Goal: Task Accomplishment & Management: Manage account settings

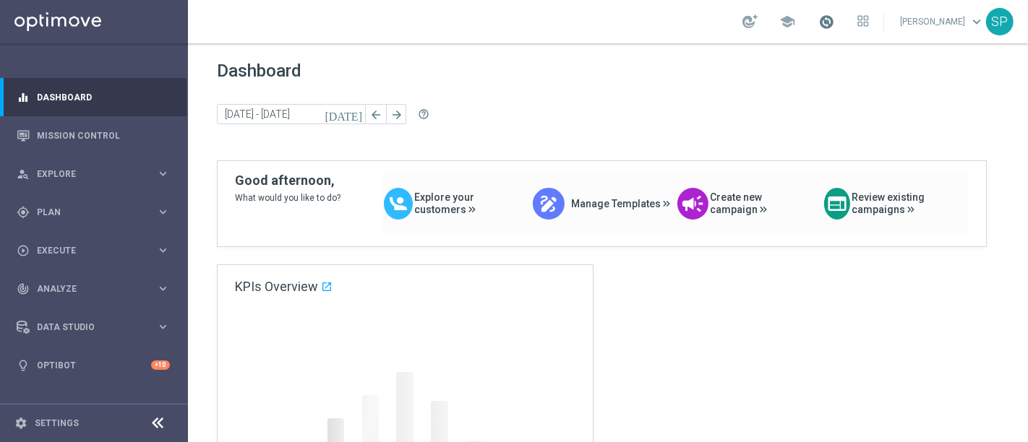
click at [834, 29] on span at bounding box center [826, 22] width 16 height 16
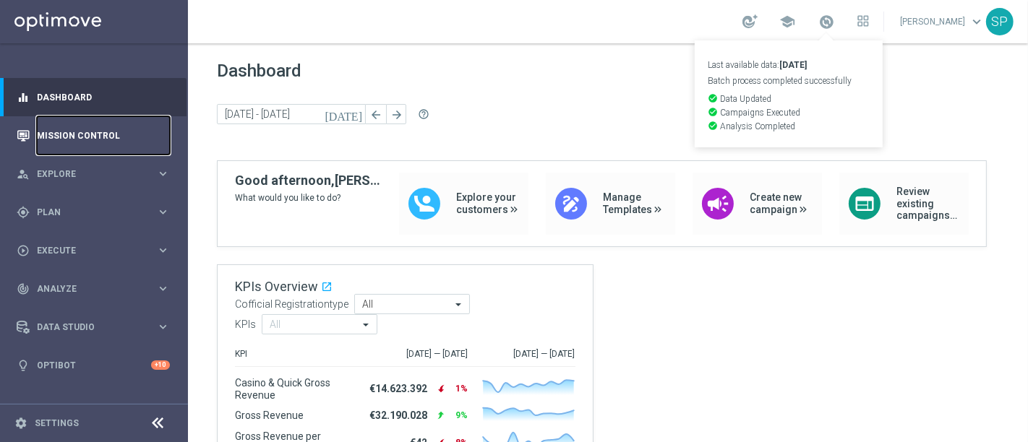
click at [119, 131] on link "Mission Control" at bounding box center [103, 135] width 133 height 38
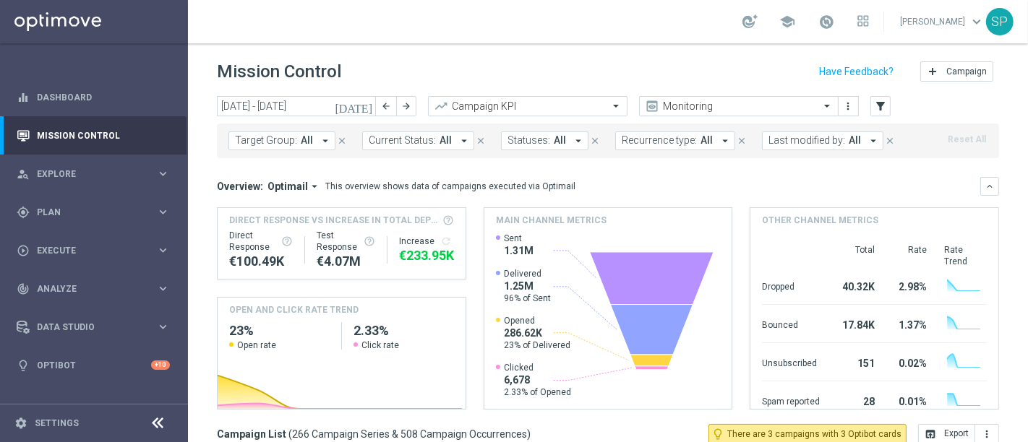
click at [374, 104] on button "[DATE]" at bounding box center [354, 107] width 43 height 22
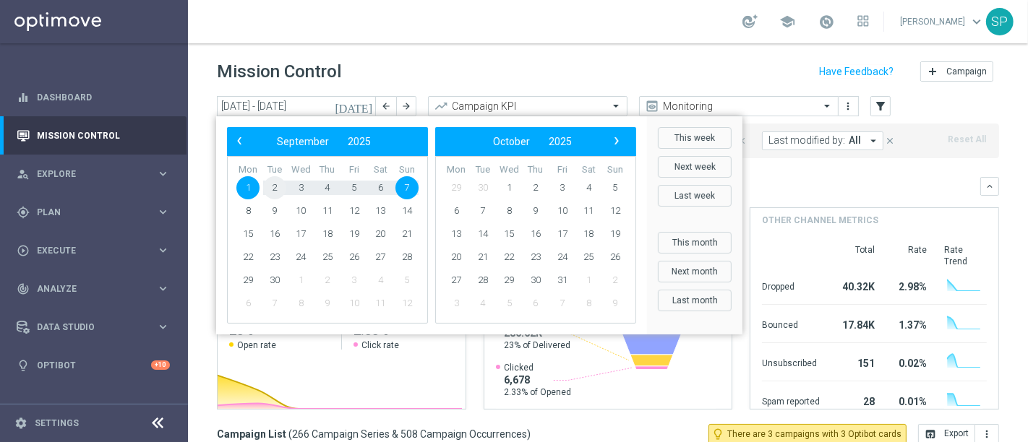
click at [276, 191] on span "2" at bounding box center [274, 187] width 23 height 23
click at [562, 36] on div "school Serena Piraino keyboard_arrow_down SP" at bounding box center [608, 21] width 840 height 43
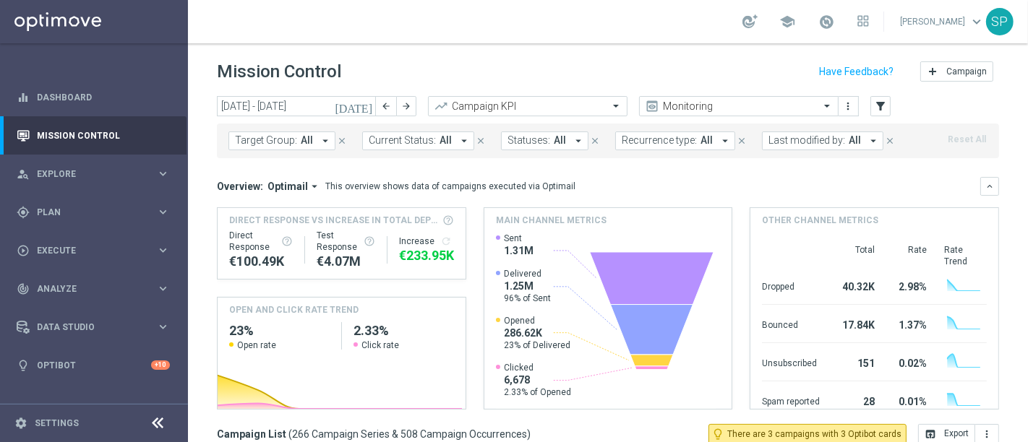
click at [364, 102] on icon "[DATE]" at bounding box center [354, 106] width 39 height 13
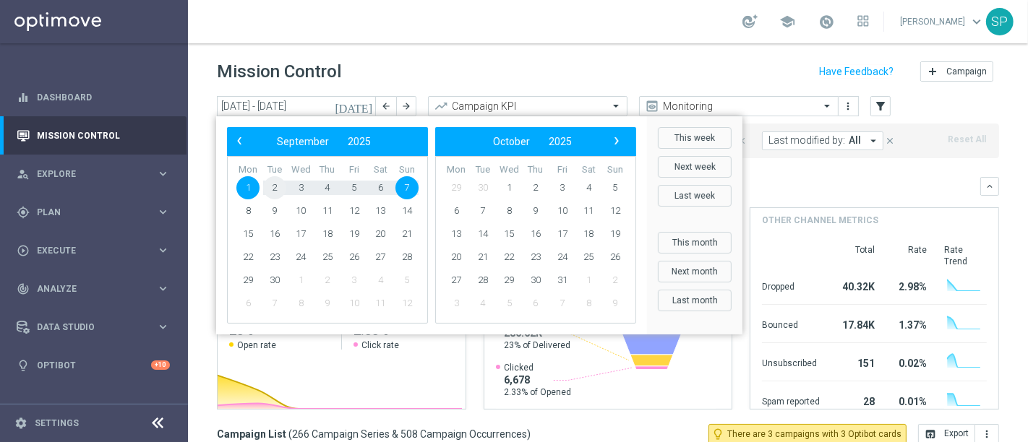
click at [275, 187] on span "2" at bounding box center [274, 187] width 23 height 23
click at [303, 181] on span "3" at bounding box center [300, 187] width 23 height 23
type input "[DATE] - [DATE]"
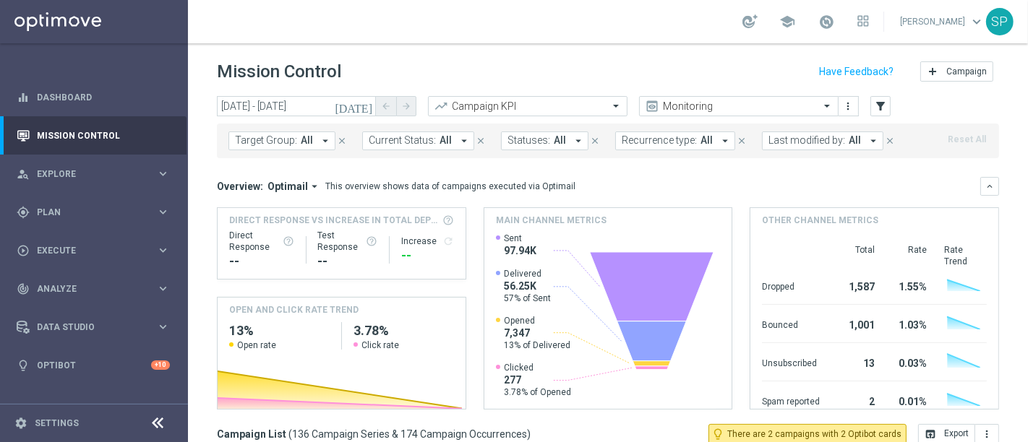
click at [824, 134] on span "Last modified by:" at bounding box center [807, 140] width 77 height 12
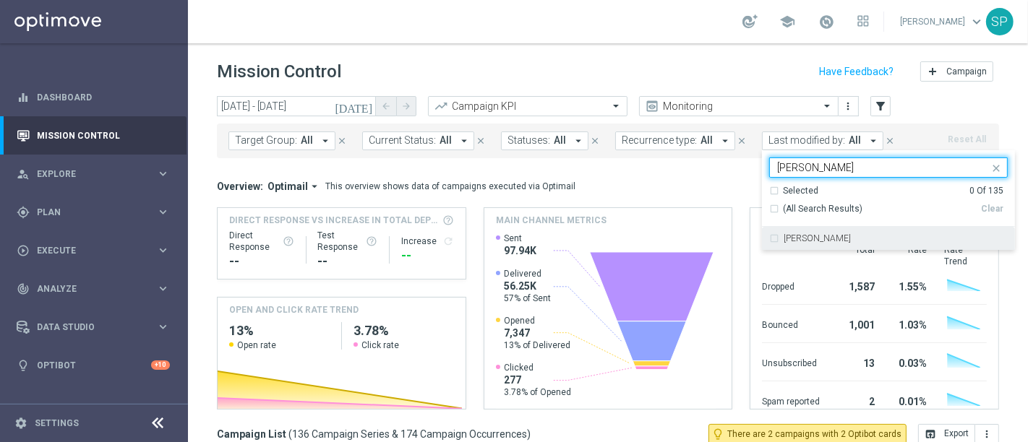
click at [784, 239] on label "[PERSON_NAME]" at bounding box center [817, 238] width 67 height 9
type input "piraino"
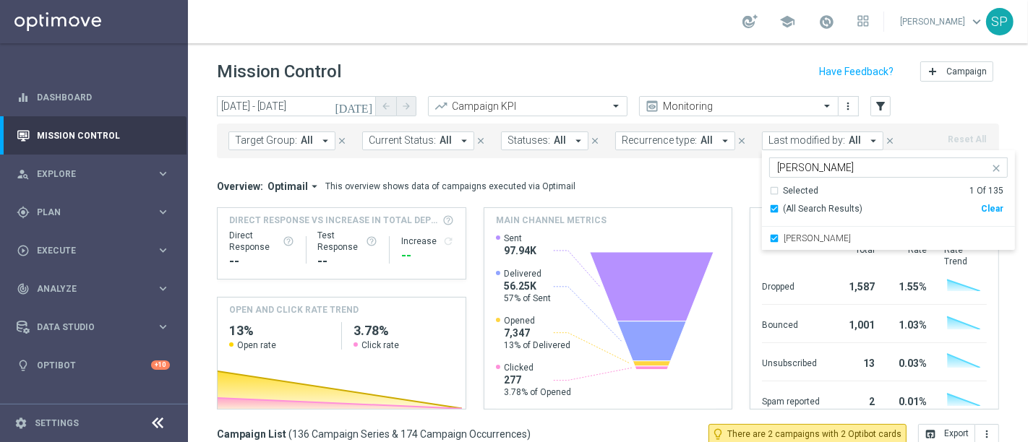
click at [656, 73] on div "Mission Control add Campaign" at bounding box center [608, 72] width 782 height 28
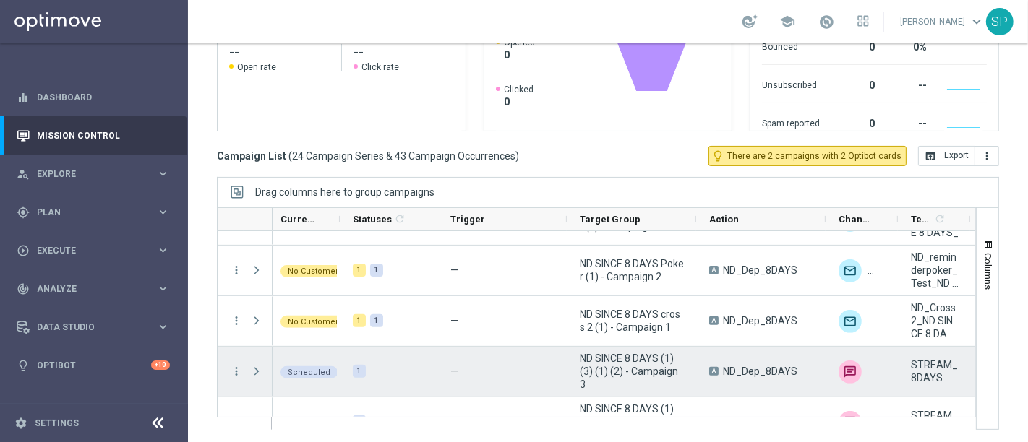
scroll to position [847, 0]
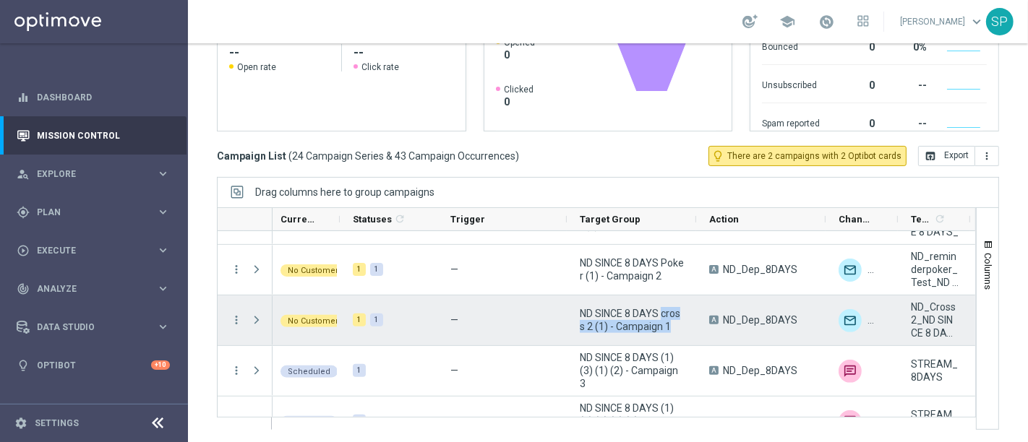
drag, startPoint x: 662, startPoint y: 310, endPoint x: 681, endPoint y: 332, distance: 29.2
click at [681, 332] on div "ND SINCE 8 DAYS cross 2 (1) - Campaign 1" at bounding box center [632, 321] width 129 height 50
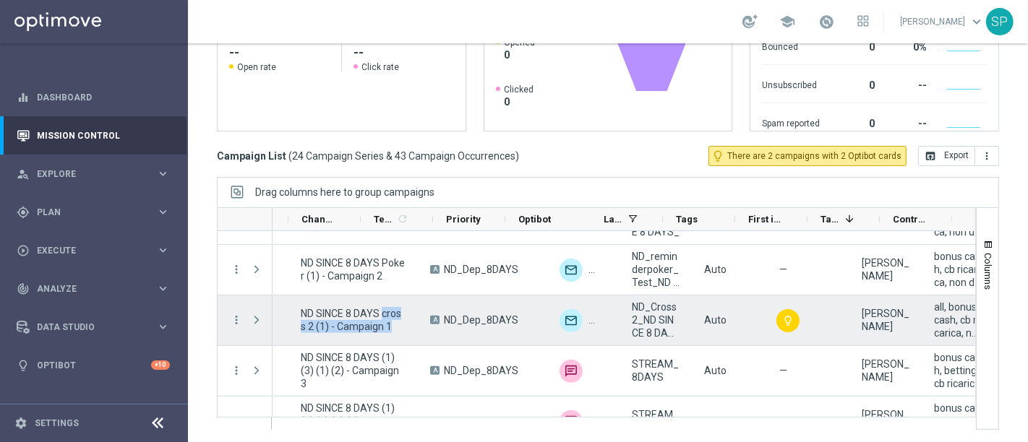
scroll to position [0, 0]
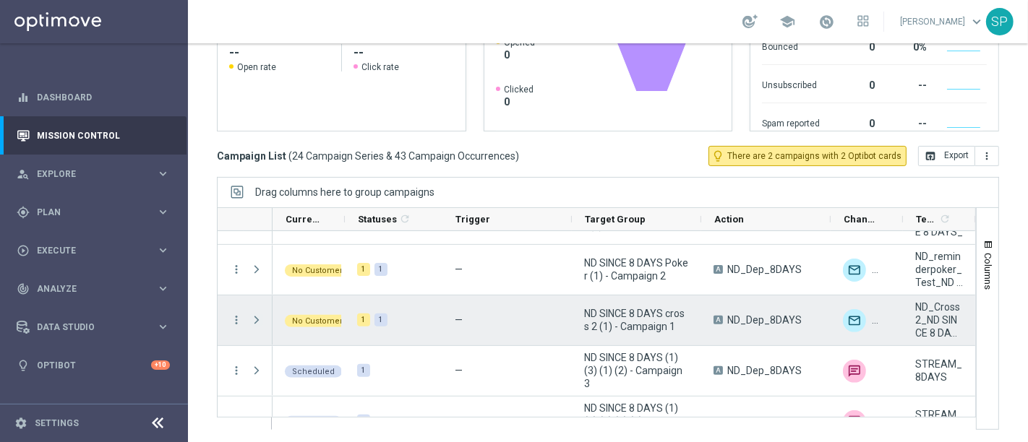
click at [254, 321] on span at bounding box center [256, 321] width 13 height 12
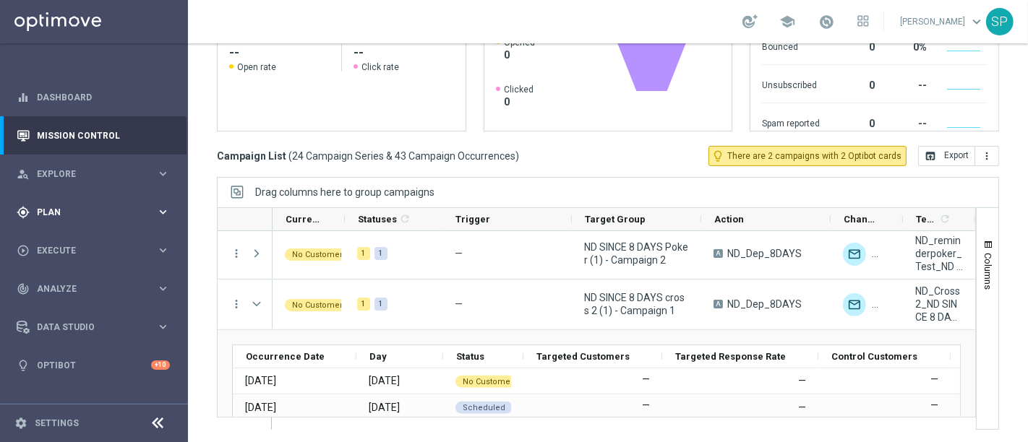
click at [178, 204] on div "gps_fixed Plan keyboard_arrow_right" at bounding box center [93, 212] width 187 height 38
click at [66, 309] on link "Streams" at bounding box center [94, 307] width 113 height 12
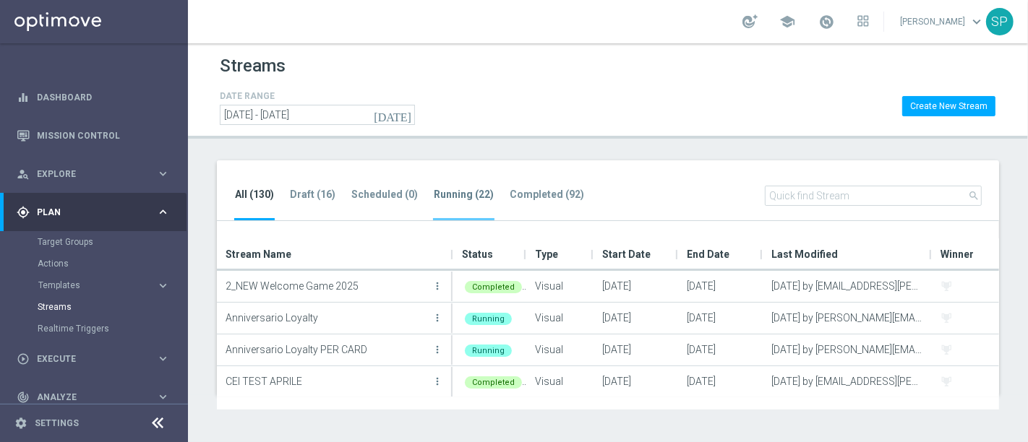
click at [458, 189] on tab-header "Running (22)" at bounding box center [464, 195] width 60 height 12
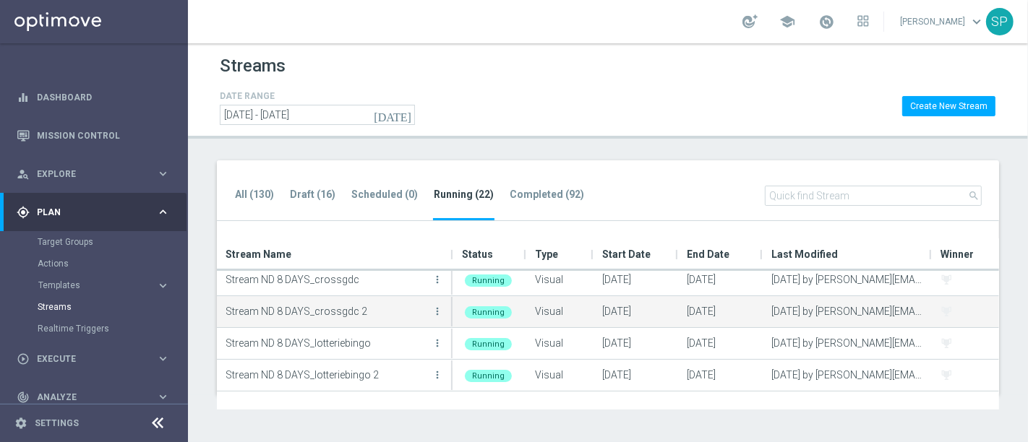
scroll to position [465, 0]
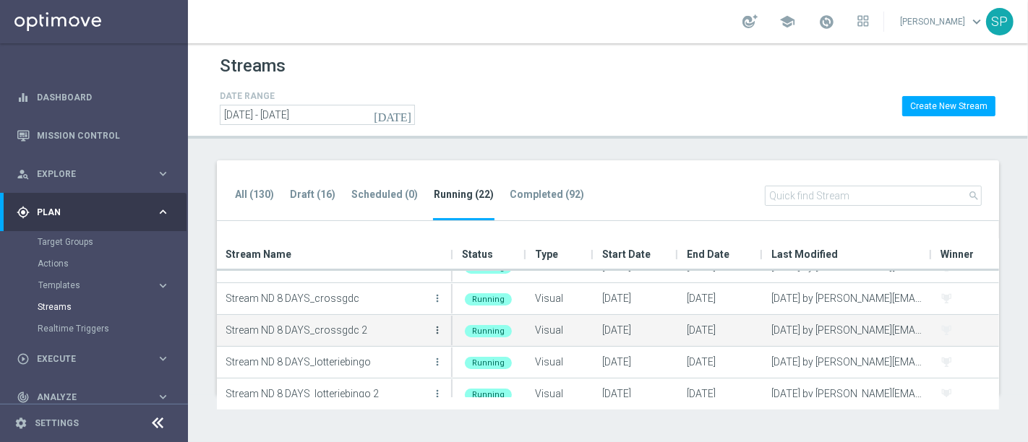
click at [435, 333] on icon "more_vert" at bounding box center [438, 331] width 12 height 12
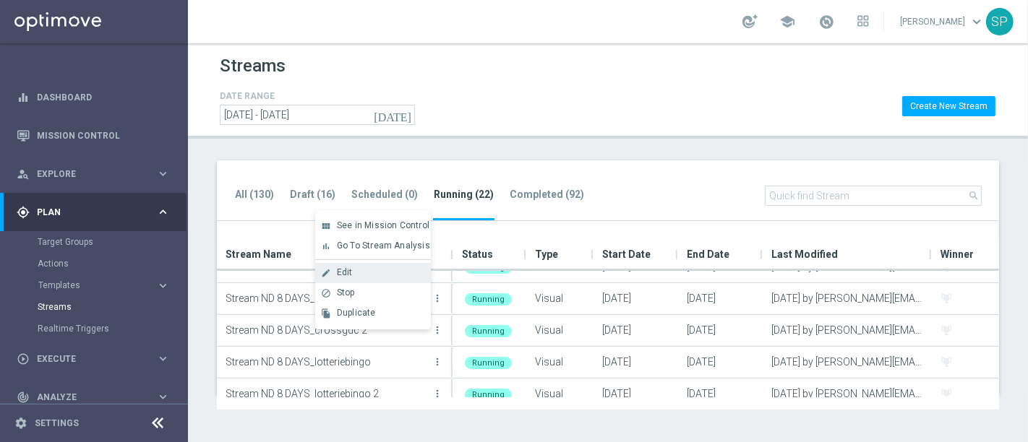
click at [408, 271] on div "Edit" at bounding box center [380, 273] width 87 height 10
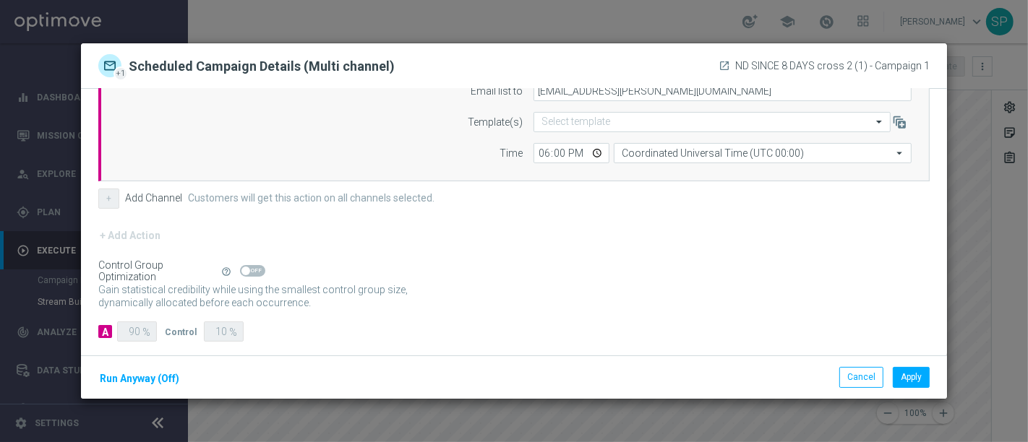
scroll to position [314, 0]
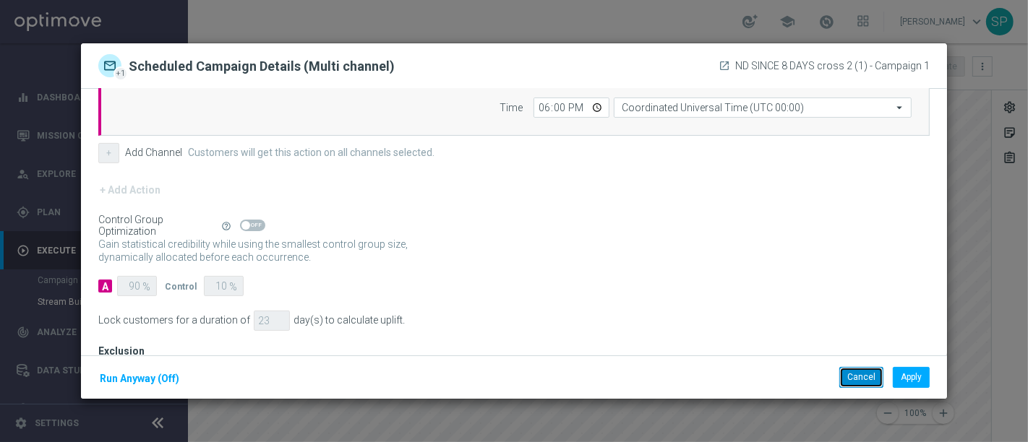
click at [851, 381] on button "Cancel" at bounding box center [861, 377] width 44 height 20
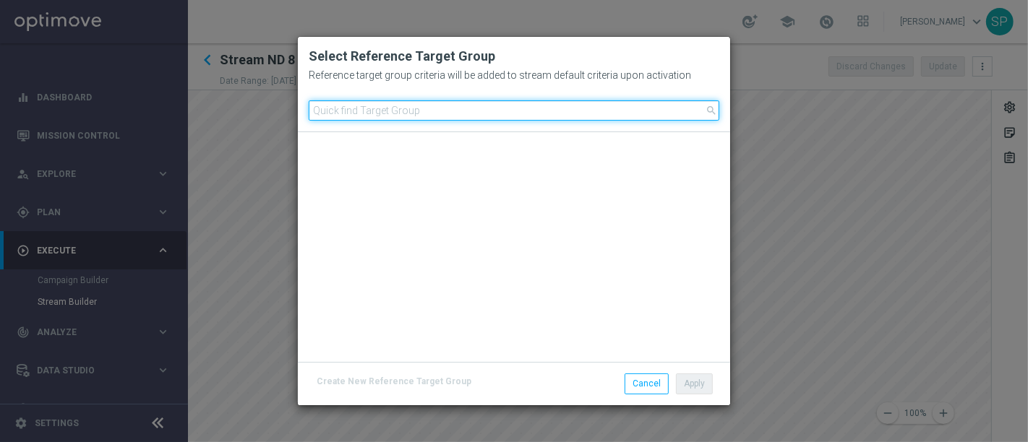
scroll to position [605, 0]
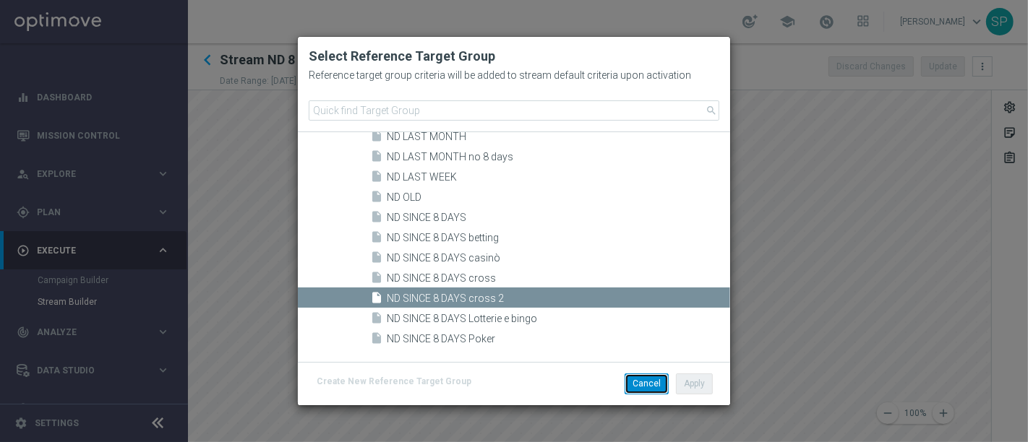
click at [634, 382] on button "Cancel" at bounding box center [647, 384] width 44 height 20
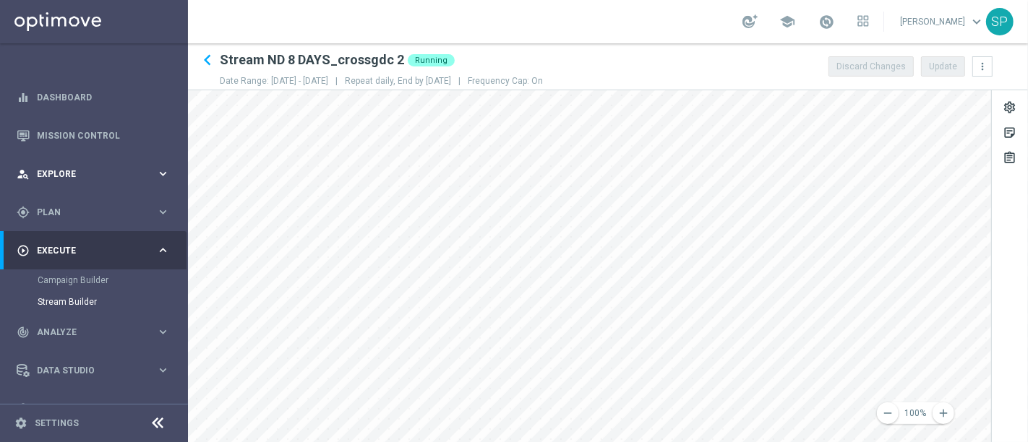
click at [132, 187] on main "equalizer Dashboard Mission Control" at bounding box center [514, 221] width 1028 height 442
click at [1003, 106] on div "settings" at bounding box center [1010, 109] width 14 height 19
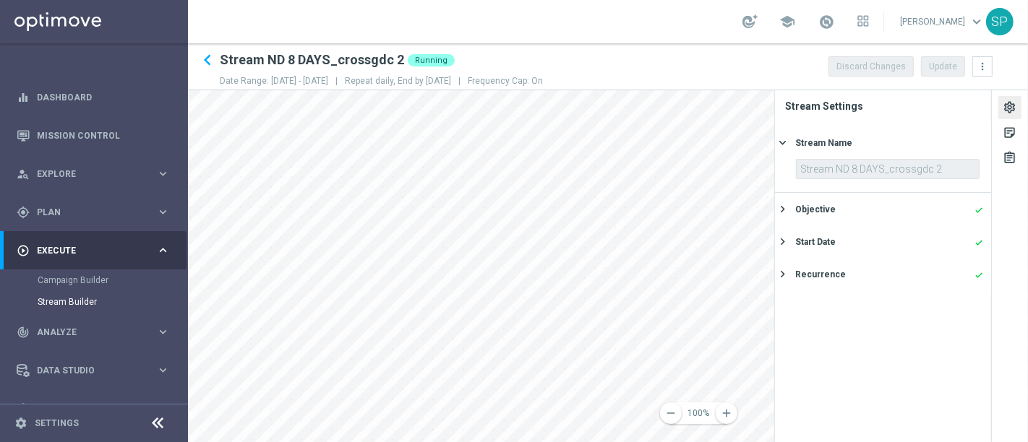
click at [919, 226] on div "Start Date done keyboard_arrow_right" at bounding box center [883, 242] width 216 height 33
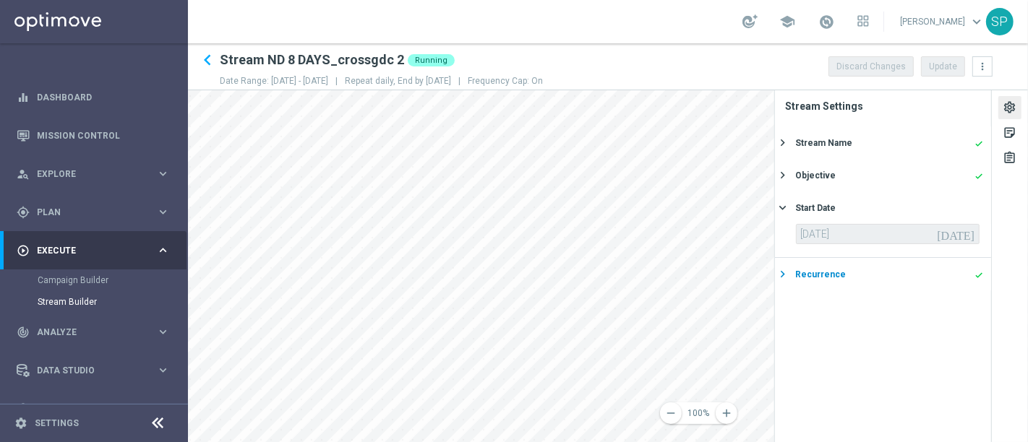
drag, startPoint x: 912, startPoint y: 257, endPoint x: 912, endPoint y: 275, distance: 18.8
click at [912, 275] on accordion "Stream Name done keyboard_arrow_right Stream ND 8 DAYS_crossgdc 2 Objective don…" at bounding box center [883, 209] width 216 height 164
click at [912, 275] on div "Recurrence done" at bounding box center [889, 274] width 188 height 13
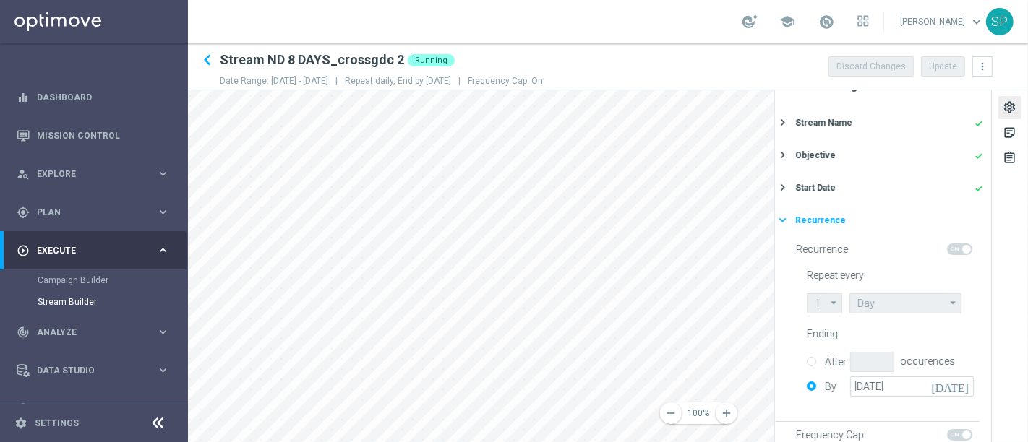
scroll to position [107, 0]
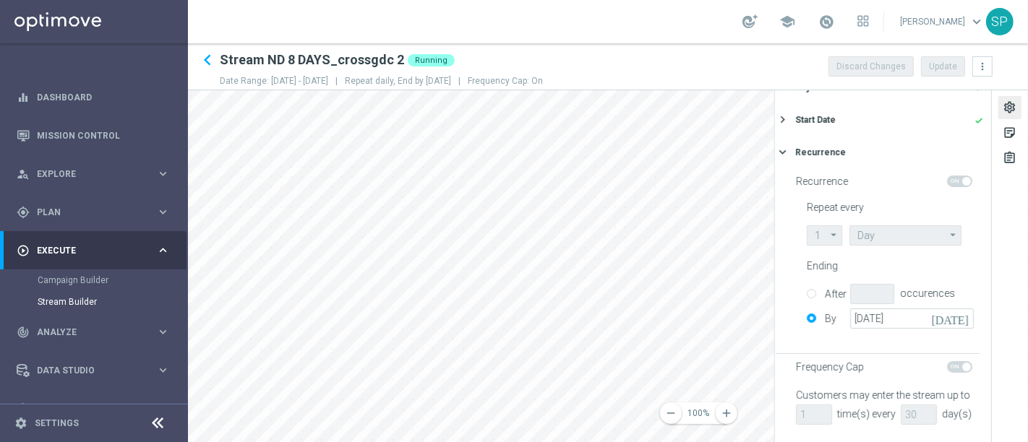
click at [967, 63] on div "Discard Changes Update more_vert" at bounding box center [910, 66] width 171 height 20
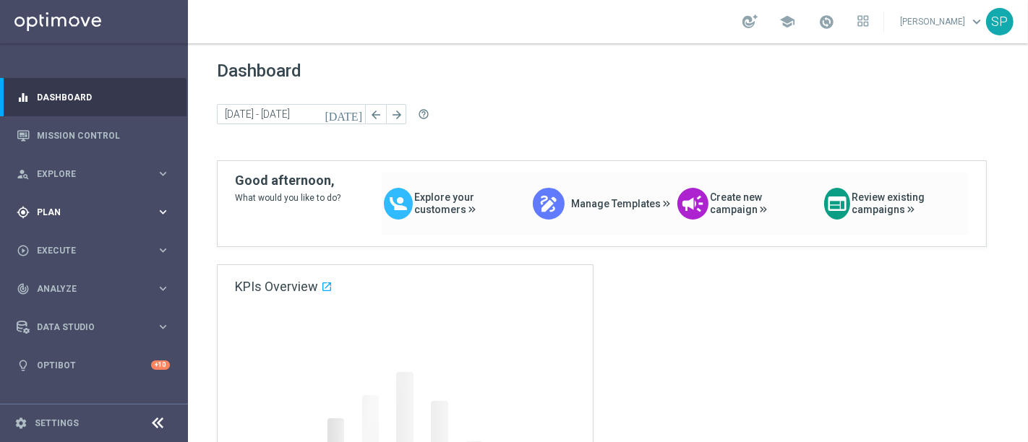
click at [119, 210] on span "Plan" at bounding box center [96, 212] width 119 height 9
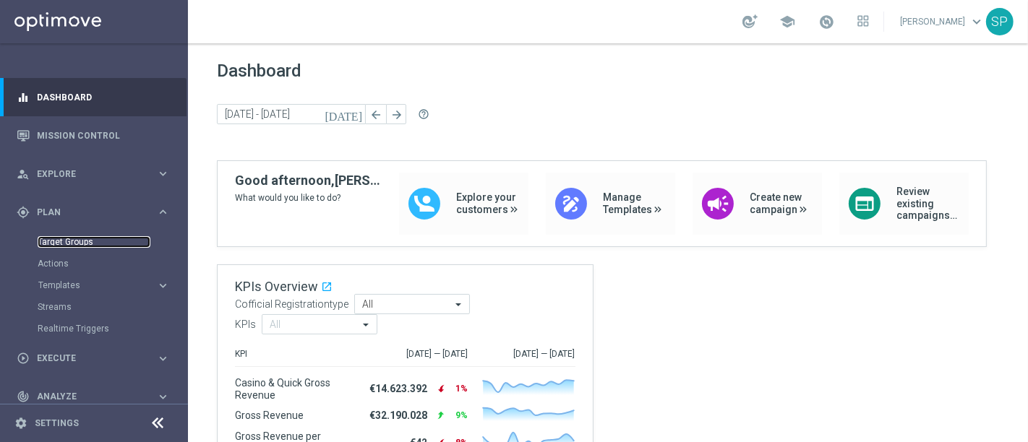
click at [87, 242] on link "Target Groups" at bounding box center [94, 242] width 113 height 12
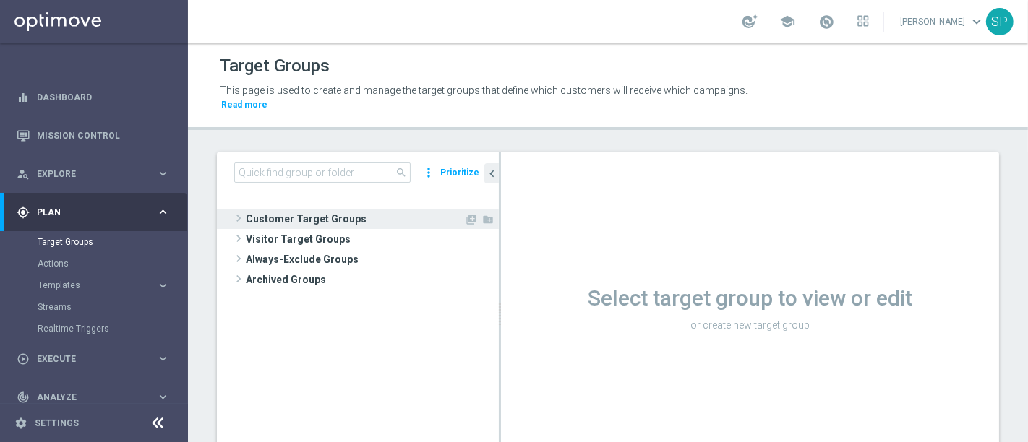
click at [347, 209] on span "Customer Target Groups" at bounding box center [355, 219] width 218 height 20
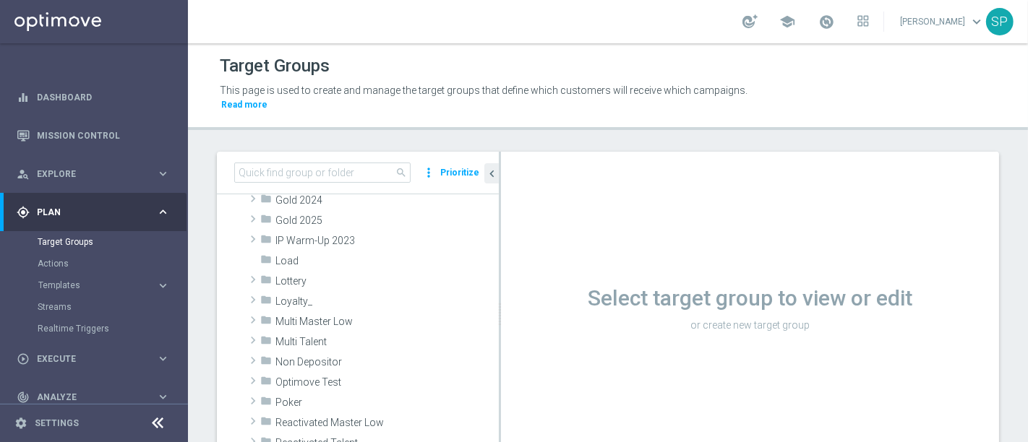
scroll to position [304, 0]
click at [347, 351] on div "folder Non Depositor" at bounding box center [345, 361] width 171 height 20
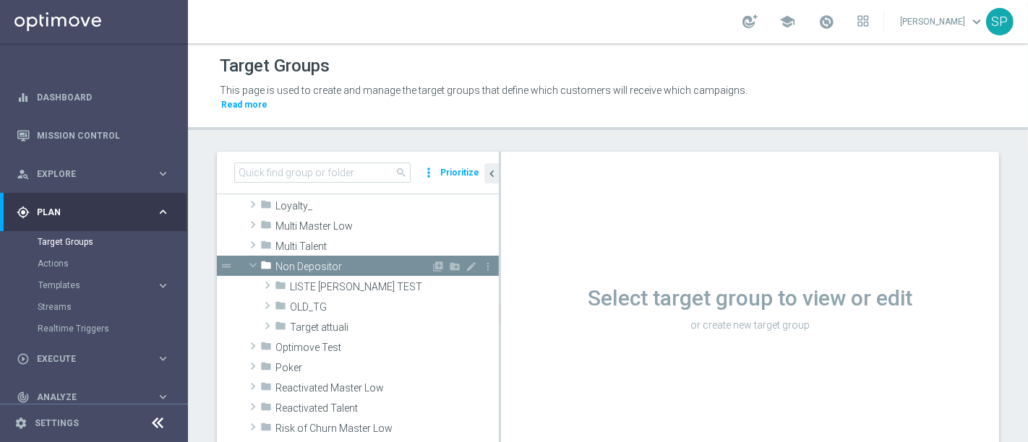
scroll to position [399, 0]
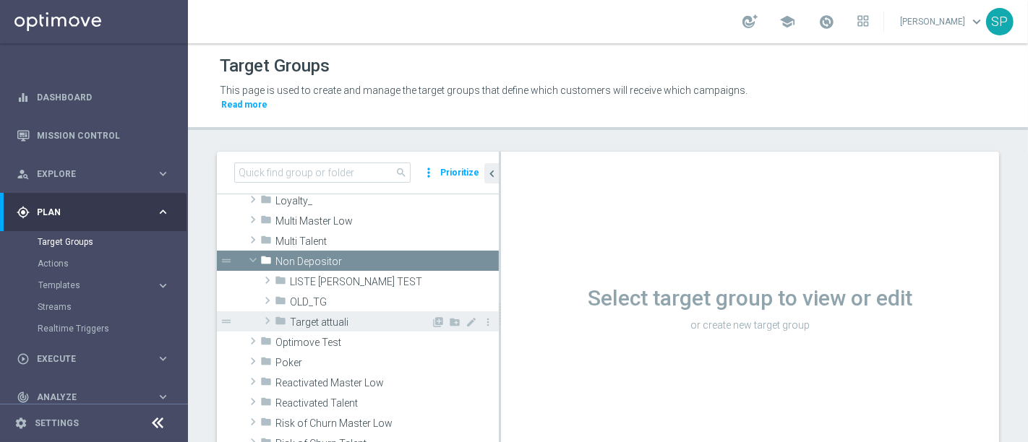
click at [356, 317] on span "Target attuali" at bounding box center [360, 323] width 141 height 12
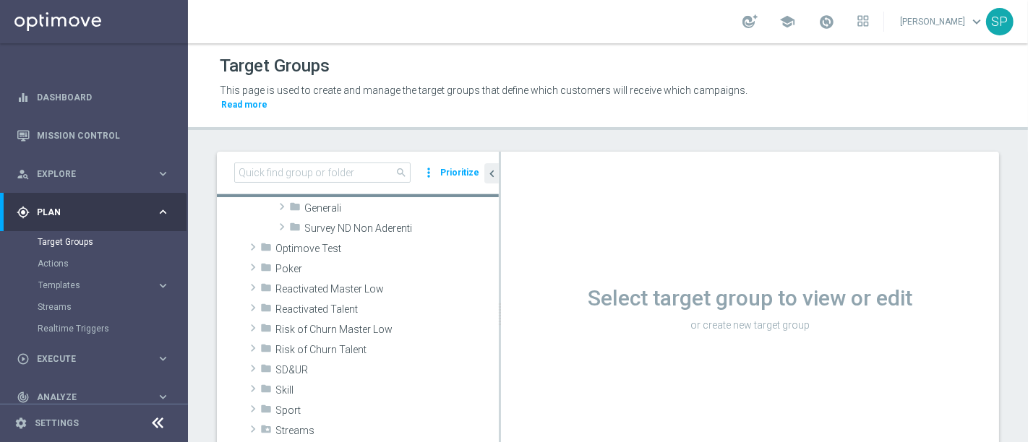
scroll to position [526, 0]
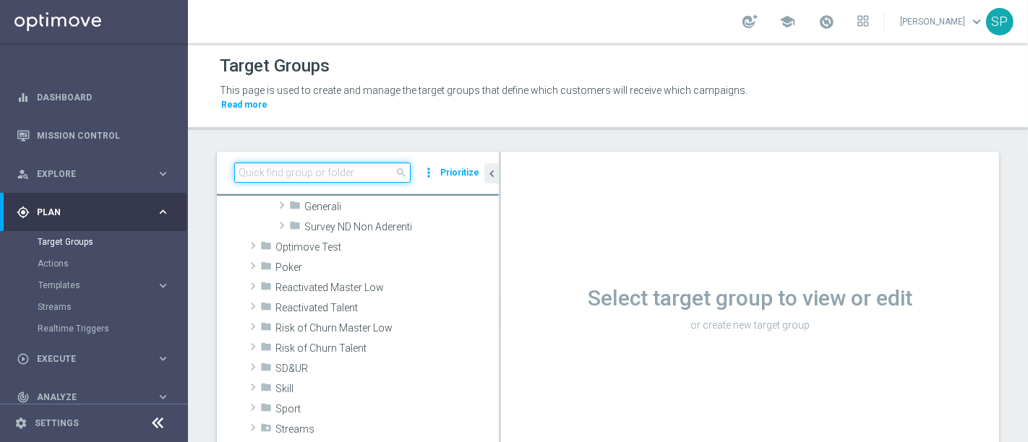
click at [312, 163] on input at bounding box center [322, 173] width 176 height 20
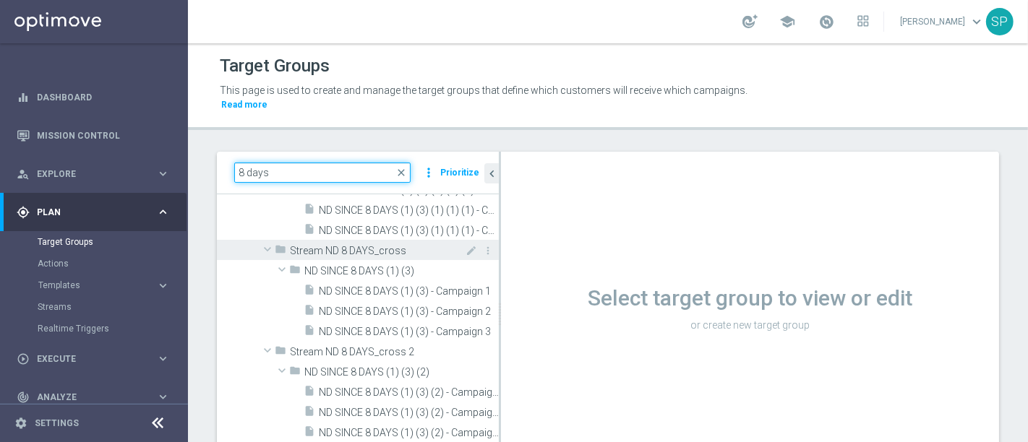
scroll to position [754, 0]
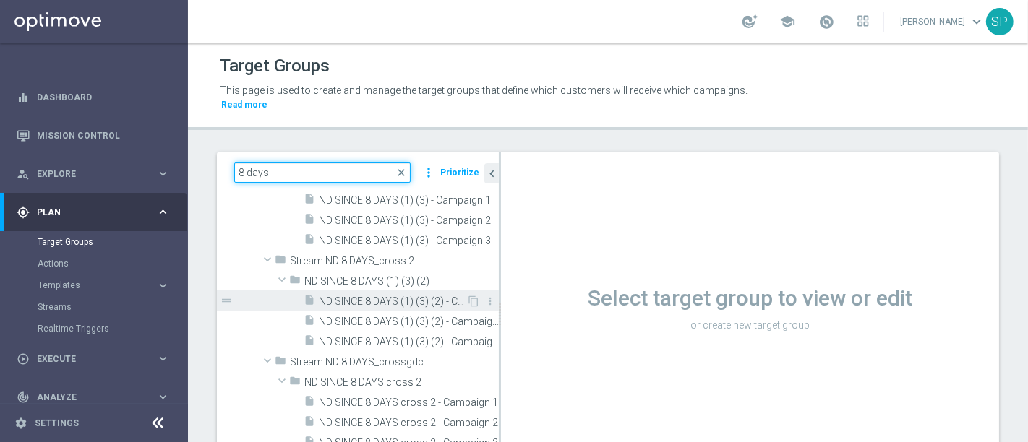
type input "8 days"
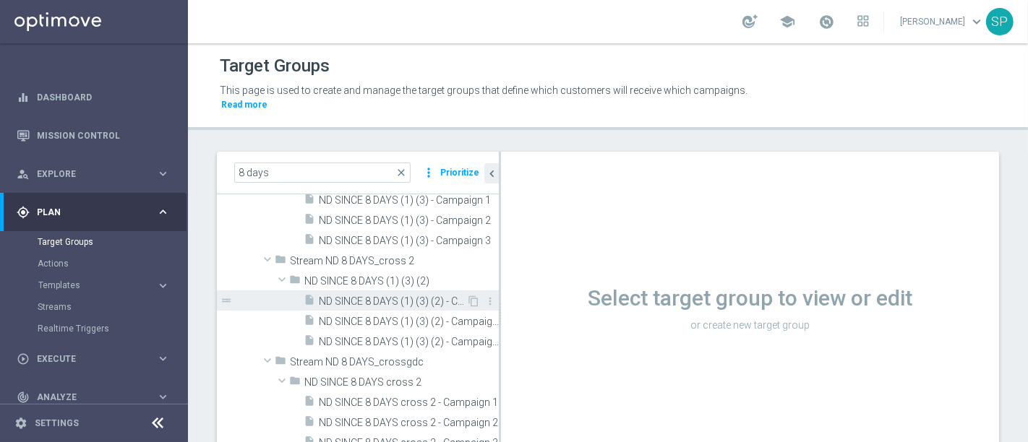
click at [404, 296] on span "ND SINCE 8 DAYS (1) (3) (2) - Campaign 1" at bounding box center [392, 302] width 147 height 12
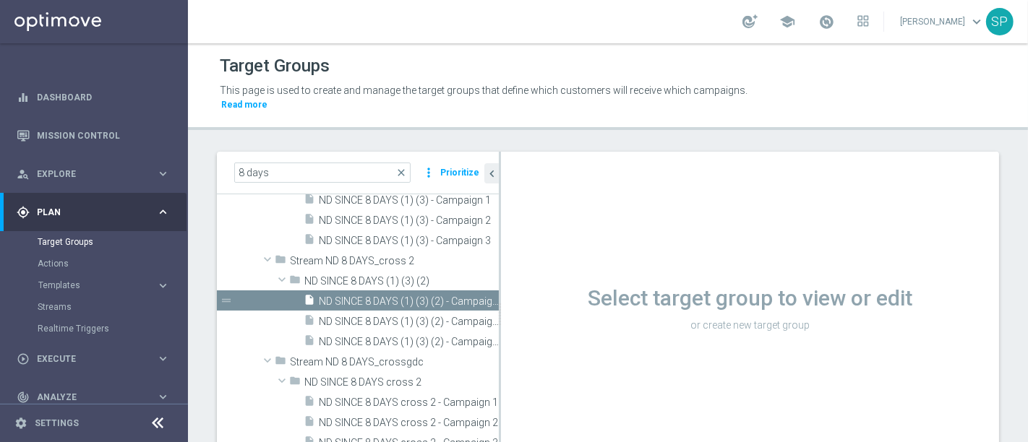
drag, startPoint x: 732, startPoint y: 309, endPoint x: 746, endPoint y: 312, distance: 14.7
click at [0, 0] on div at bounding box center [0, 0] width 0 height 0
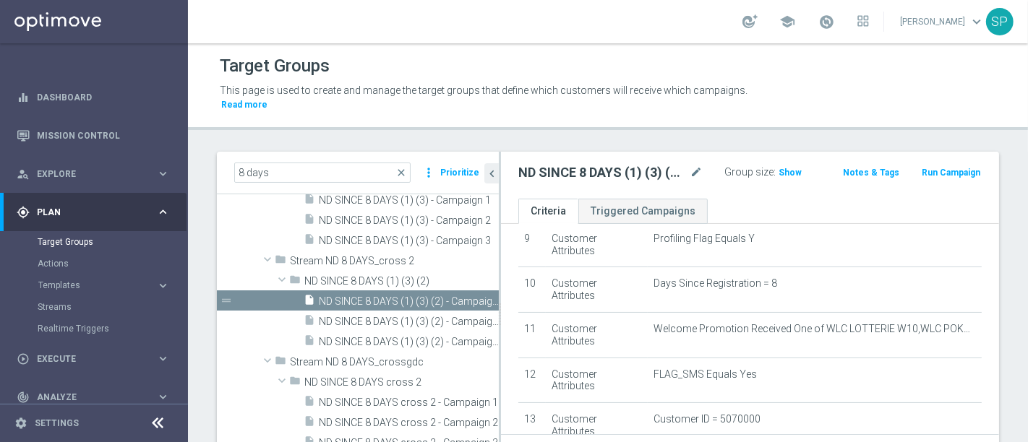
scroll to position [406, 0]
click at [414, 397] on span "ND SINCE 8 DAYS cross 2 - Campaign 1" at bounding box center [392, 403] width 147 height 12
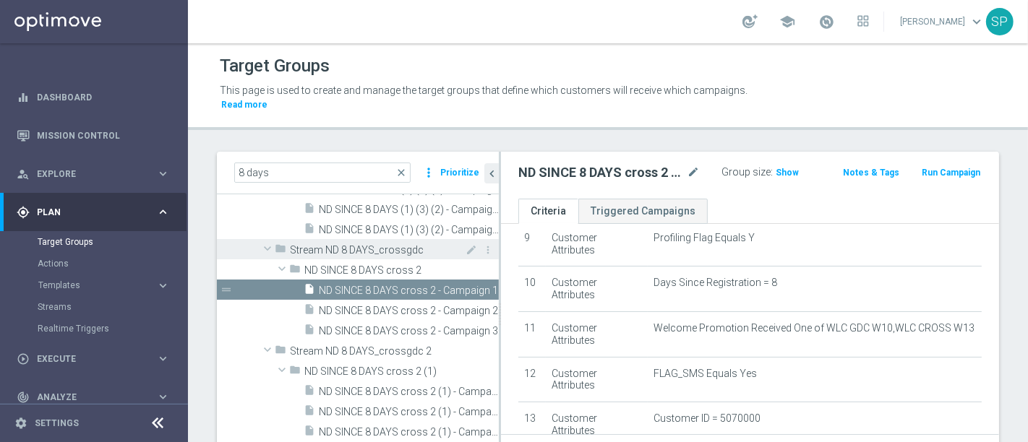
scroll to position [860, 0]
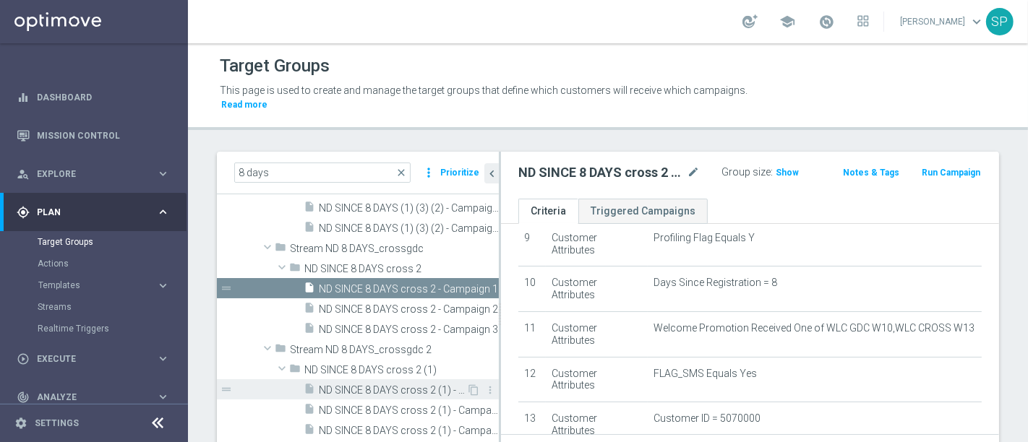
click at [390, 385] on span "ND SINCE 8 DAYS cross 2 (1) - Campaign 1" at bounding box center [392, 391] width 147 height 12
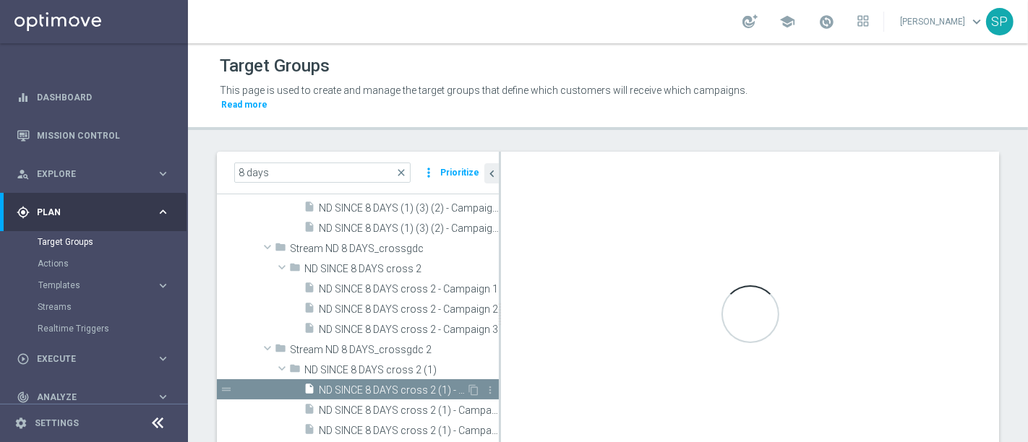
type input "ND SINCE 8 DAYS cross 2 (1)"
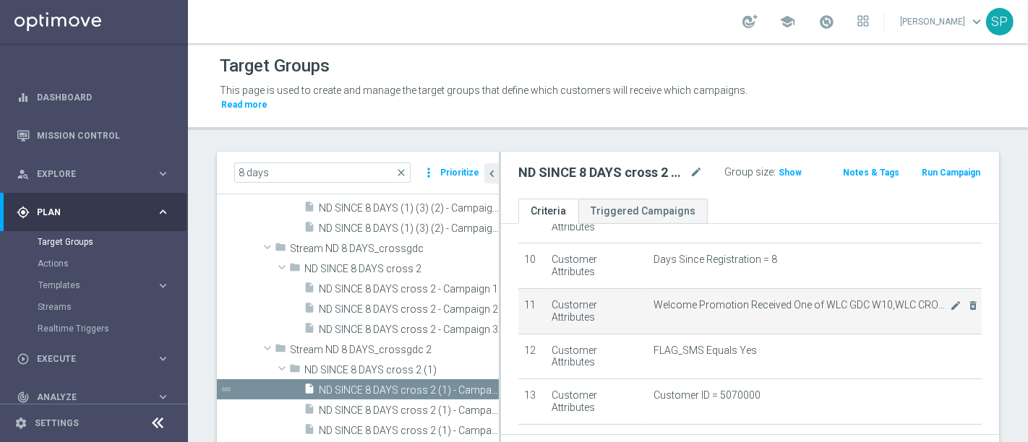
scroll to position [430, 0]
click at [950, 299] on icon "mode_edit" at bounding box center [956, 305] width 12 height 12
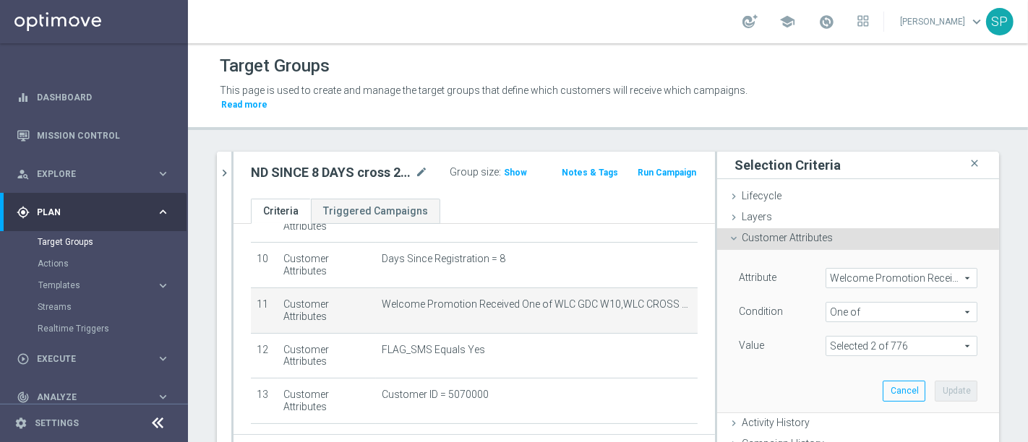
click at [891, 337] on span at bounding box center [901, 346] width 150 height 19
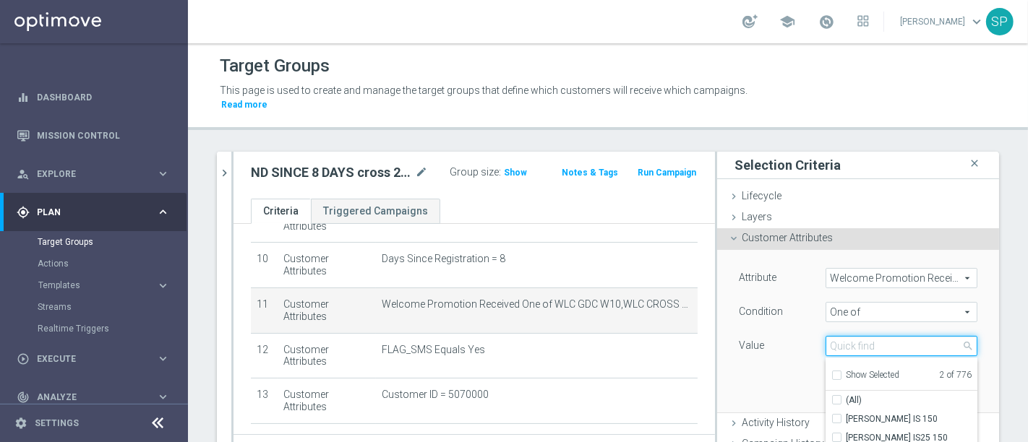
click at [891, 336] on input "search" at bounding box center [902, 346] width 152 height 20
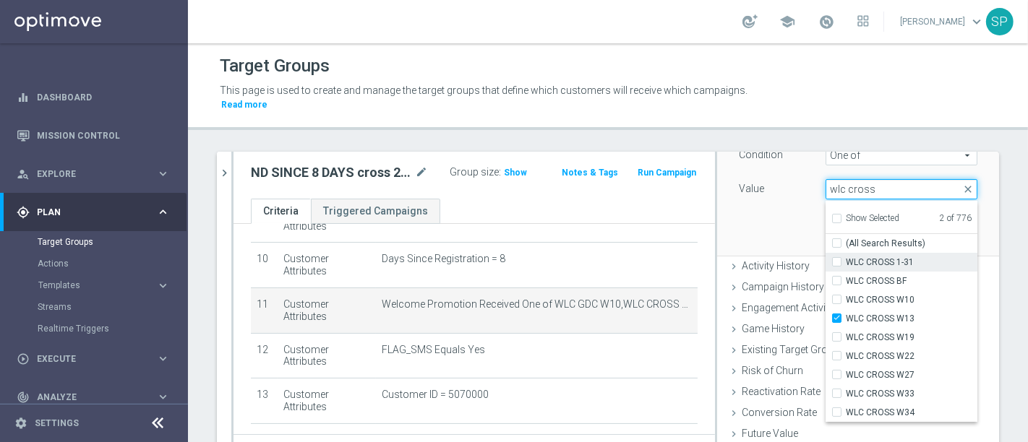
scroll to position [188, 0]
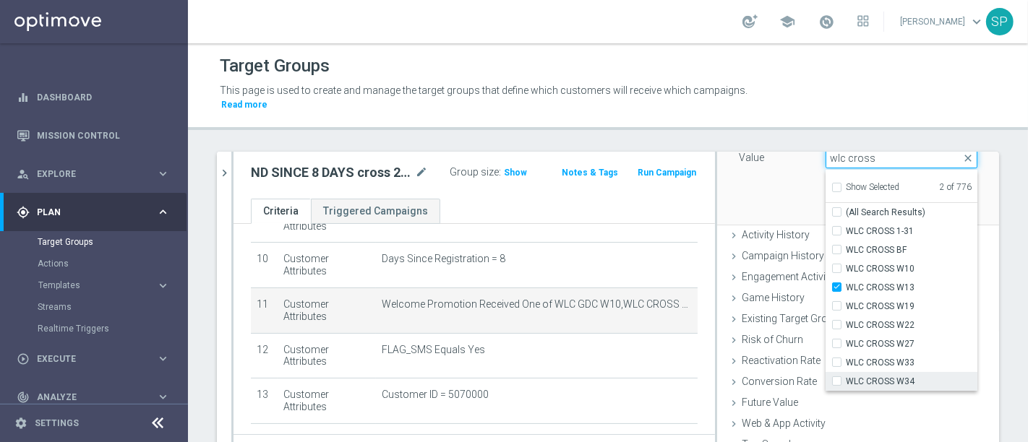
type input "wlc cross"
click at [897, 376] on span "WLC CROSS W34" at bounding box center [912, 382] width 132 height 12
click at [846, 377] on input "WLC CROSS W34" at bounding box center [841, 381] width 9 height 9
checkbox input "true"
type input "Selected 3 of 776"
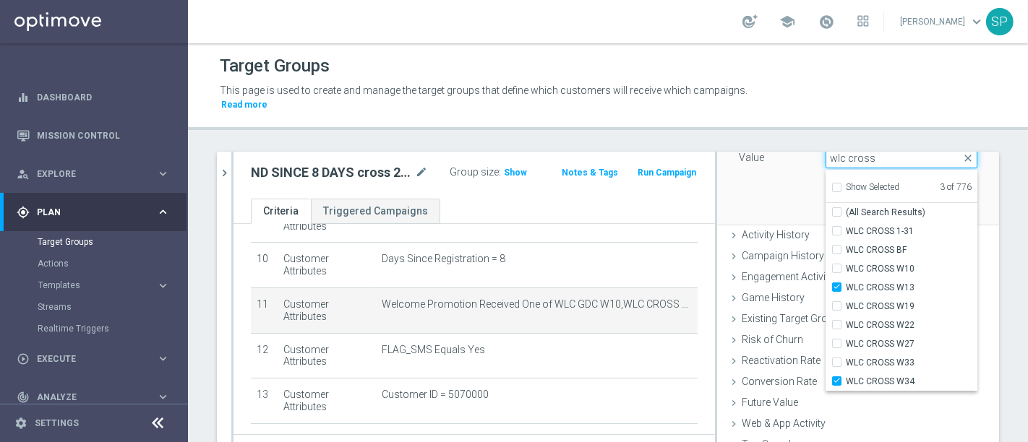
drag, startPoint x: 871, startPoint y: 139, endPoint x: 832, endPoint y: 156, distance: 42.7
click at [832, 156] on div "Selected 3 of 776 arrow_drop_down wlc cross close Show Selected 3 of 776 (All S…" at bounding box center [902, 158] width 152 height 20
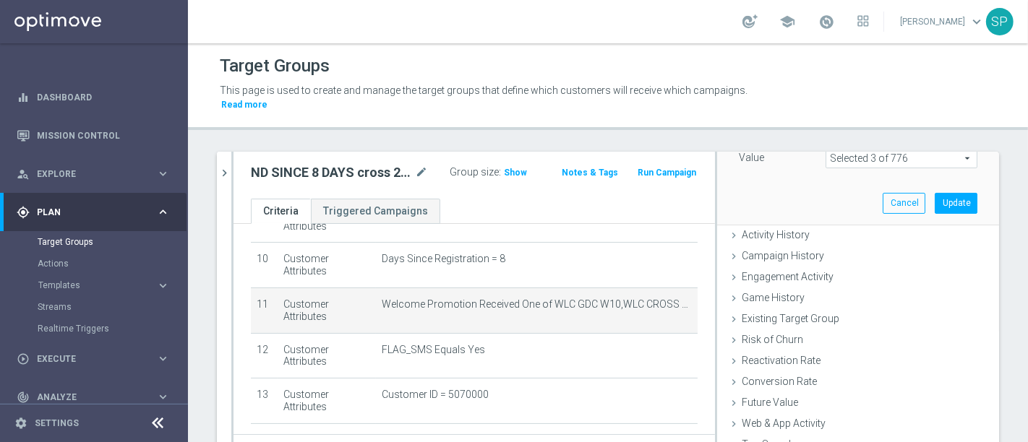
scroll to position [121, 0]
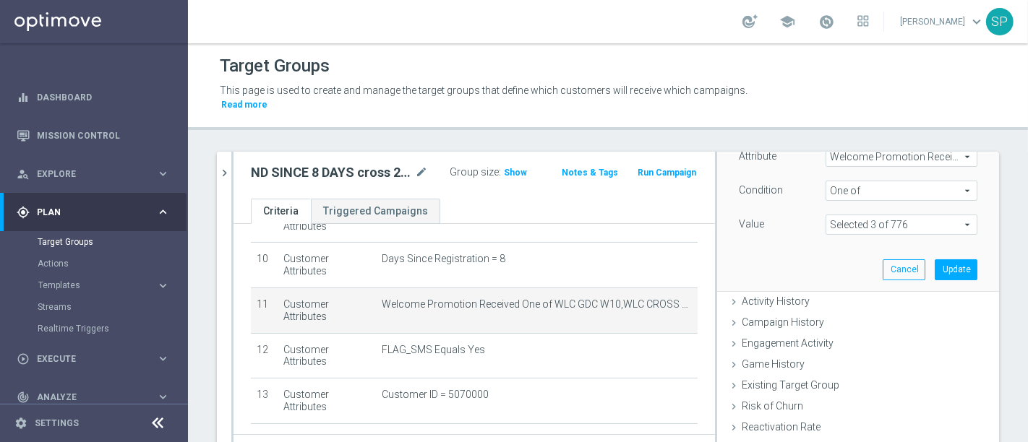
click at [847, 215] on span at bounding box center [901, 224] width 150 height 19
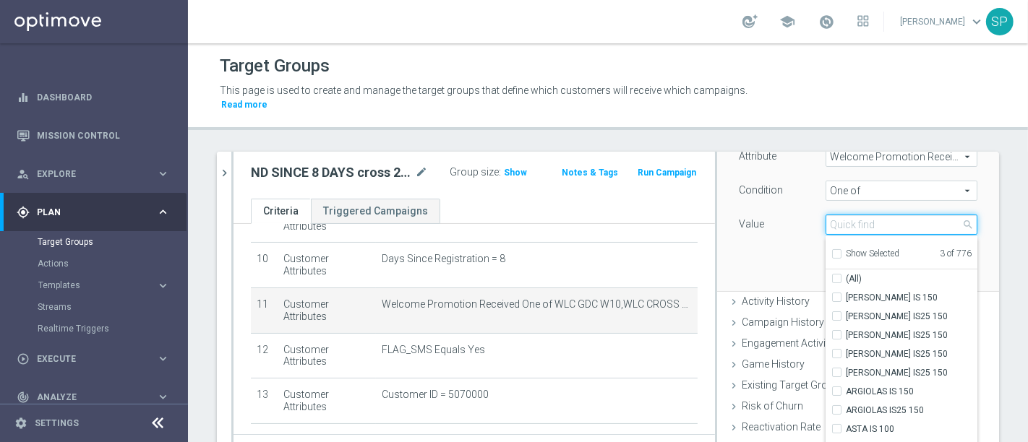
click at [854, 215] on input "search" at bounding box center [902, 225] width 152 height 20
type input "wlc mgm"
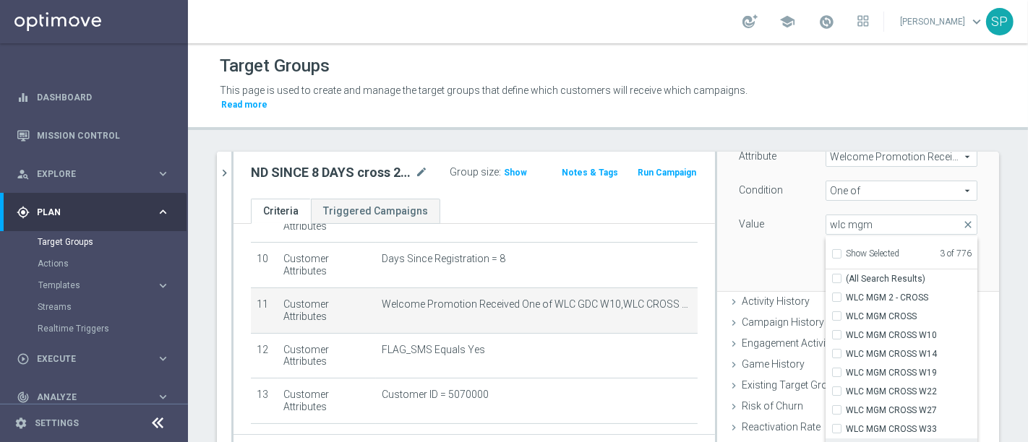
click at [846, 439] on label "WLC MGM CROSS W34" at bounding box center [912, 448] width 132 height 19
click at [837, 442] on input "WLC MGM CROSS W34" at bounding box center [841, 448] width 9 height 9
checkbox input "true"
type input "Selected 4 of 776"
click at [737, 255] on div "Attribute Welcome Promotion Received Welcome Promotion Received arrow_drop_down…" at bounding box center [858, 210] width 260 height 162
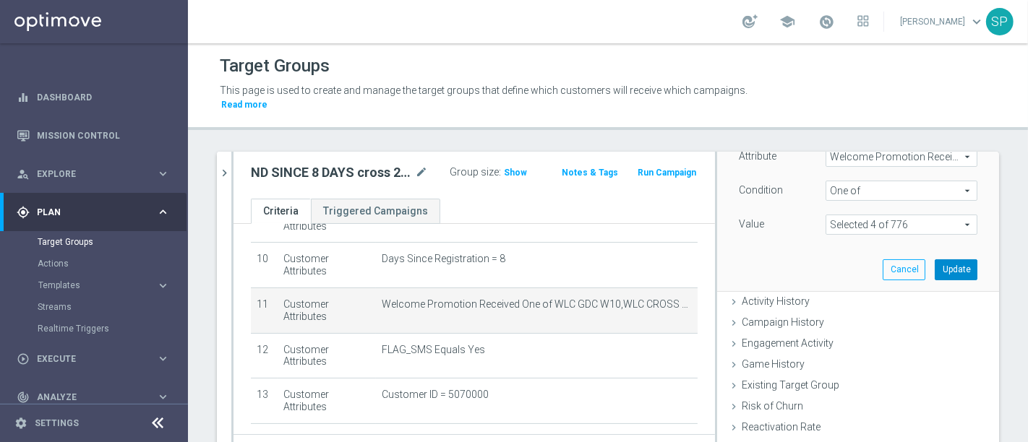
click at [935, 260] on button "Update" at bounding box center [956, 270] width 43 height 20
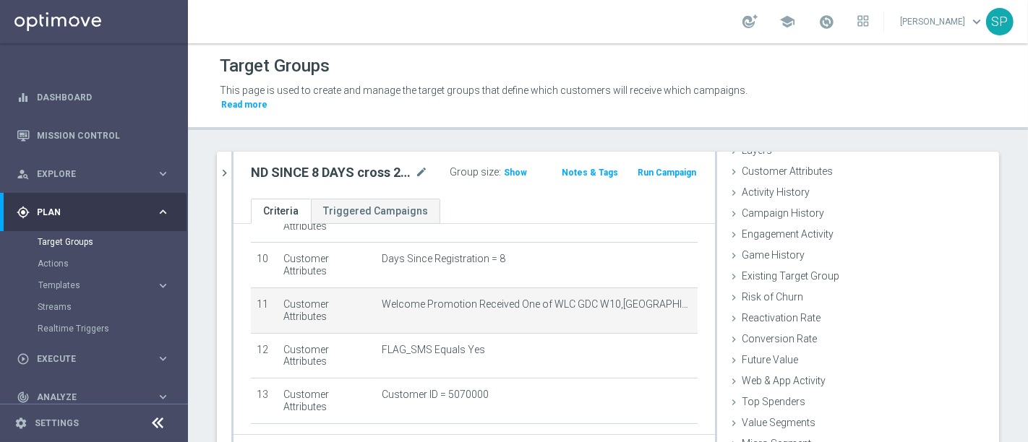
scroll to position [66, 0]
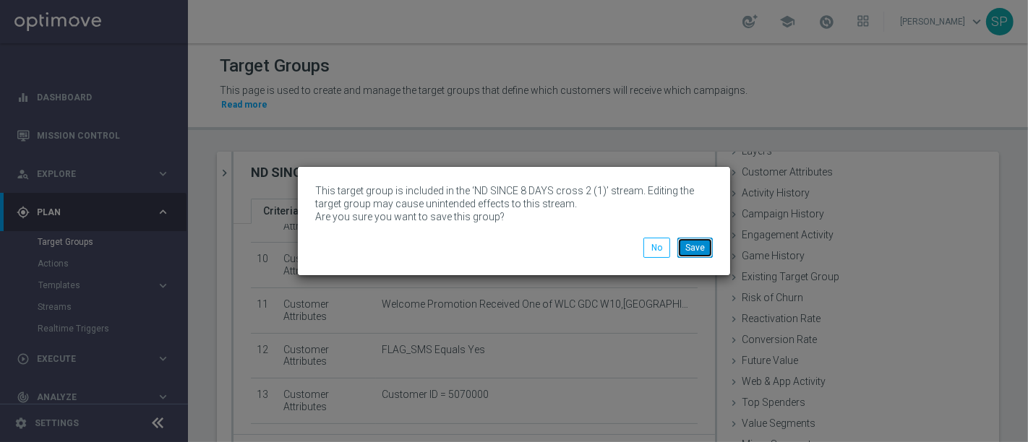
click at [705, 251] on button "Save" at bounding box center [694, 248] width 35 height 20
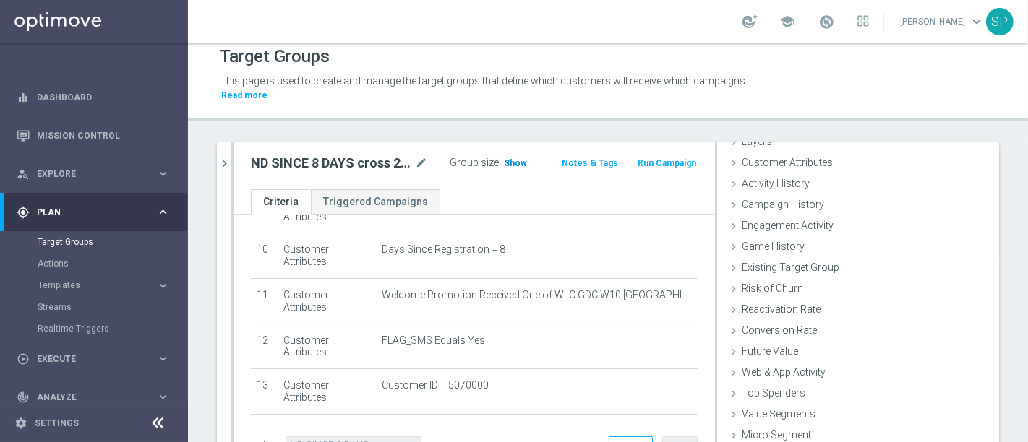
click at [504, 158] on span "Show" at bounding box center [515, 163] width 23 height 10
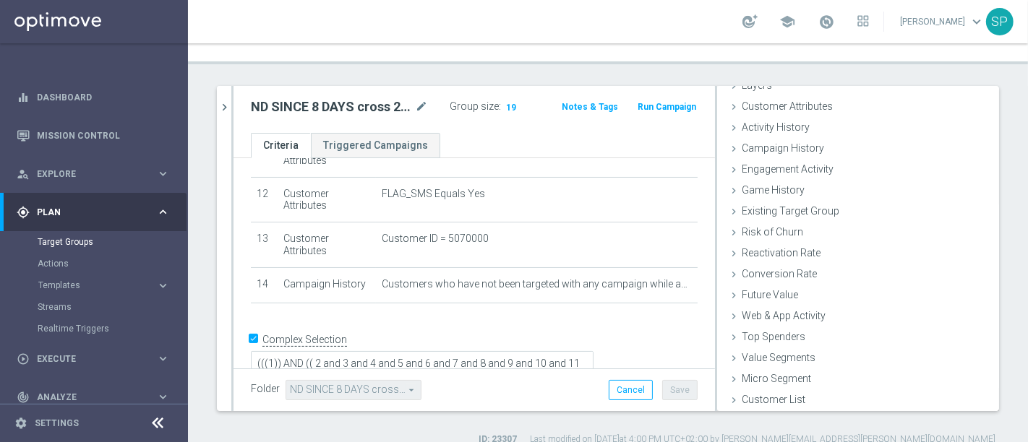
scroll to position [69, 0]
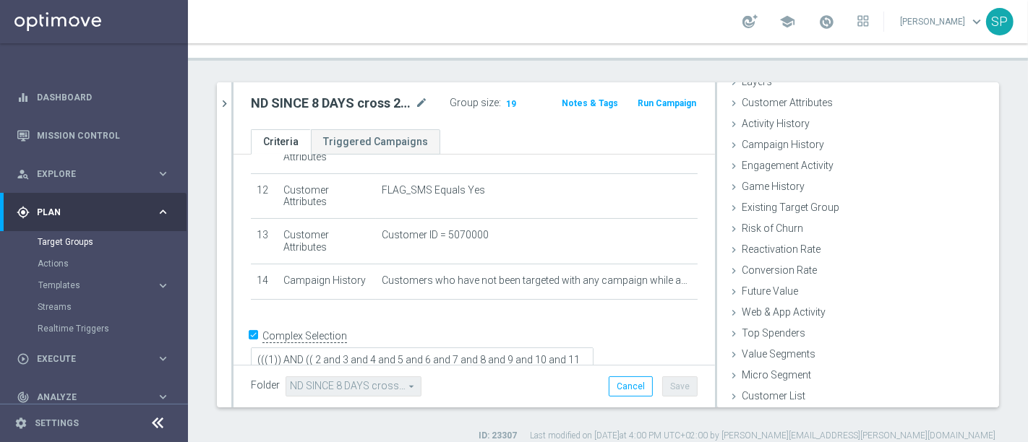
click at [214, 89] on div "8 days close more_vert Prioritize Customer Target Groups library_add create_new…" at bounding box center [608, 262] width 840 height 360
click at [225, 97] on icon "chevron_right" at bounding box center [225, 104] width 14 height 14
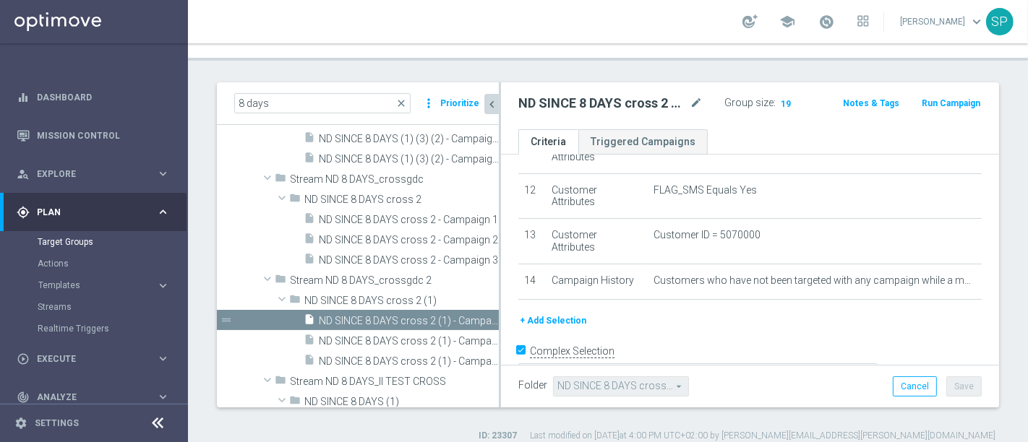
scroll to position [91, 0]
click at [422, 335] on span "ND SINCE 8 DAYS cross 2 (1) - Campaign 2" at bounding box center [392, 341] width 147 height 12
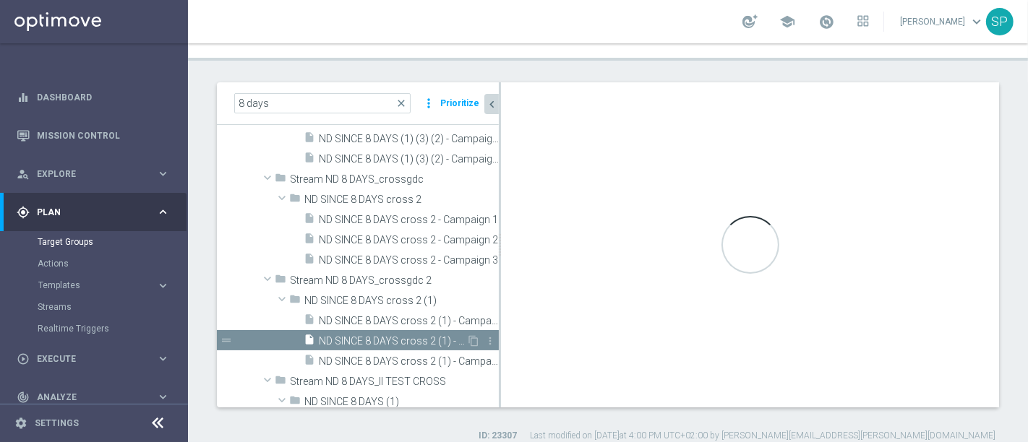
checkbox input "false"
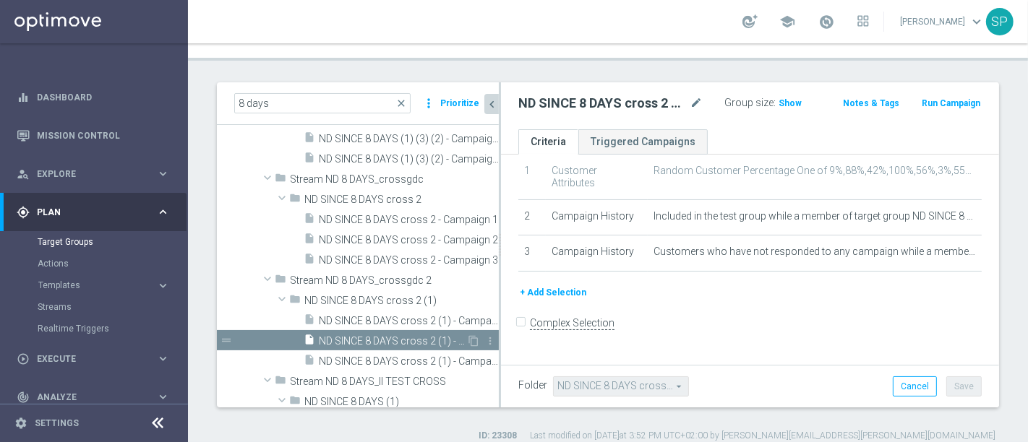
scroll to position [38, 0]
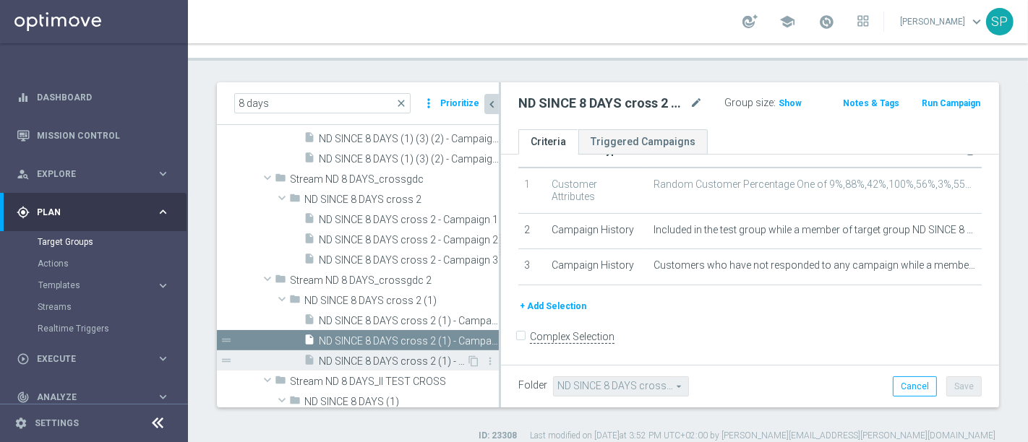
click at [419, 351] on div "insert_drive_file ND SINCE 8 DAYS cross 2 (1) - Campaign 3" at bounding box center [385, 361] width 163 height 20
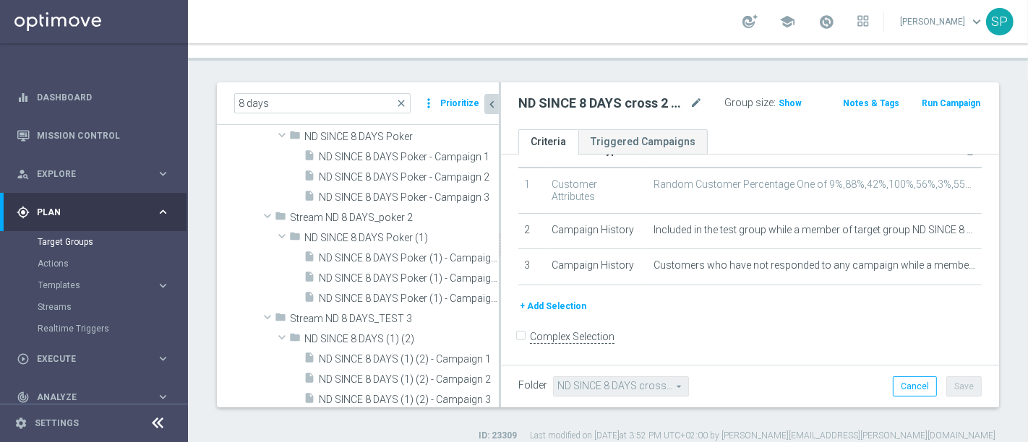
scroll to position [1398, 0]
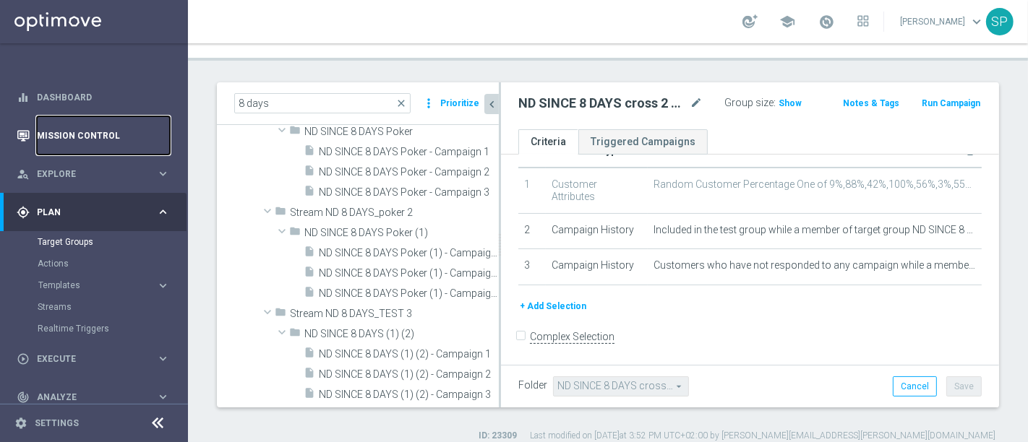
click at [118, 138] on link "Mission Control" at bounding box center [103, 135] width 133 height 38
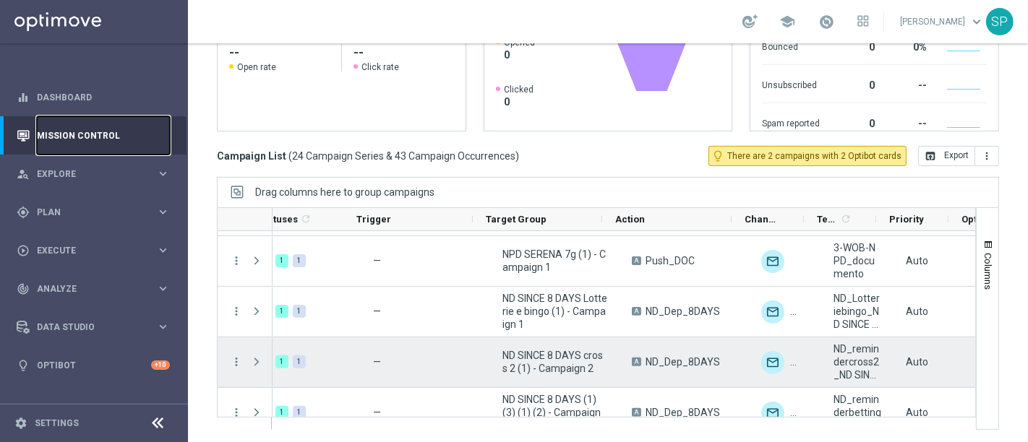
scroll to position [0, 111]
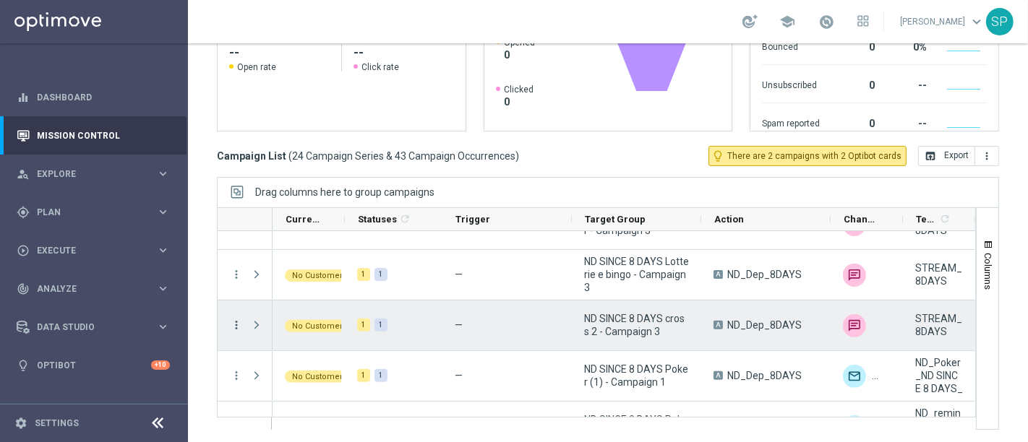
click at [231, 325] on icon "more_vert" at bounding box center [236, 325] width 13 height 13
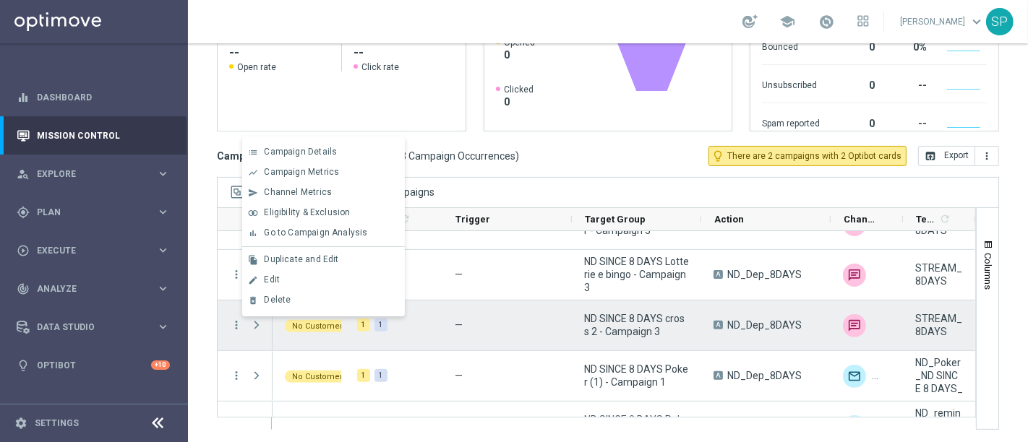
click at [312, 330] on div "No Customers" at bounding box center [309, 326] width 72 height 50
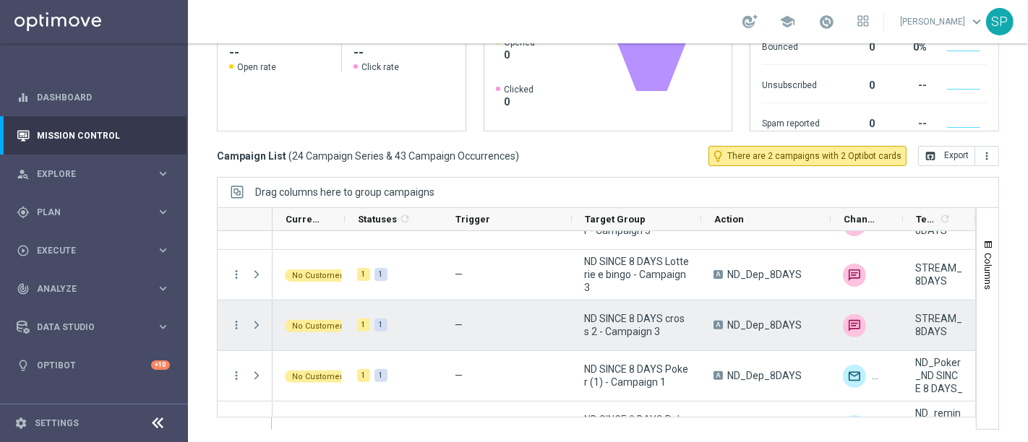
click at [322, 315] on div "No Customers" at bounding box center [309, 326] width 72 height 50
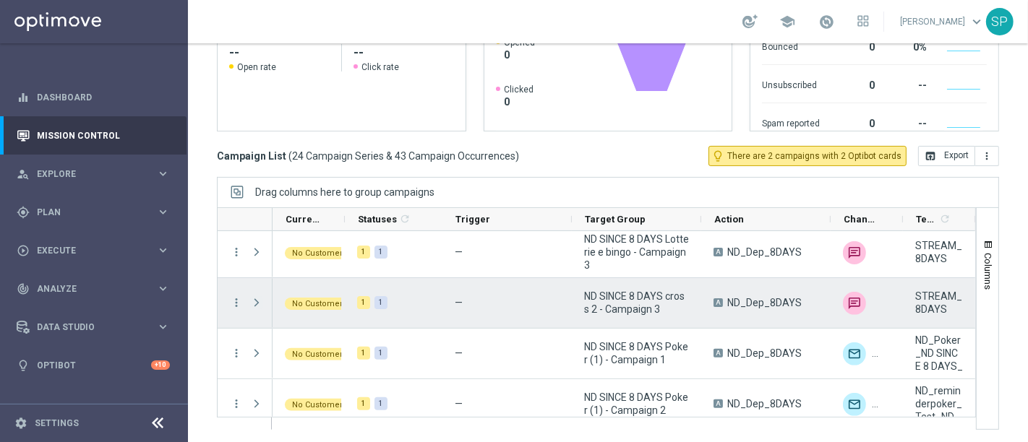
click at [260, 300] on span "Press SPACE to select this row." at bounding box center [256, 303] width 13 height 12
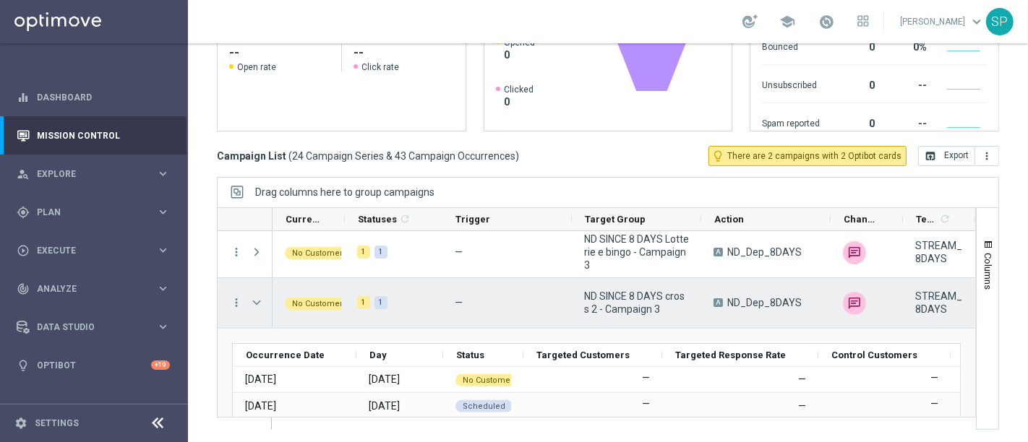
click at [260, 300] on span "Press SPACE to select this row." at bounding box center [256, 303] width 13 height 12
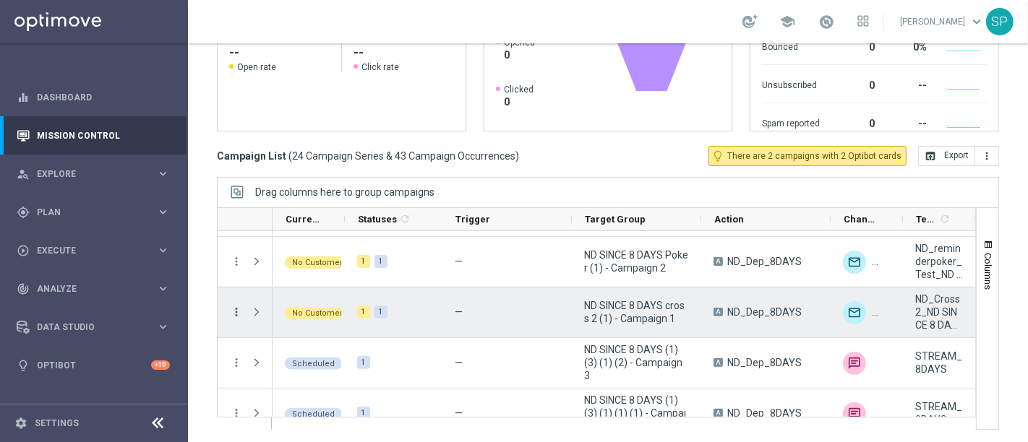
click at [230, 309] on icon "more_vert" at bounding box center [236, 312] width 13 height 13
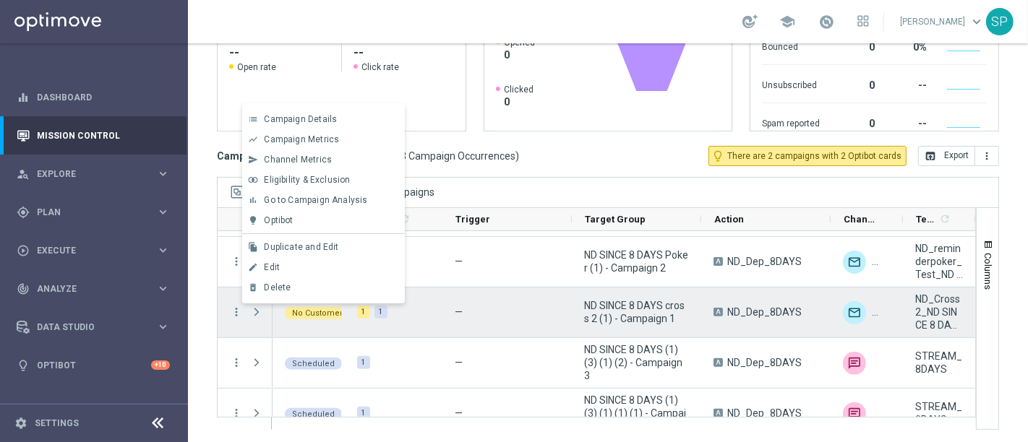
click at [260, 310] on span "Press SPACE to deselect this row." at bounding box center [256, 313] width 13 height 12
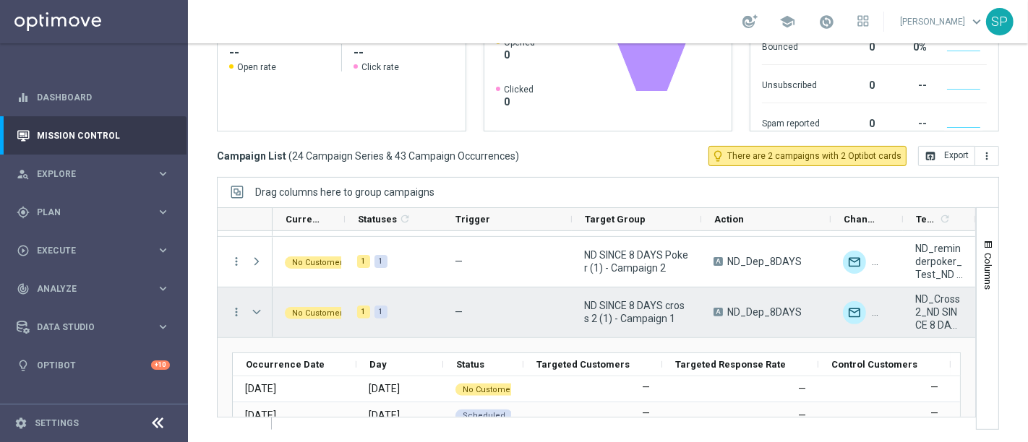
click at [322, 309] on span "No Customers" at bounding box center [319, 313] width 55 height 9
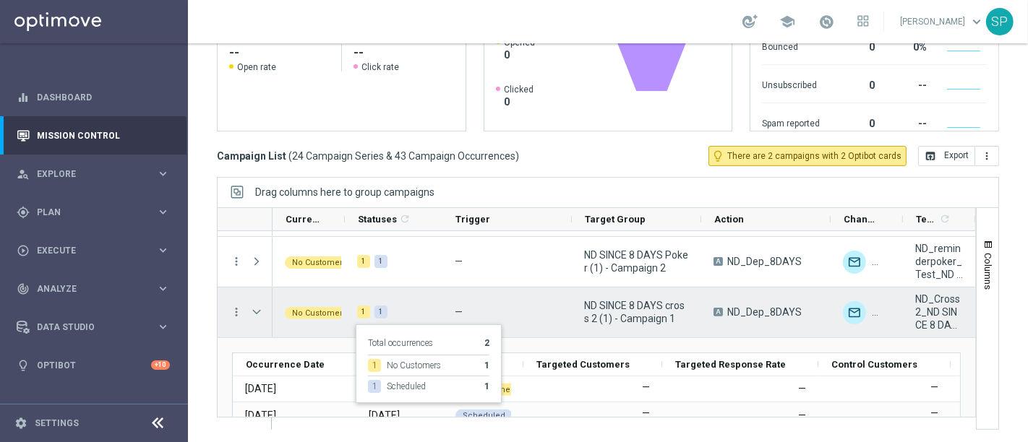
click at [372, 309] on div "1 1" at bounding box center [389, 312] width 65 height 13
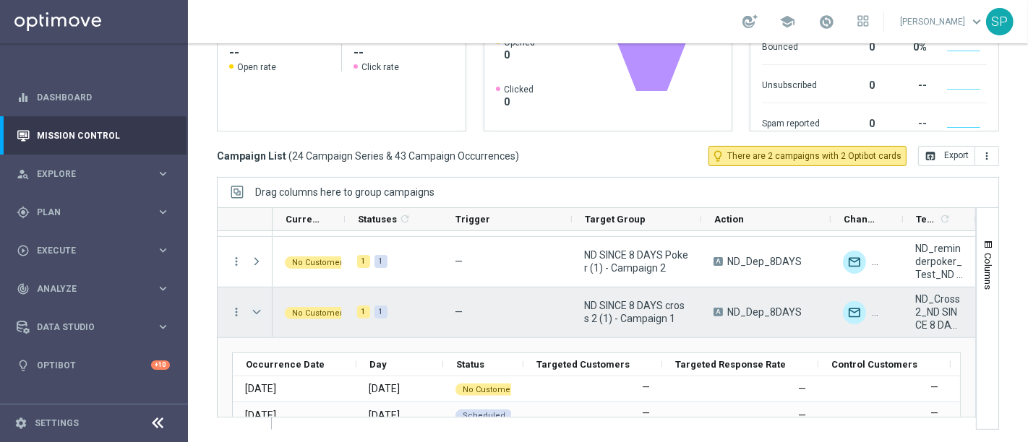
click at [254, 312] on span "Press SPACE to select this row." at bounding box center [256, 313] width 13 height 12
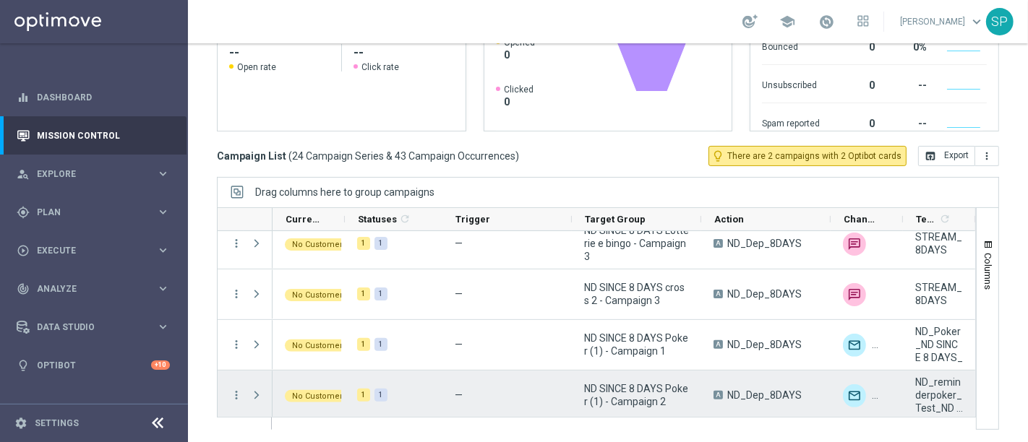
scroll to position [719, 0]
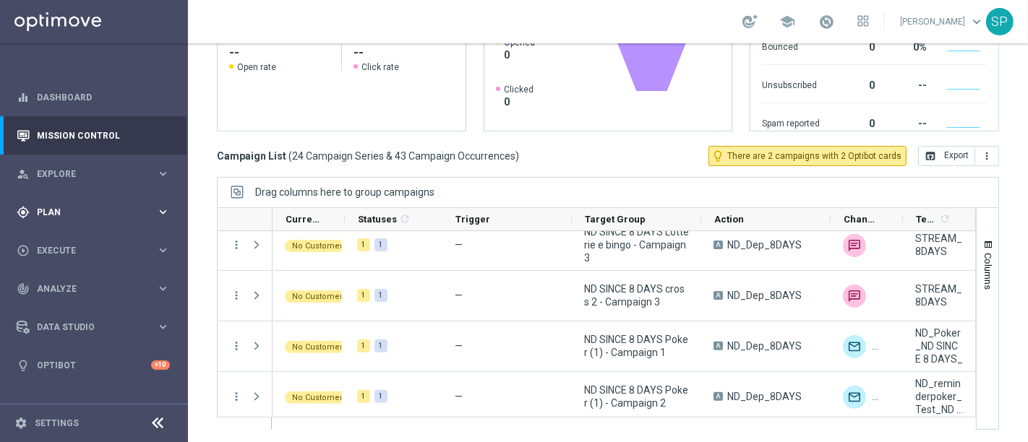
click at [117, 210] on span "Plan" at bounding box center [96, 212] width 119 height 9
click at [58, 305] on link "Streams" at bounding box center [94, 307] width 113 height 12
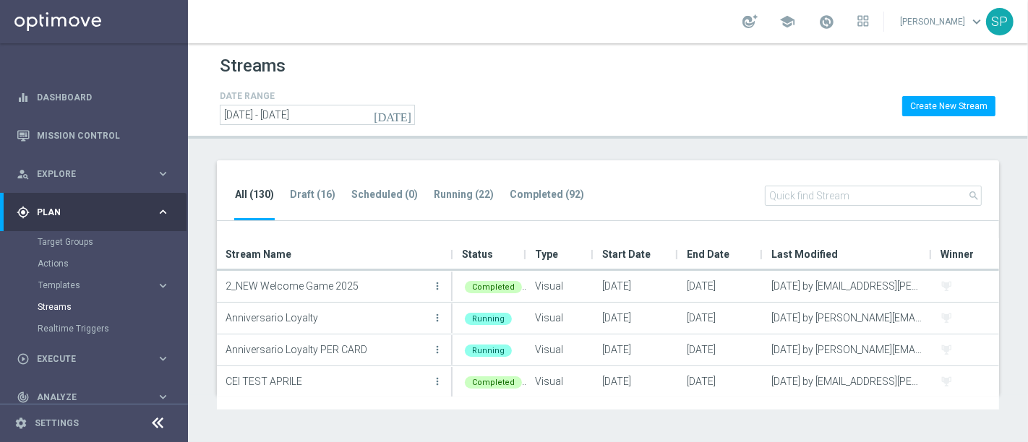
click at [460, 182] on div "All (130) Draft (16) Scheduled (0) Running (22) Completed (92) search" at bounding box center [608, 191] width 782 height 61
click at [461, 196] on tab-header "Running (22)" at bounding box center [464, 195] width 60 height 12
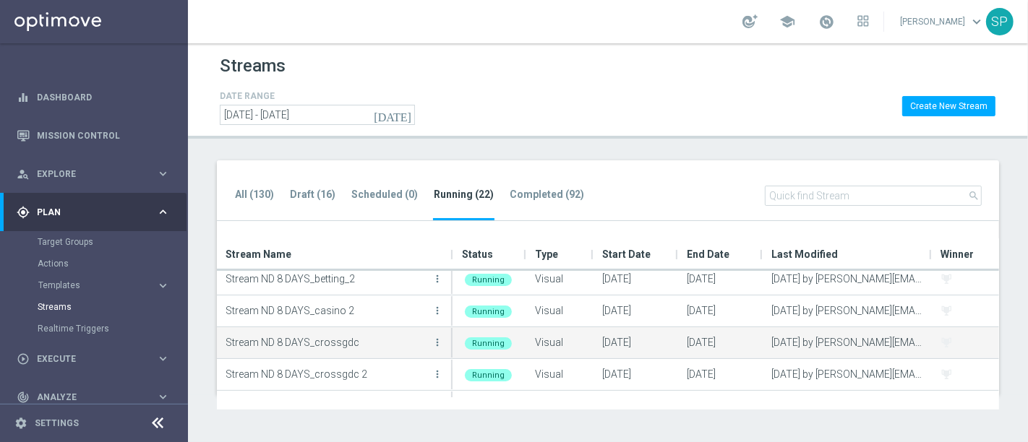
scroll to position [422, 0]
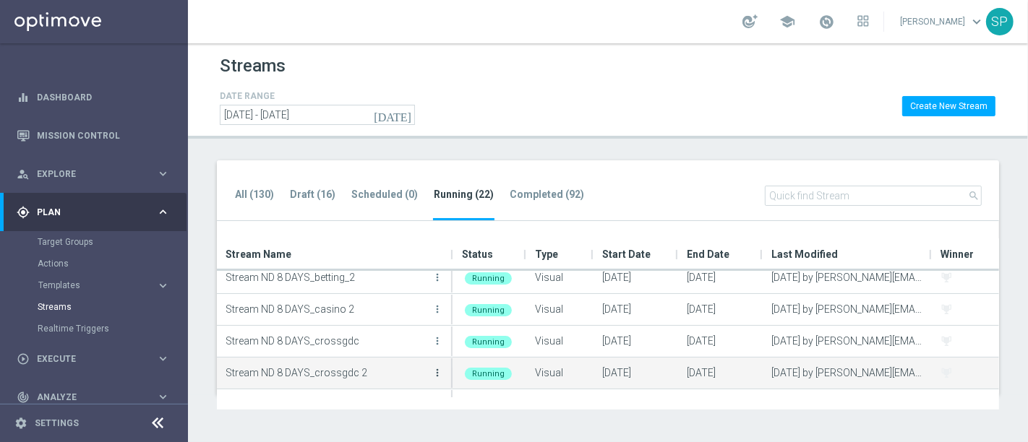
click at [437, 372] on icon "more_vert" at bounding box center [438, 373] width 12 height 12
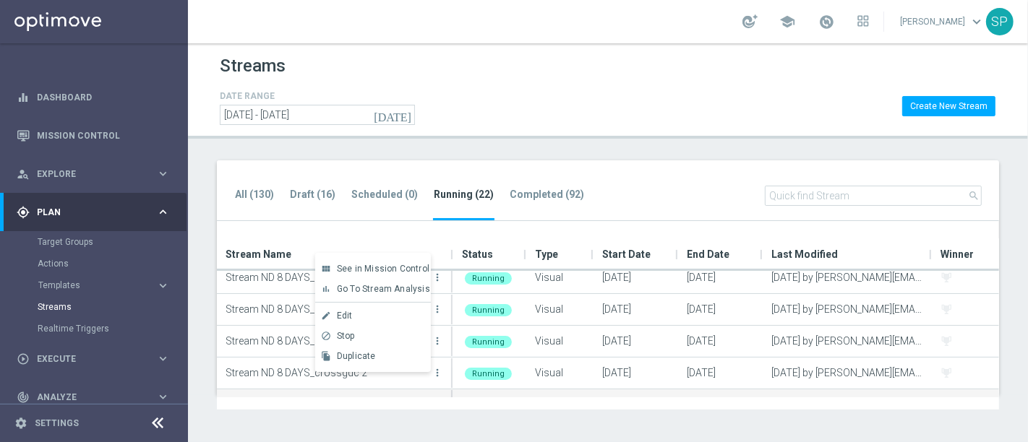
click at [398, 390] on div "Stream ND 8 DAYS_lotteriebingo more_vert" at bounding box center [335, 404] width 219 height 29
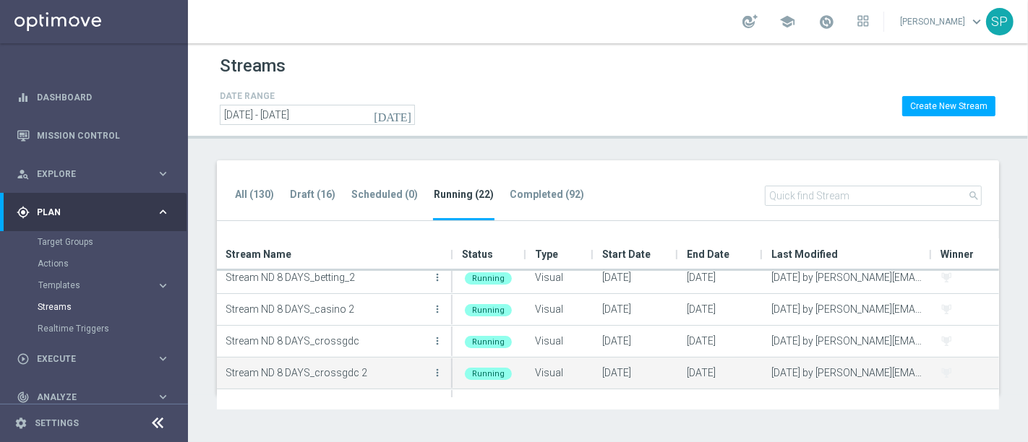
click at [437, 379] on button "more_vert" at bounding box center [437, 373] width 14 height 29
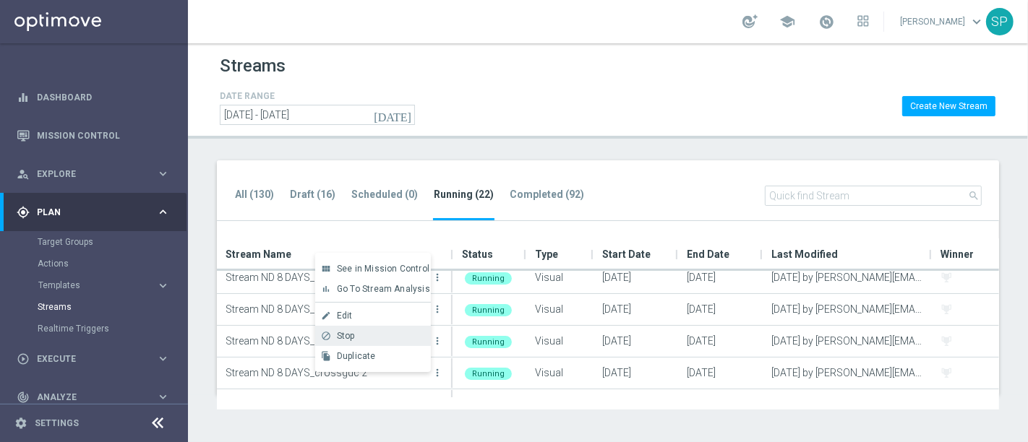
click at [401, 334] on div "Stop" at bounding box center [380, 336] width 87 height 10
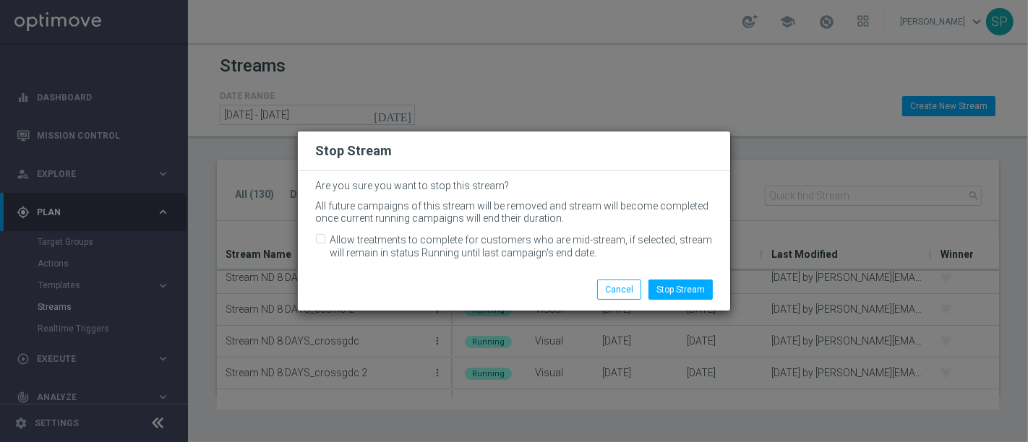
click at [429, 240] on label "Allow treatments to complete for customers who are mid-stream, if selected, str…" at bounding box center [521, 247] width 383 height 26
click at [325, 240] on input "Allow treatments to complete for customers who are mid-stream, if selected, str…" at bounding box center [319, 240] width 9 height 9
checkbox input "true"
click at [675, 290] on button "Stop Stream" at bounding box center [681, 290] width 64 height 20
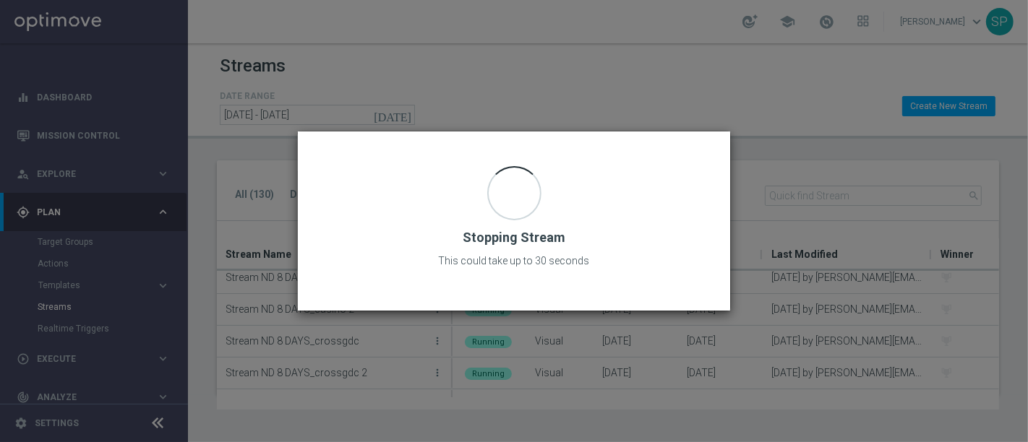
scroll to position [0, 0]
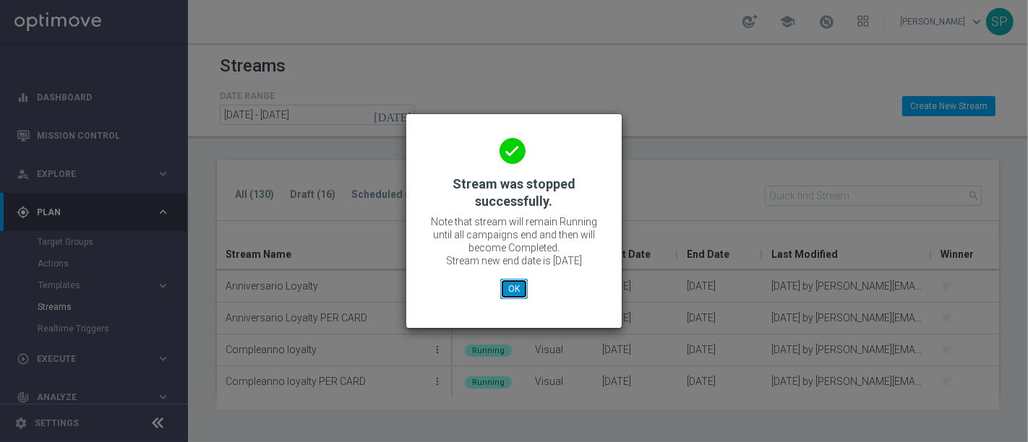
click at [519, 288] on button "OK" at bounding box center [513, 289] width 27 height 20
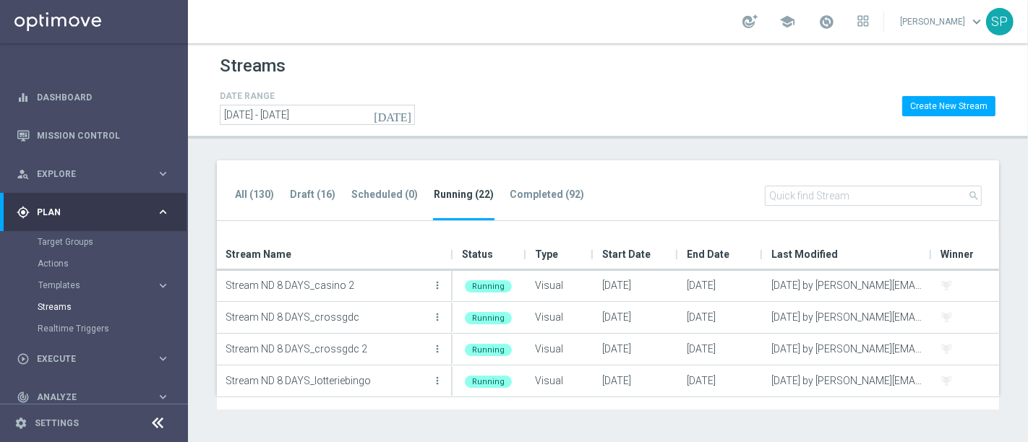
scroll to position [444, 0]
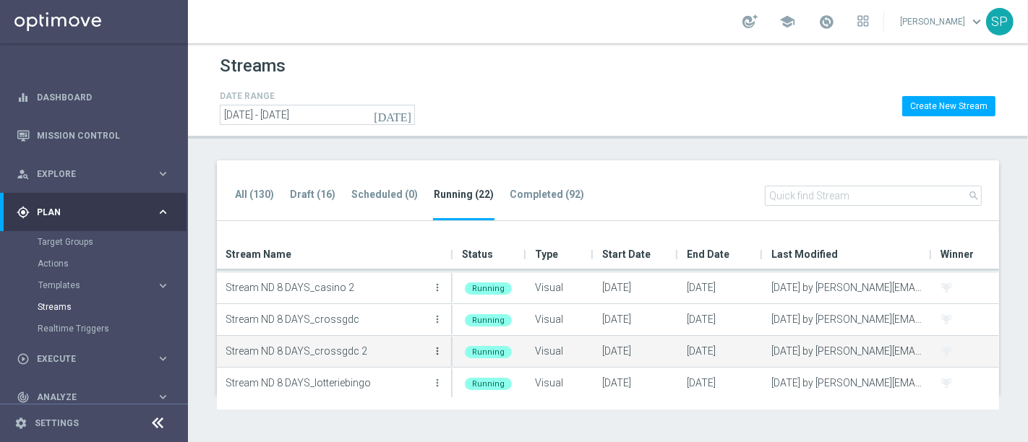
click at [437, 350] on icon "more_vert" at bounding box center [438, 352] width 12 height 12
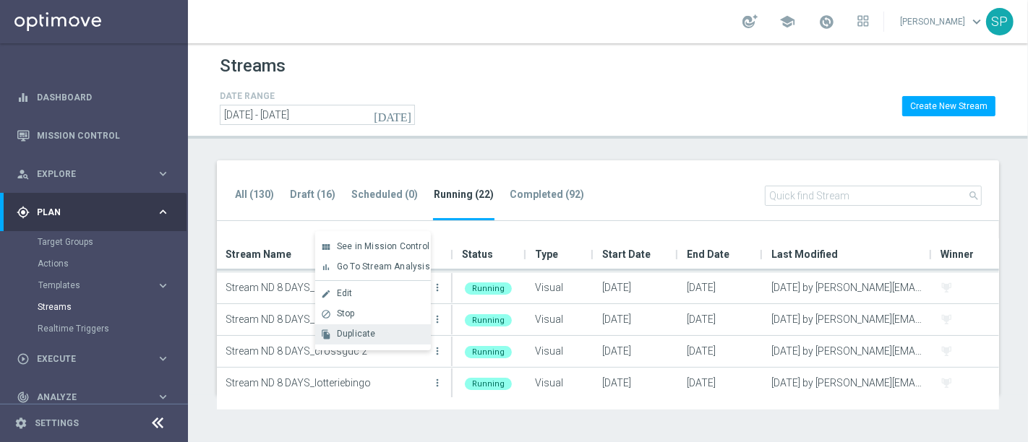
click at [400, 335] on div "Duplicate" at bounding box center [380, 334] width 87 height 10
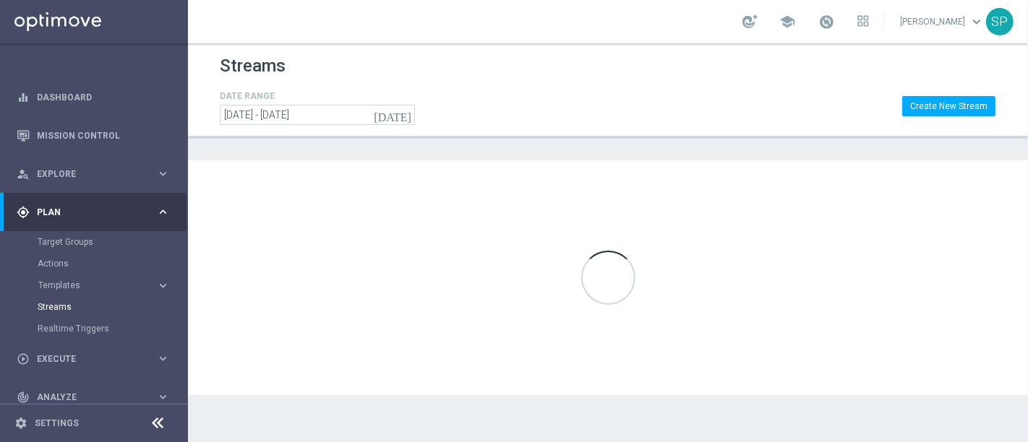
scroll to position [0, 0]
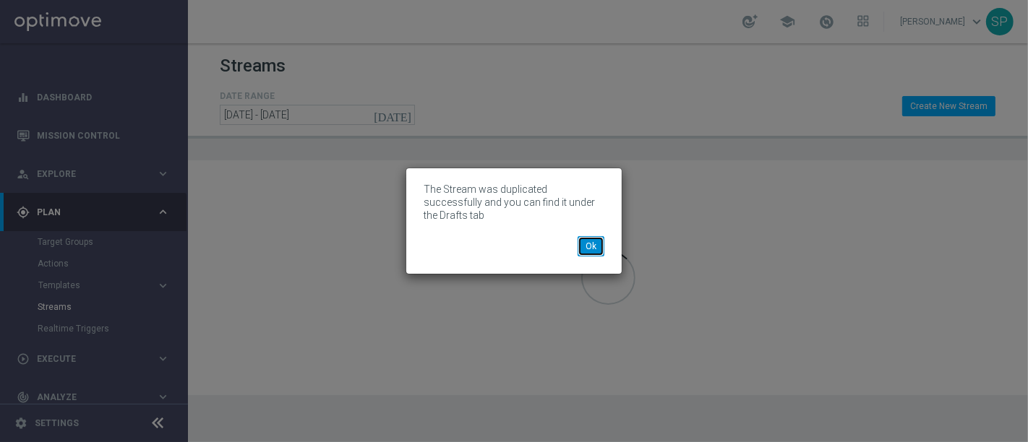
click at [593, 249] on button "Ok" at bounding box center [591, 246] width 27 height 20
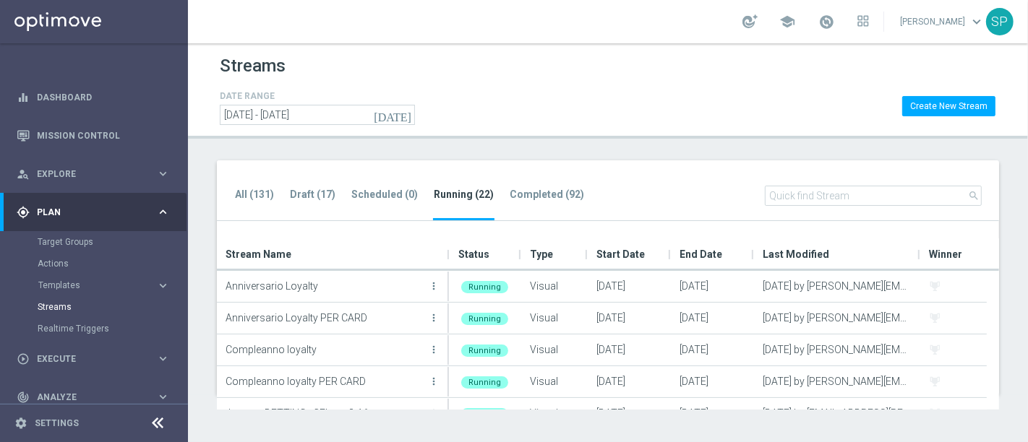
click at [336, 208] on ul "All (131) Draft (17) Scheduled (0) Running (22) Completed (92)" at bounding box center [416, 203] width 365 height 35
click at [299, 192] on tab-header "Draft (17)" at bounding box center [313, 195] width 46 height 12
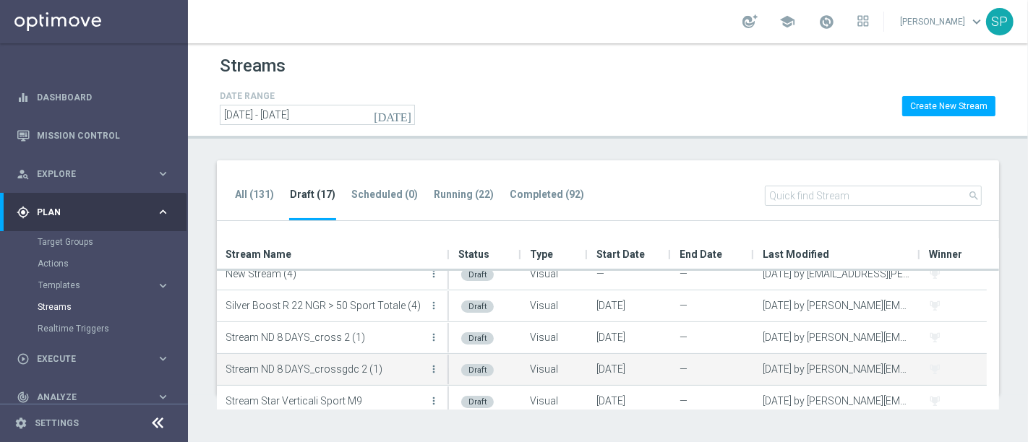
scroll to position [204, 0]
click at [436, 370] on icon "more_vert" at bounding box center [434, 369] width 12 height 12
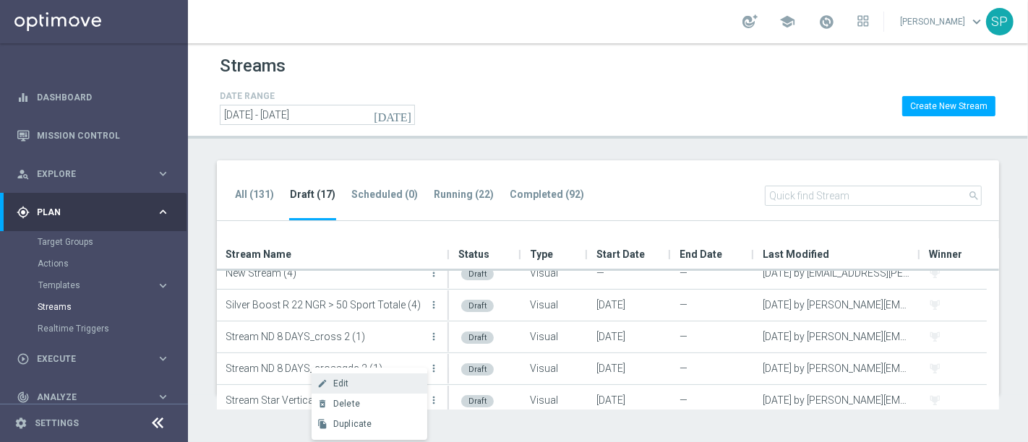
click at [399, 375] on div "create Edit" at bounding box center [370, 384] width 116 height 20
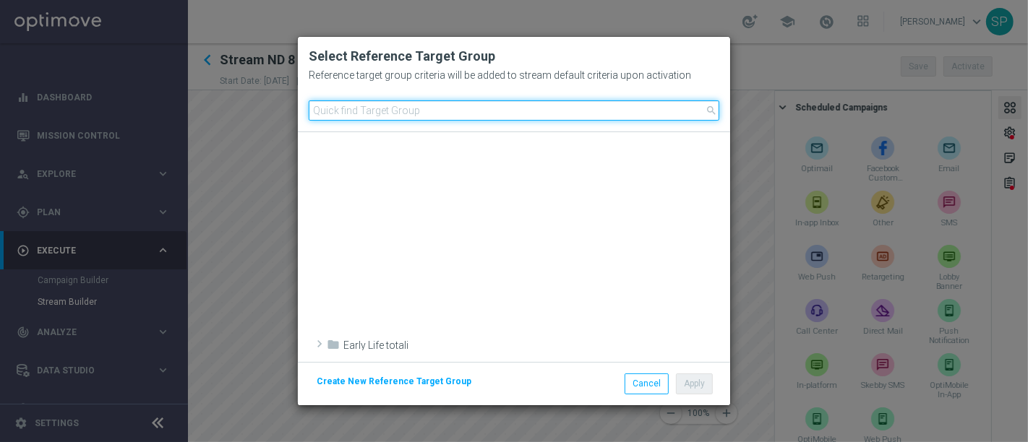
scroll to position [605, 0]
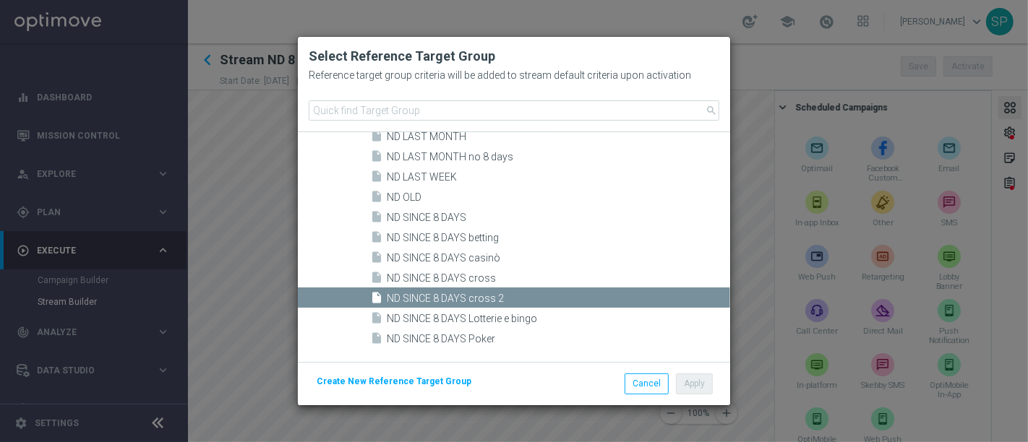
click at [464, 297] on span "ND SINCE 8 DAYS cross 2" at bounding box center [557, 299] width 340 height 12
click at [661, 385] on button "Cancel" at bounding box center [647, 384] width 44 height 20
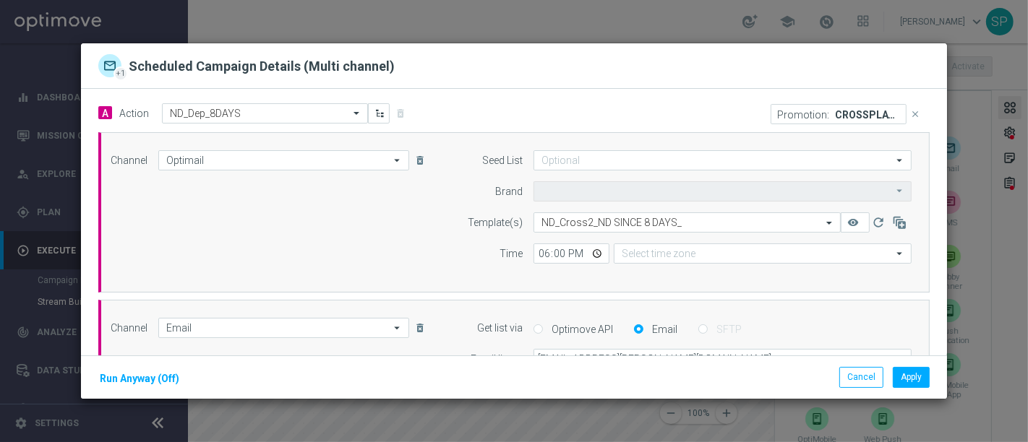
type input "Sisal Marketing"
type input "Central European Time ([GEOGRAPHIC_DATA]) (UTC +02:00)"
type input "Coordinated Universal Time (UTC 00:00)"
click at [844, 211] on form "Seed List arrow_drop_down Drag here to set row groups Drag here to set column l…" at bounding box center [682, 207] width 458 height 114
click at [835, 111] on p "CROSSPLAY 70" at bounding box center [867, 114] width 65 height 12
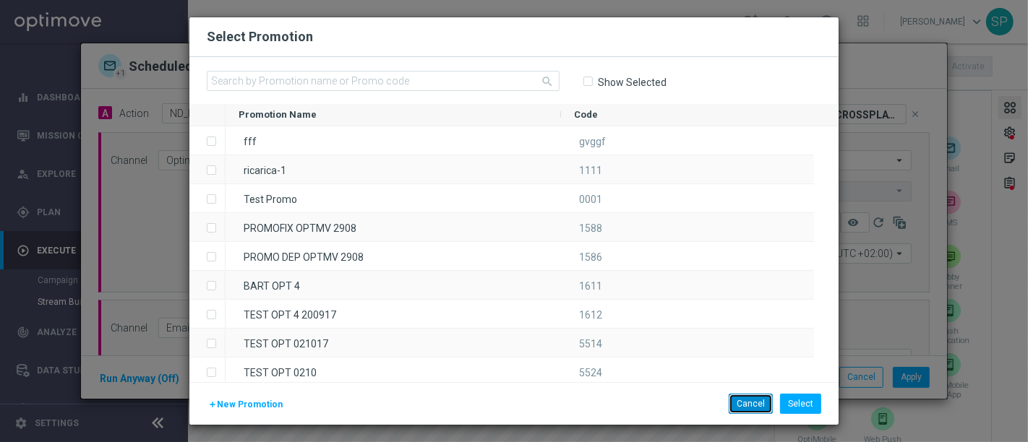
click at [746, 396] on button "Cancel" at bounding box center [751, 404] width 44 height 20
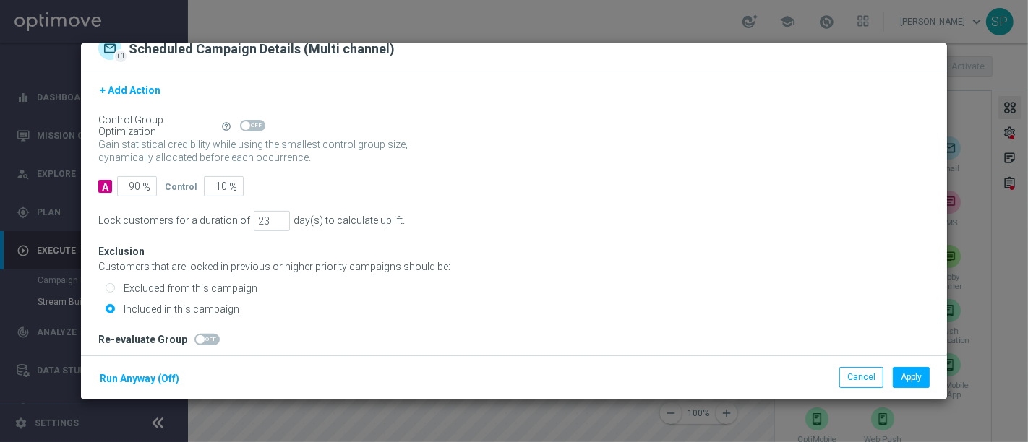
scroll to position [21, 0]
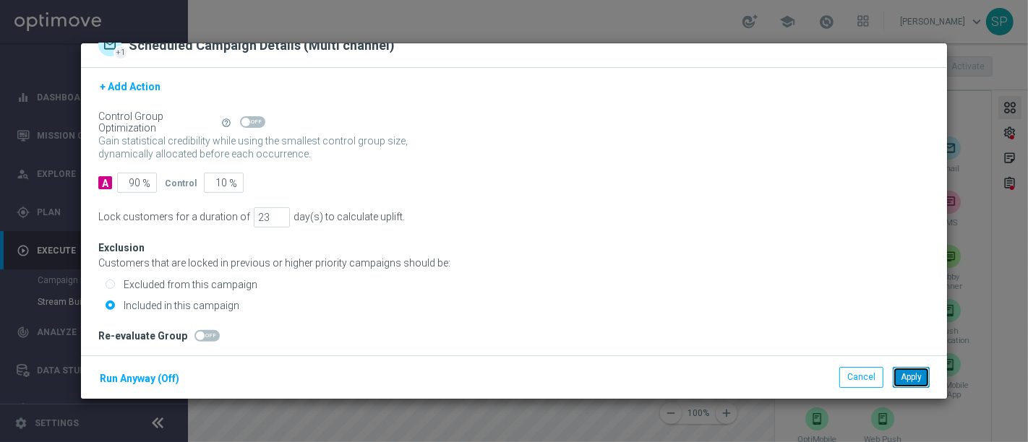
click at [907, 375] on button "Apply" at bounding box center [911, 377] width 37 height 20
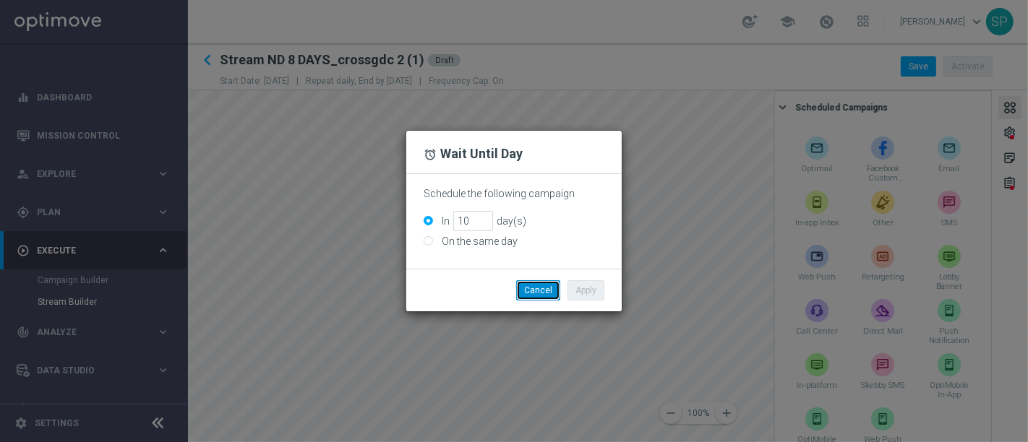
click at [542, 295] on button "Cancel" at bounding box center [538, 291] width 44 height 20
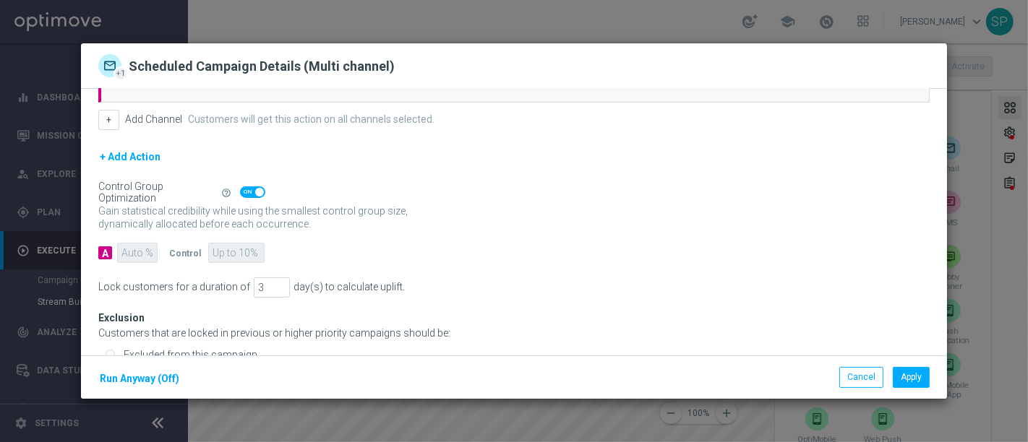
scroll to position [396, 0]
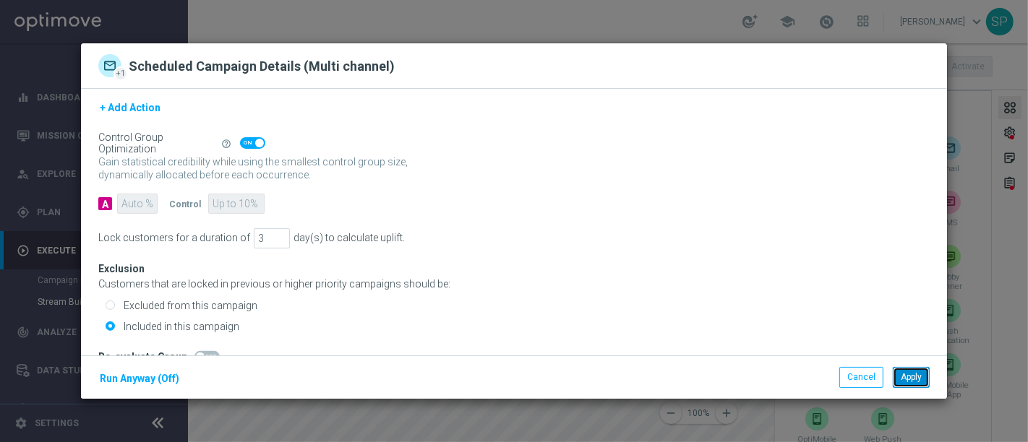
click at [898, 378] on button "Apply" at bounding box center [911, 377] width 37 height 20
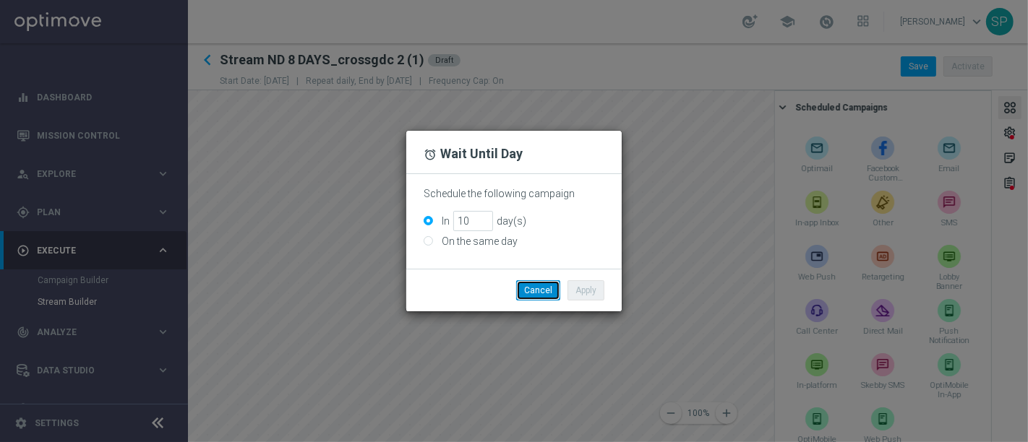
click at [522, 285] on button "Cancel" at bounding box center [538, 291] width 44 height 20
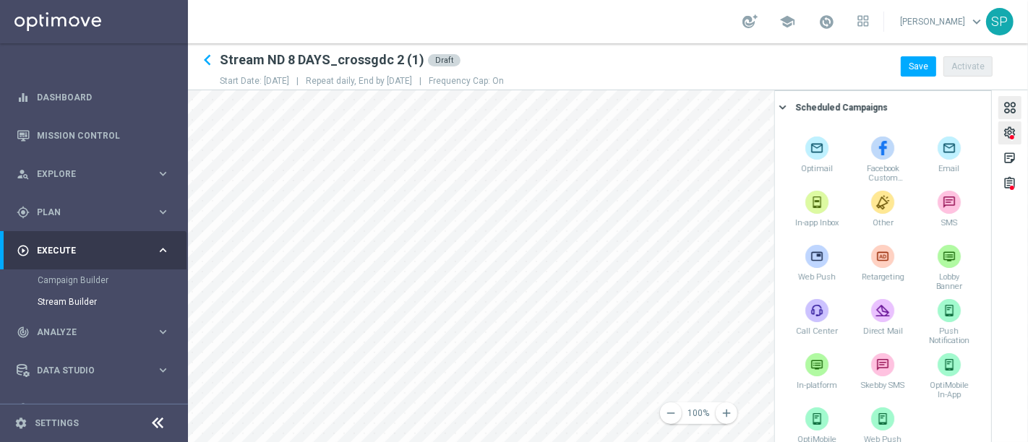
click at [1006, 133] on div "settings" at bounding box center [1010, 135] width 14 height 19
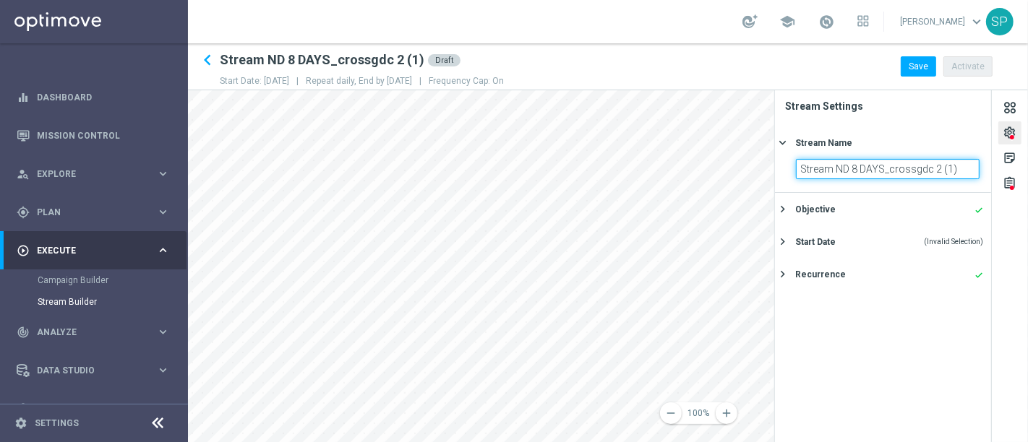
click at [964, 172] on input "Stream ND 8 DAYS_crossgdc 2 (1)" at bounding box center [888, 169] width 184 height 20
click at [889, 171] on input "Stream ND 8 DAYS_crossgdc 2" at bounding box center [888, 169] width 184 height 20
type input "Stream ND 8 DAYS_playablecrossgdc 2"
click at [936, 210] on div "Objective done" at bounding box center [889, 209] width 188 height 13
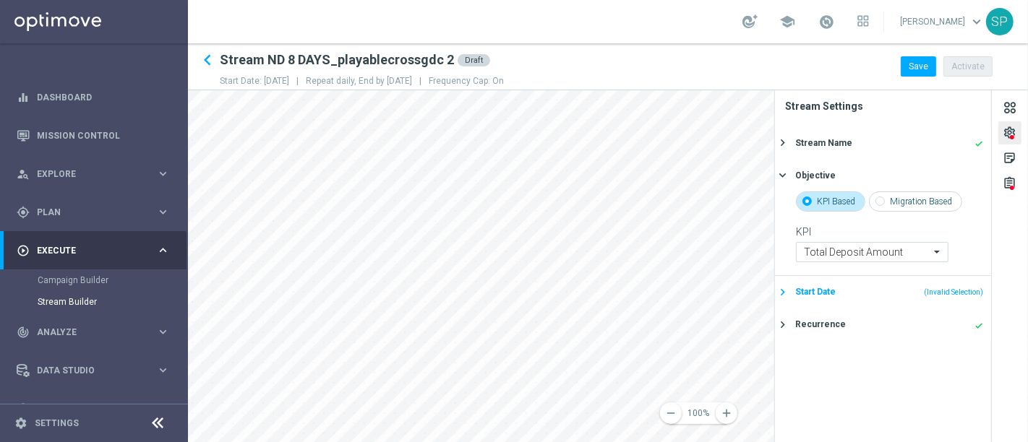
click at [916, 291] on div "Start Date (Invalid Selection)" at bounding box center [889, 292] width 188 height 13
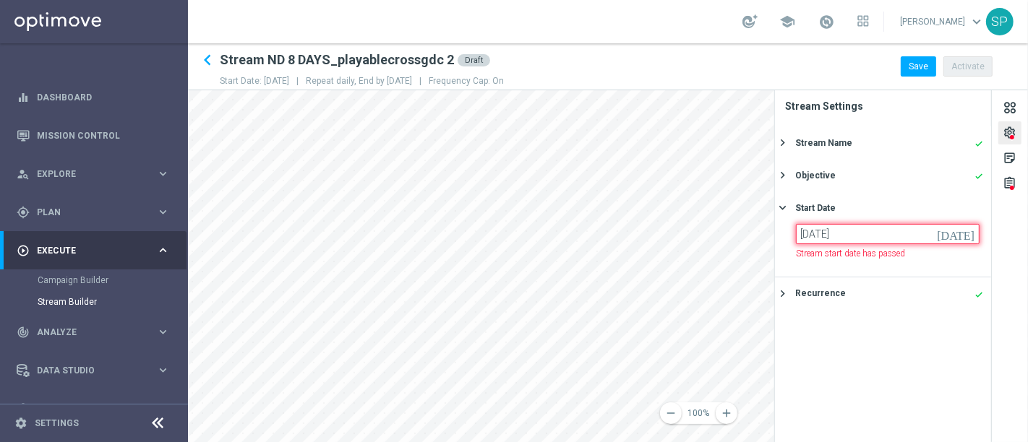
click at [924, 226] on input "[DATE]" at bounding box center [888, 234] width 184 height 20
click at [823, 224] on input "[DATE]" at bounding box center [888, 234] width 184 height 20
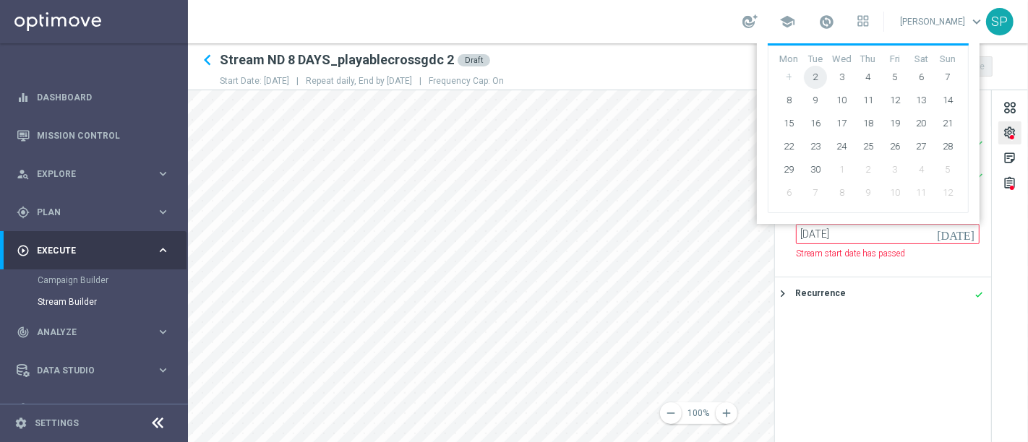
click at [816, 83] on span "2" at bounding box center [815, 77] width 23 height 23
type input "[DATE]"
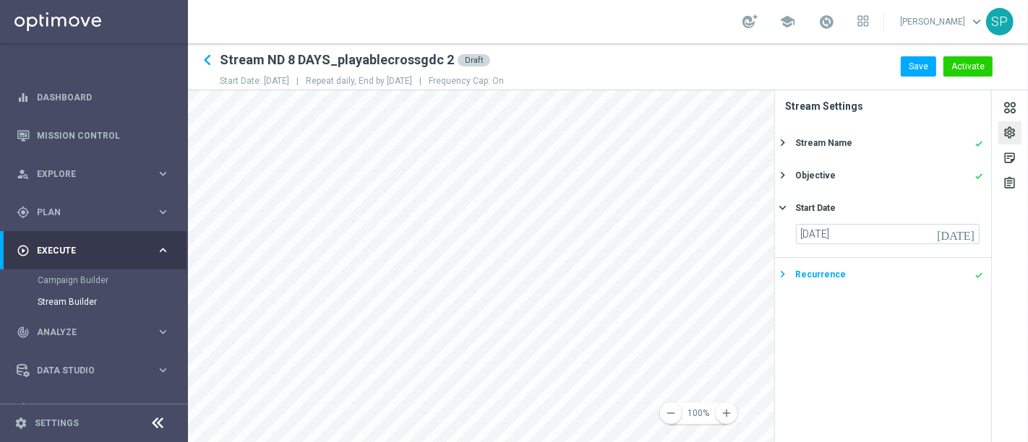
click at [820, 278] on div "Recurrence" at bounding box center [820, 274] width 51 height 13
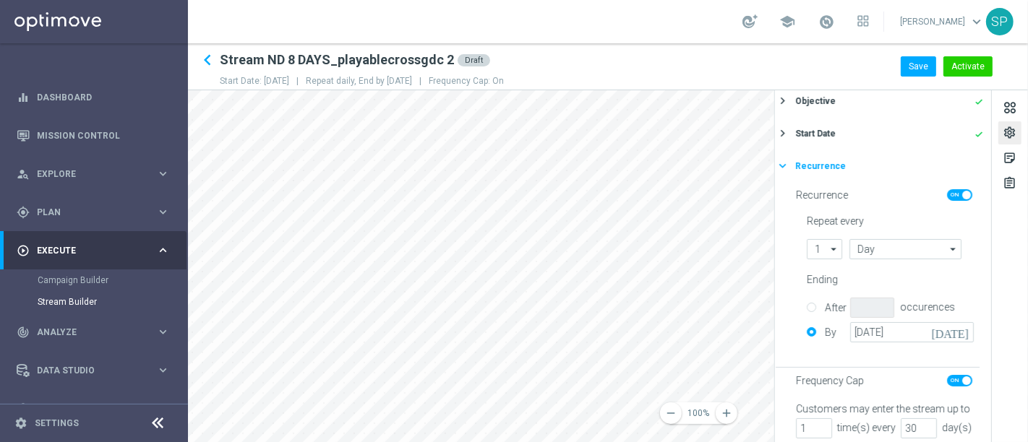
scroll to position [107, 0]
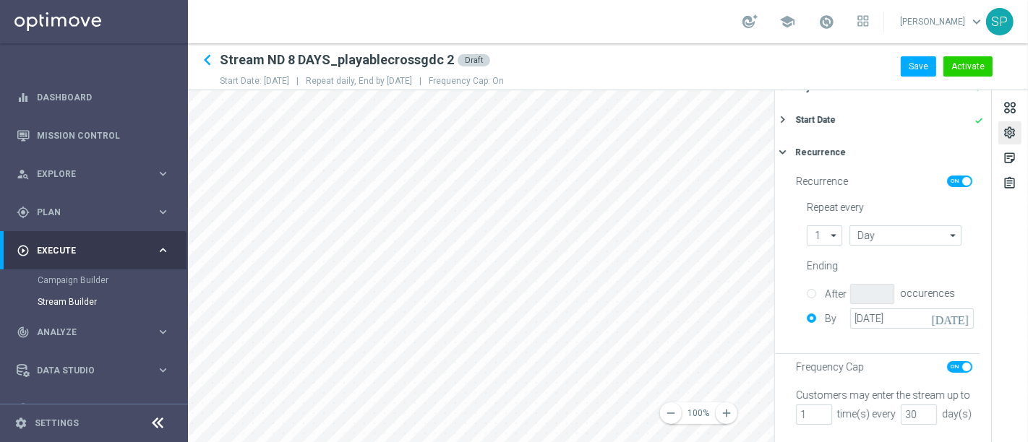
click at [967, 309] on icon "[DATE]" at bounding box center [952, 317] width 43 height 16
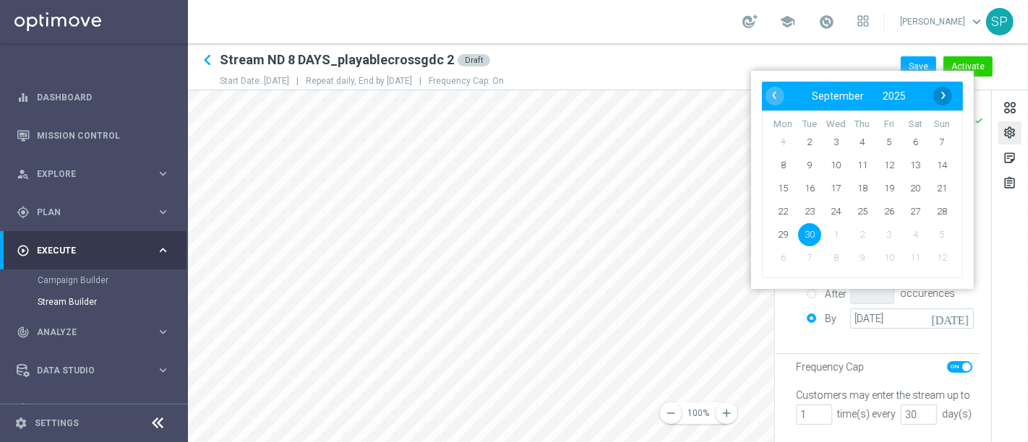
click at [945, 100] on span "›" at bounding box center [943, 95] width 19 height 19
click at [774, 105] on span "‹" at bounding box center [774, 95] width 19 height 19
click at [949, 172] on span "14" at bounding box center [942, 165] width 23 height 23
type input "[DATE]"
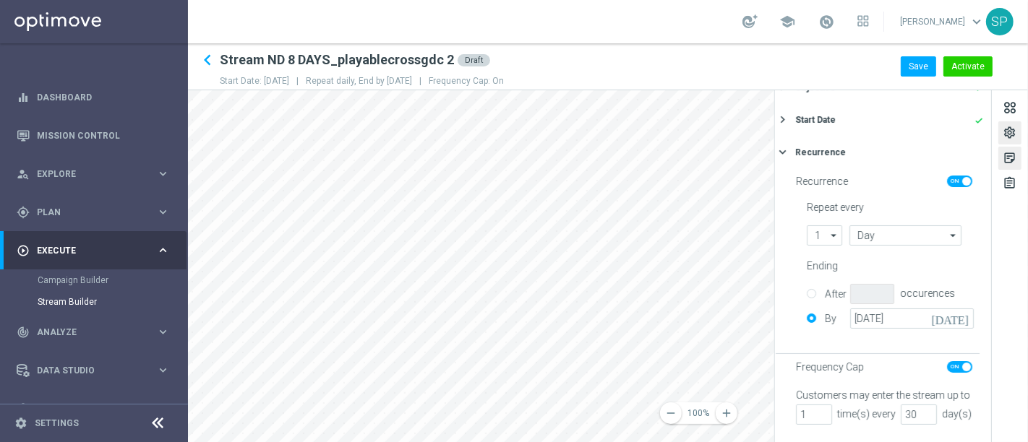
click at [1014, 153] on div "sticky_note_2" at bounding box center [1010, 160] width 14 height 19
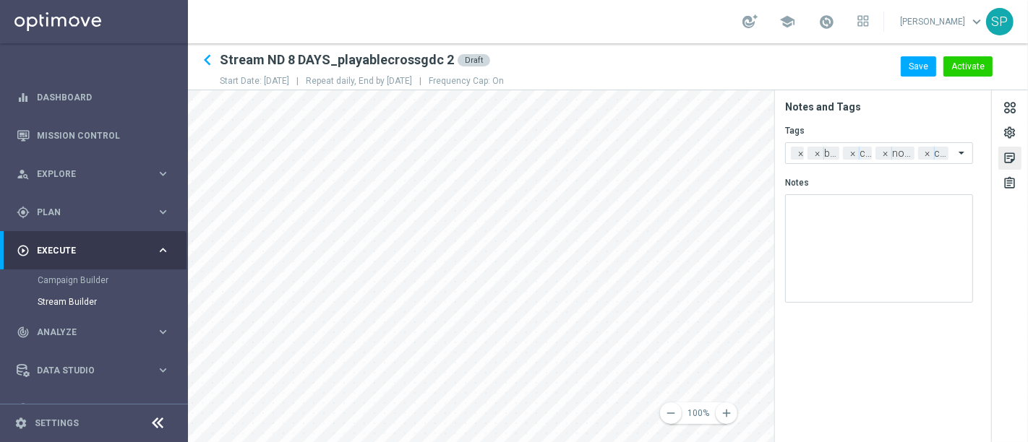
scroll to position [0, 0]
click at [1010, 174] on div "assignment" at bounding box center [1009, 183] width 23 height 23
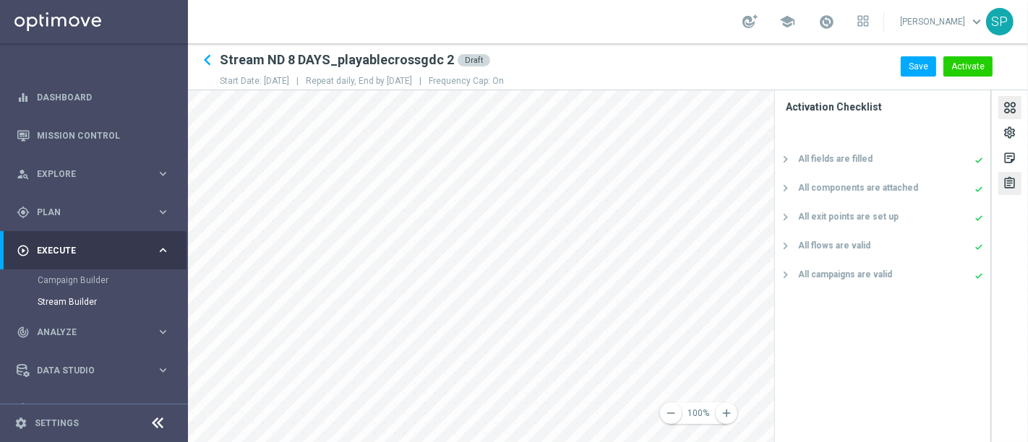
click at [1011, 110] on div at bounding box center [1010, 110] width 16 height 20
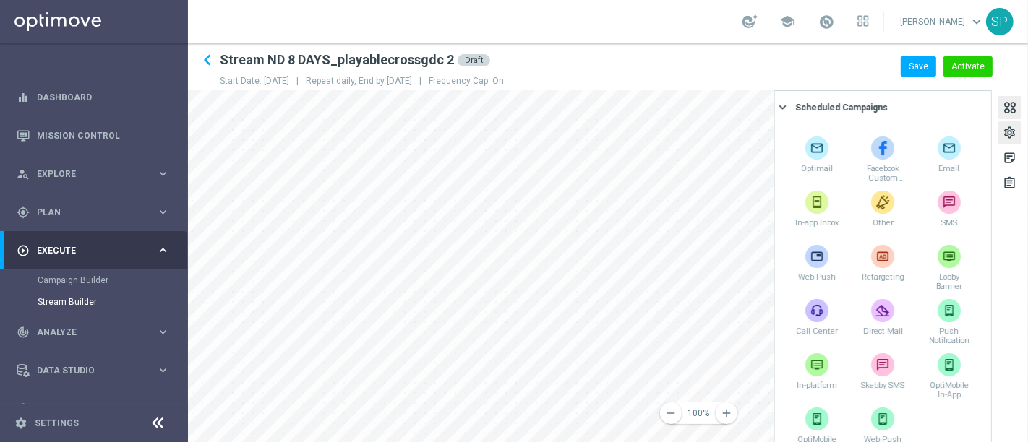
click at [1010, 139] on div "settings" at bounding box center [1010, 135] width 14 height 19
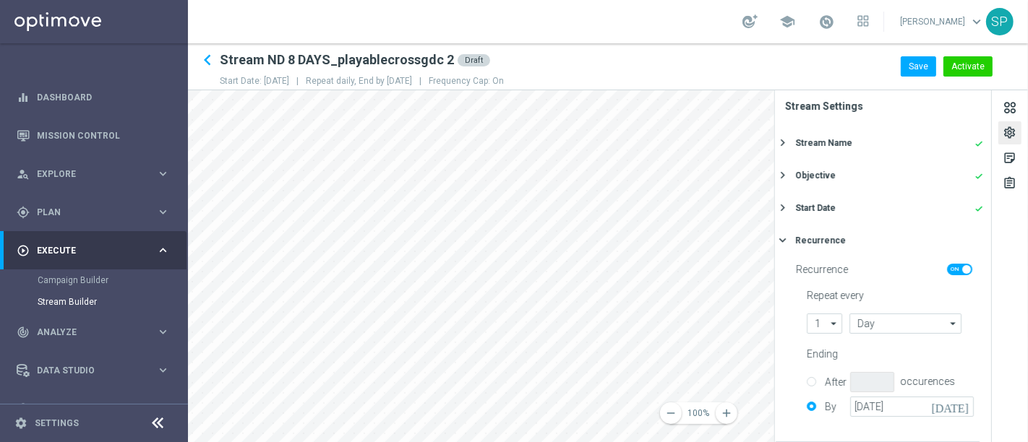
click at [927, 152] on div "Stream Name done keyboard_arrow_right" at bounding box center [883, 143] width 216 height 33
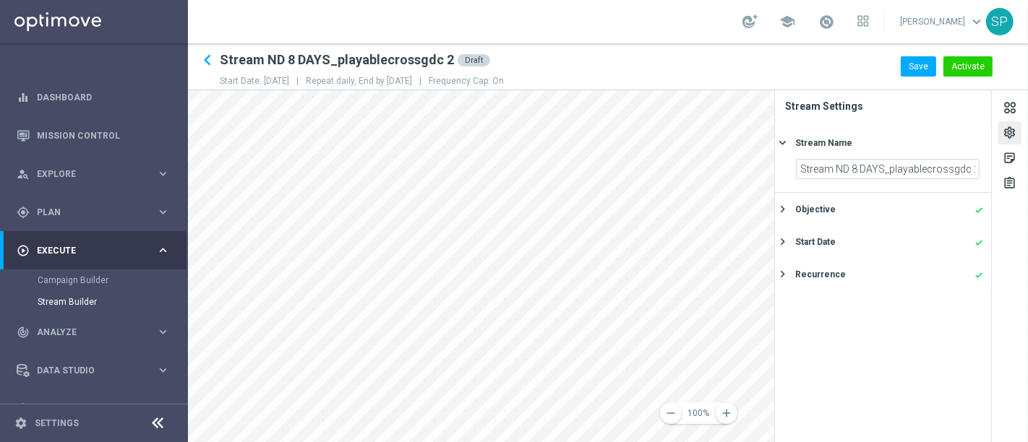
click at [1027, 206] on div "remove 100% add settings sticky_note_2 assignment Stream Settings Stream Name k…" at bounding box center [608, 266] width 840 height 352
click at [1011, 140] on div "remove 100% add settings sticky_note_2 assignment Stream Settings Stream Name k…" at bounding box center [608, 266] width 840 height 352
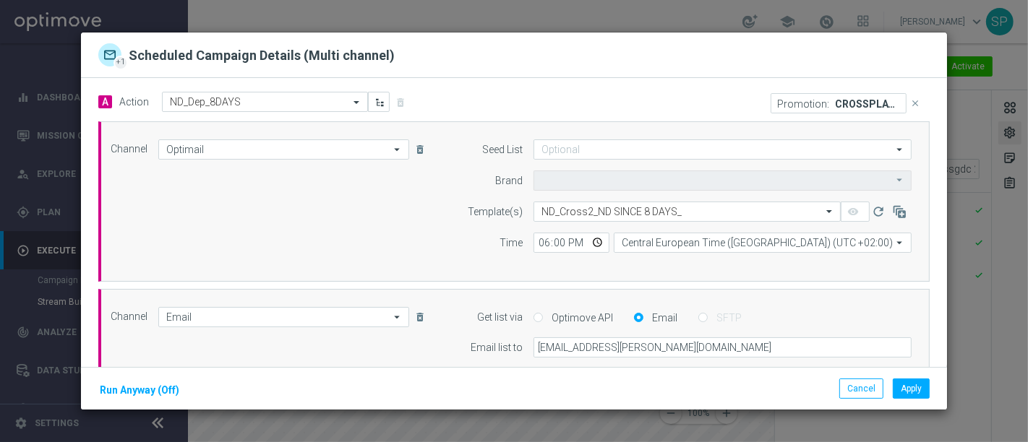
type input "Sisal Marketing"
type input "Coordinated Universal Time (UTC 00:00)"
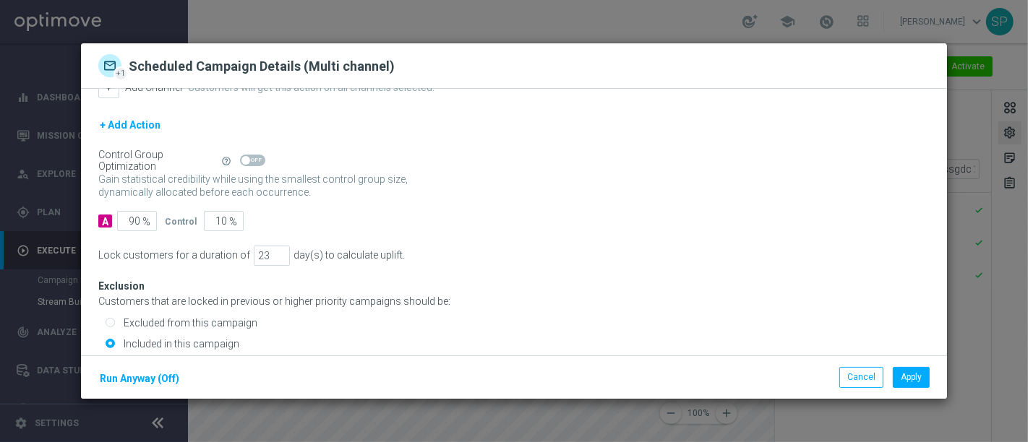
scroll to position [396, 0]
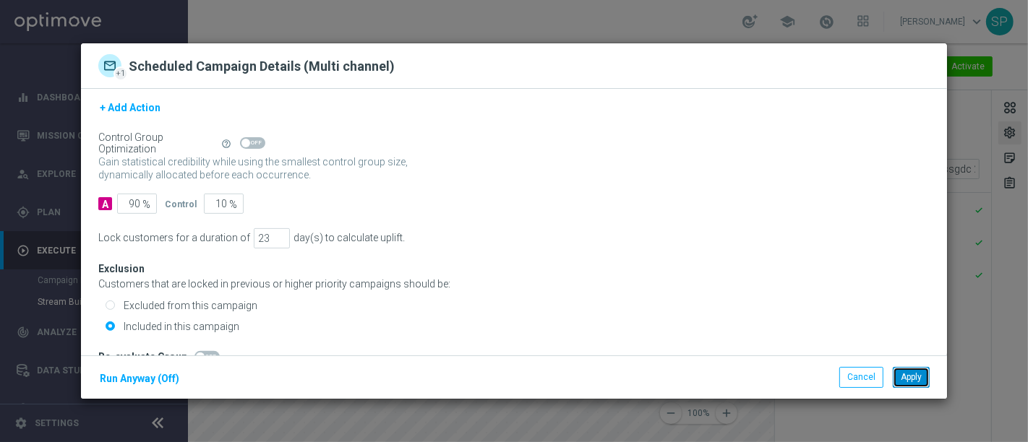
click at [902, 381] on button "Apply" at bounding box center [911, 377] width 37 height 20
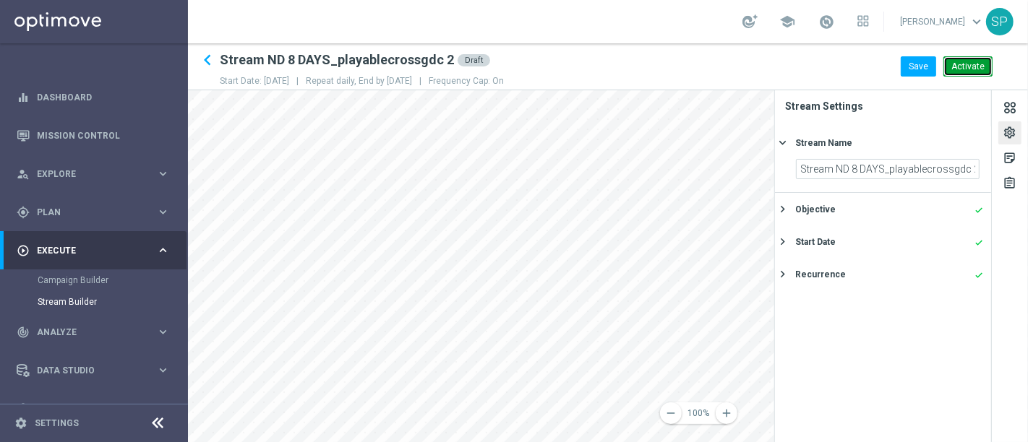
click at [977, 69] on button "Activate" at bounding box center [968, 66] width 49 height 20
type input "Stream ND 8 DAYS_playablecrossgdc 2"
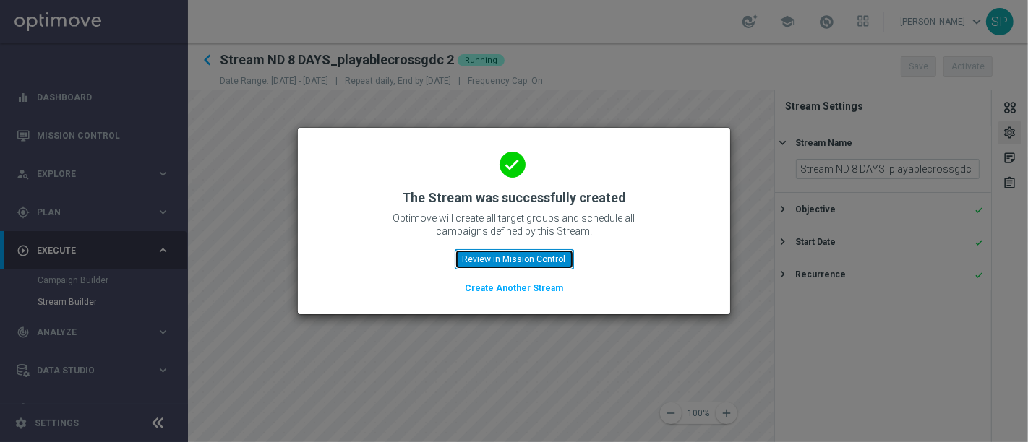
click at [557, 261] on button "Review in Mission Control" at bounding box center [514, 259] width 119 height 20
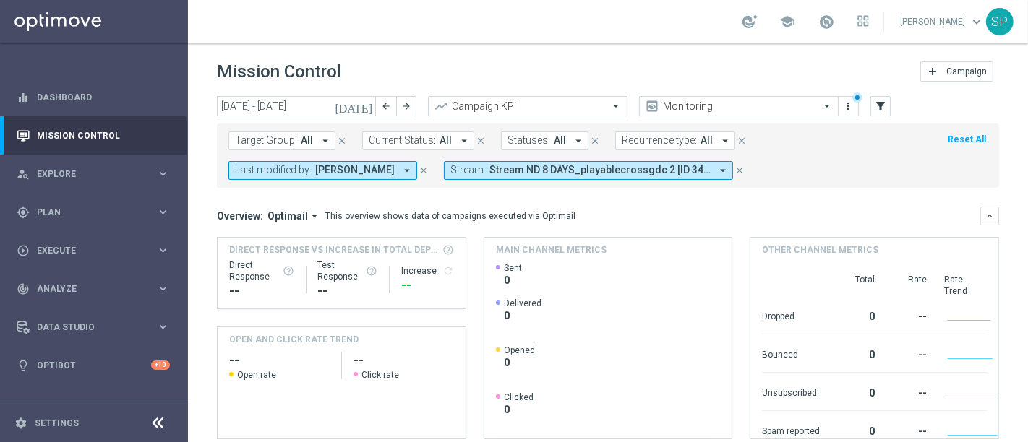
scroll to position [308, 0]
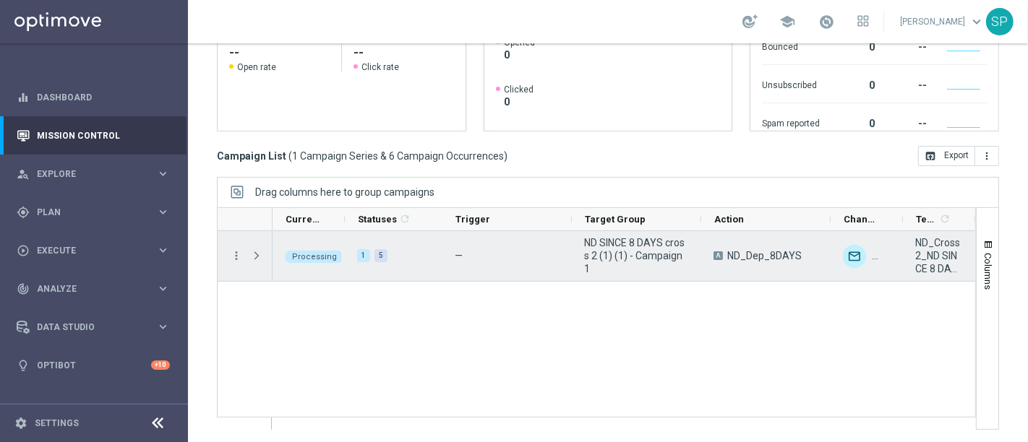
click at [258, 250] on span "Press SPACE to select this row." at bounding box center [256, 256] width 13 height 12
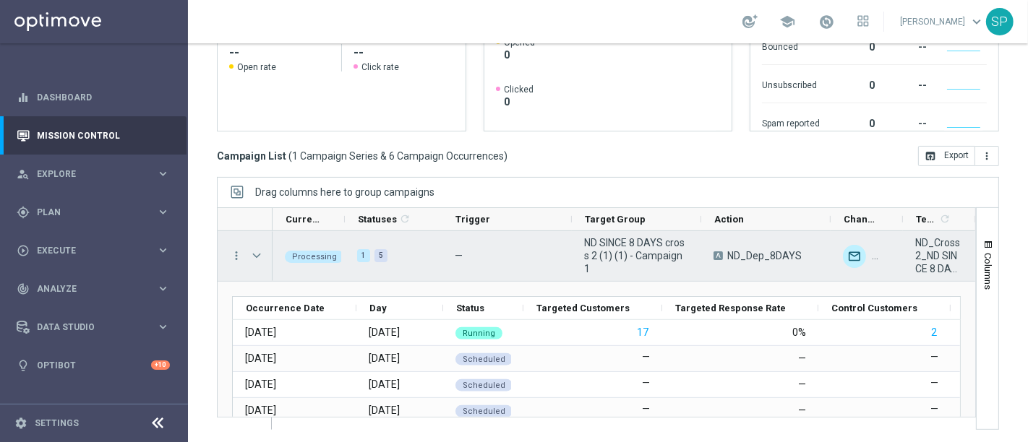
click at [258, 250] on span "Press SPACE to select this row." at bounding box center [256, 256] width 13 height 12
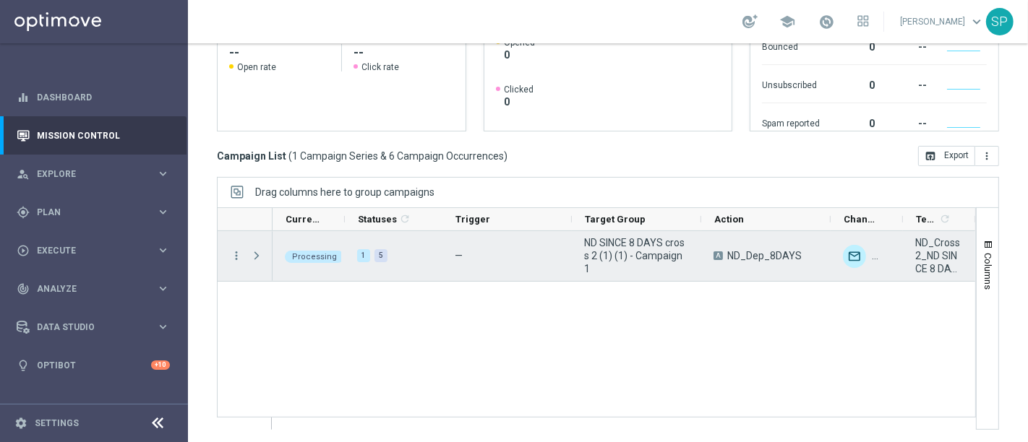
click at [252, 244] on span "Press SPACE to select this row." at bounding box center [258, 255] width 16 height 29
click at [254, 254] on span "Press SPACE to select this row." at bounding box center [256, 256] width 13 height 12
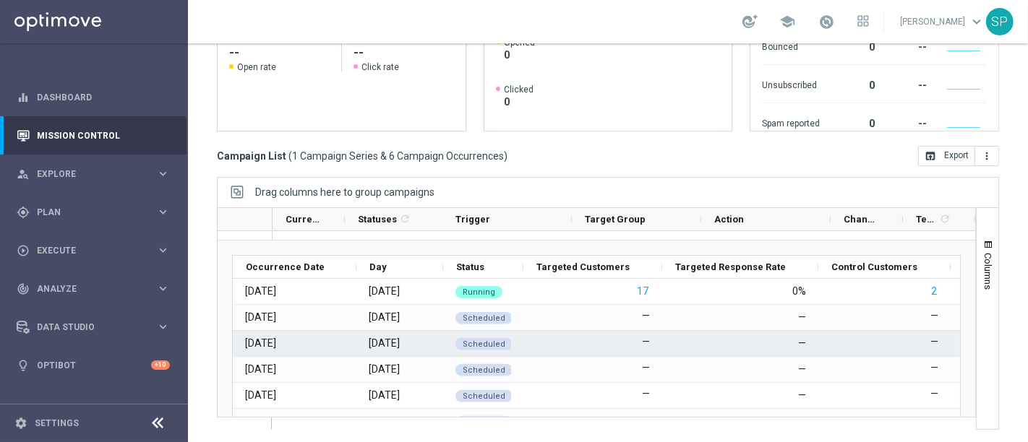
scroll to position [87, 0]
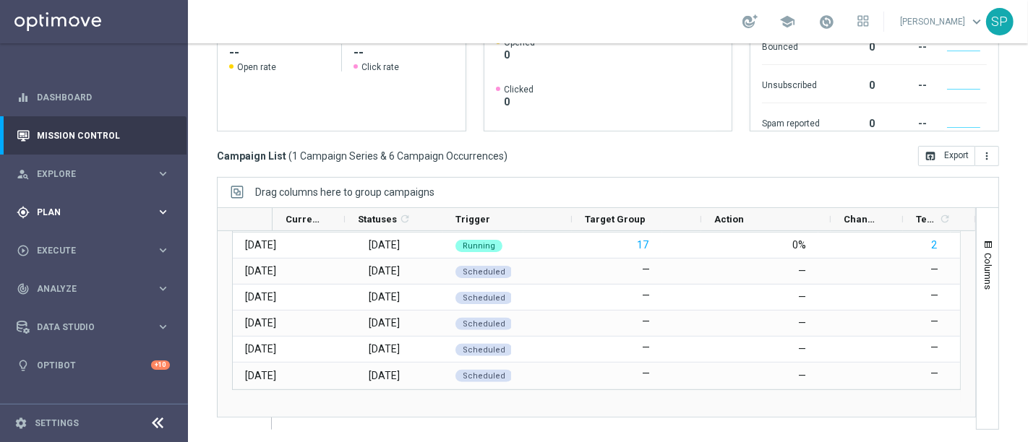
click at [137, 211] on span "Plan" at bounding box center [96, 212] width 119 height 9
click at [87, 236] on link "Target Groups" at bounding box center [94, 242] width 113 height 12
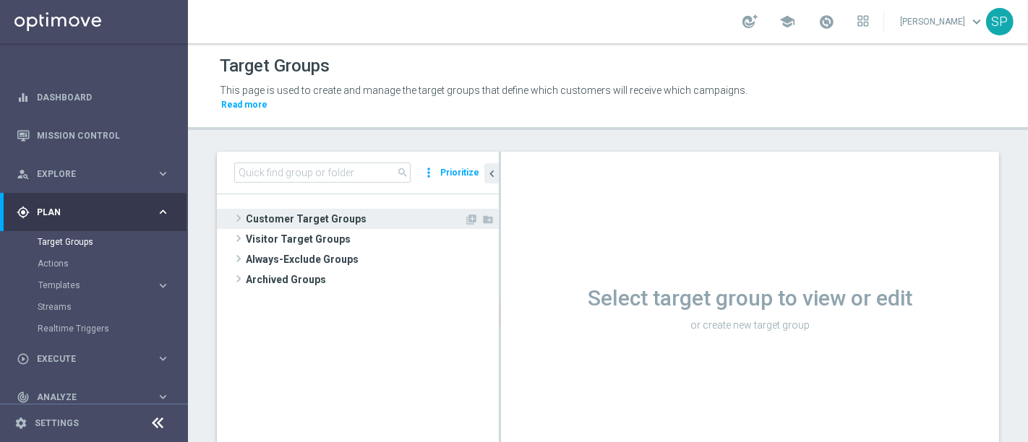
click at [418, 210] on span "Customer Target Groups" at bounding box center [355, 219] width 218 height 20
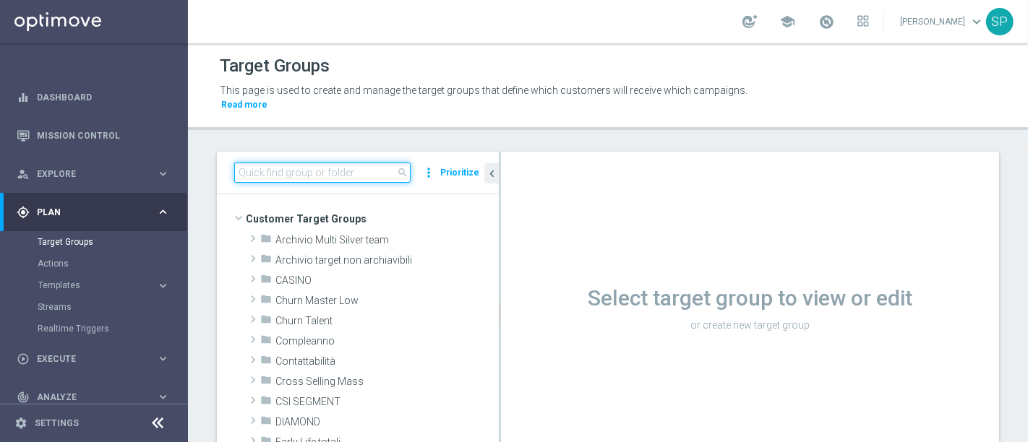
click at [354, 163] on input at bounding box center [322, 173] width 176 height 20
type input "gdcc"
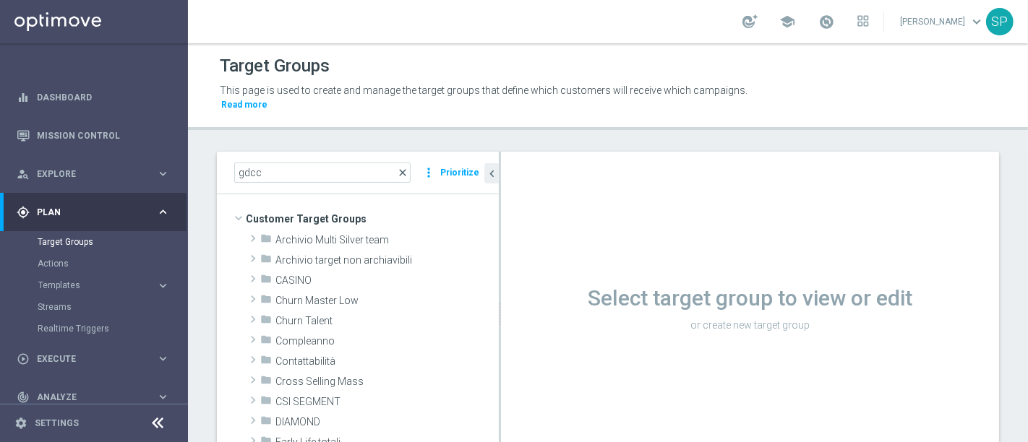
click at [408, 167] on span "close" at bounding box center [403, 173] width 12 height 12
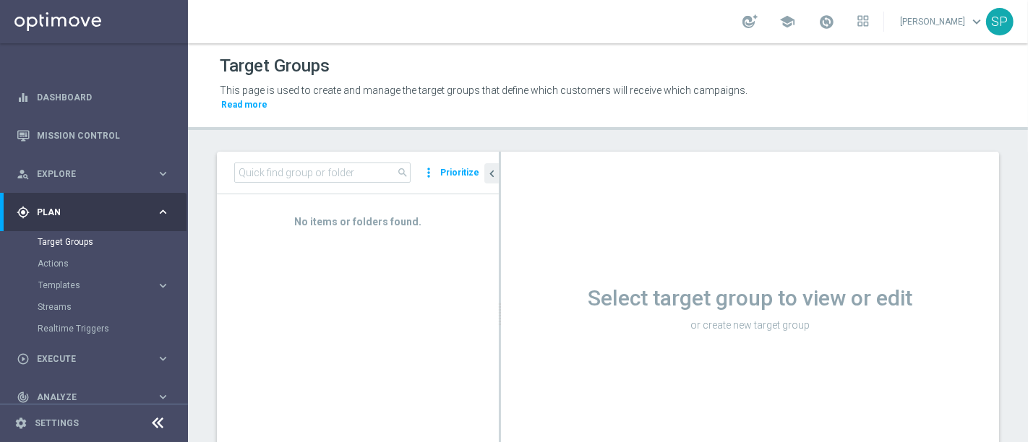
click at [408, 167] on span "search" at bounding box center [403, 173] width 12 height 12
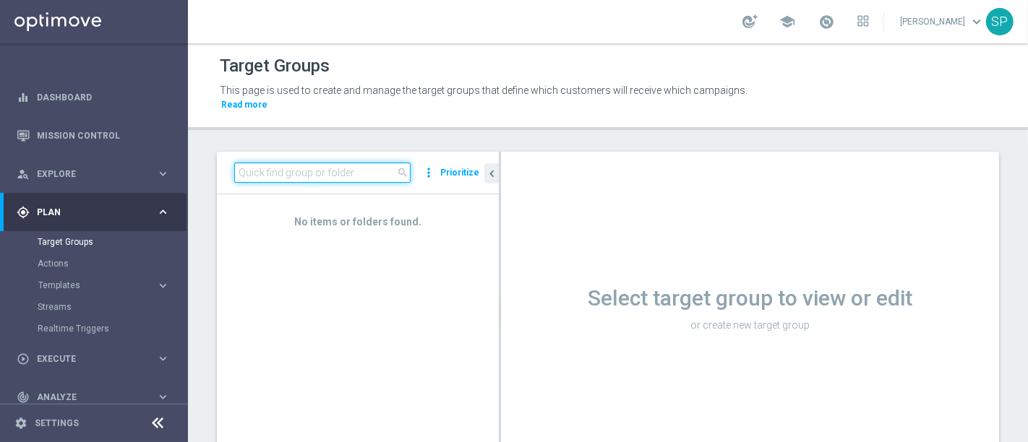
click at [334, 163] on input at bounding box center [322, 173] width 176 height 20
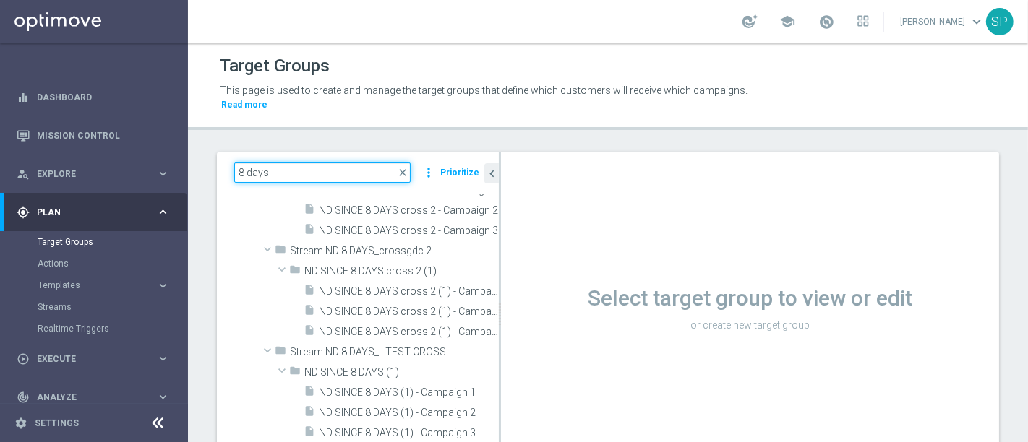
scroll to position [952, 0]
type input "8 days"
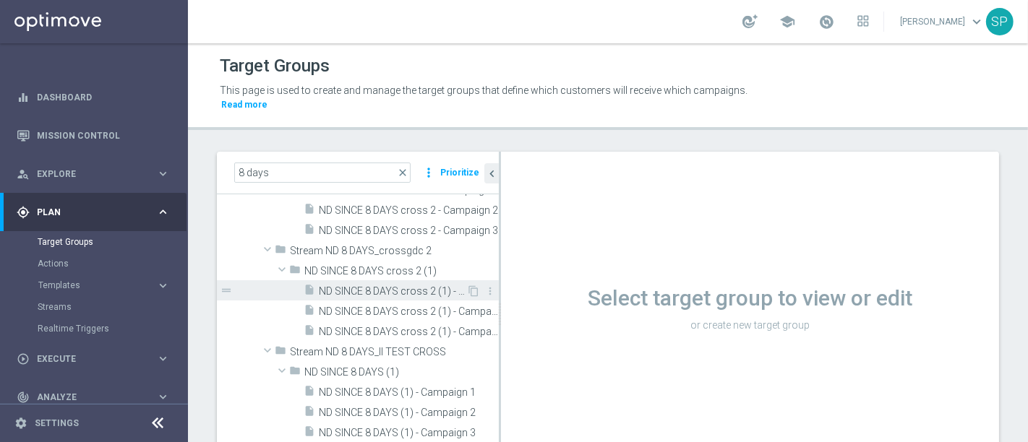
click at [388, 286] on span "ND SINCE 8 DAYS cross 2 (1) - Campaign 1" at bounding box center [392, 292] width 147 height 12
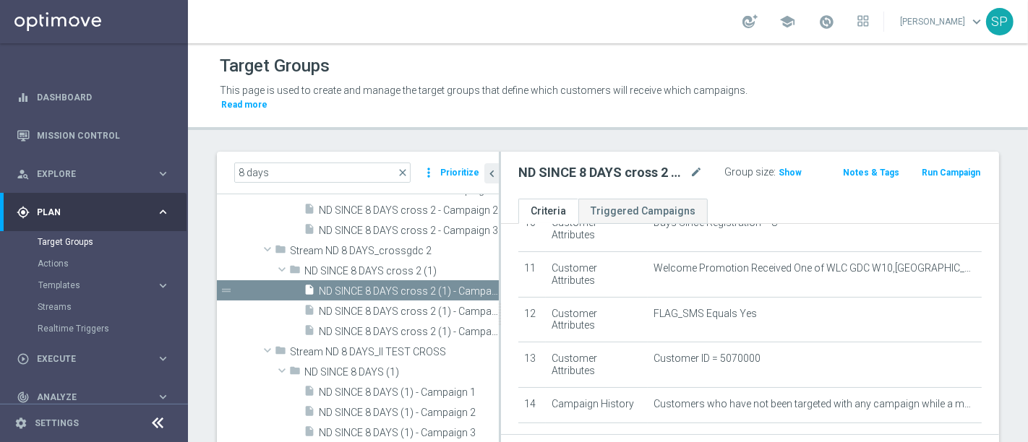
scroll to position [483, 0]
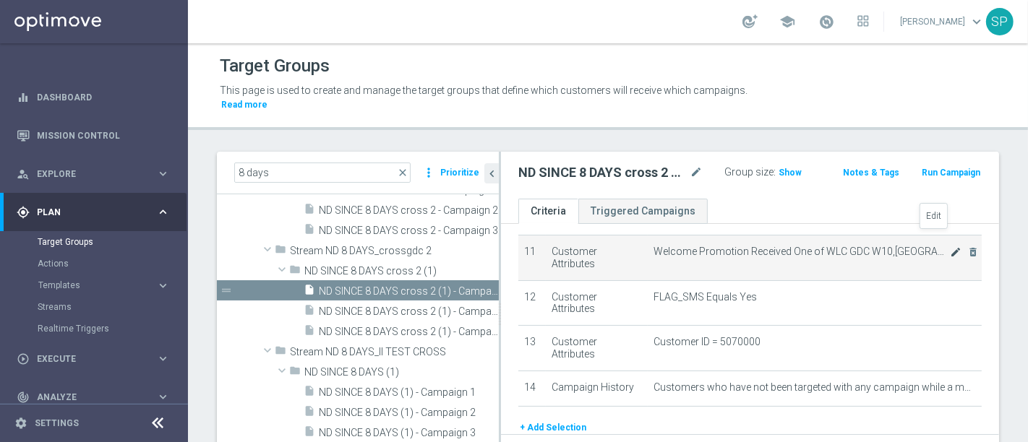
click at [950, 247] on icon "mode_edit" at bounding box center [956, 253] width 12 height 12
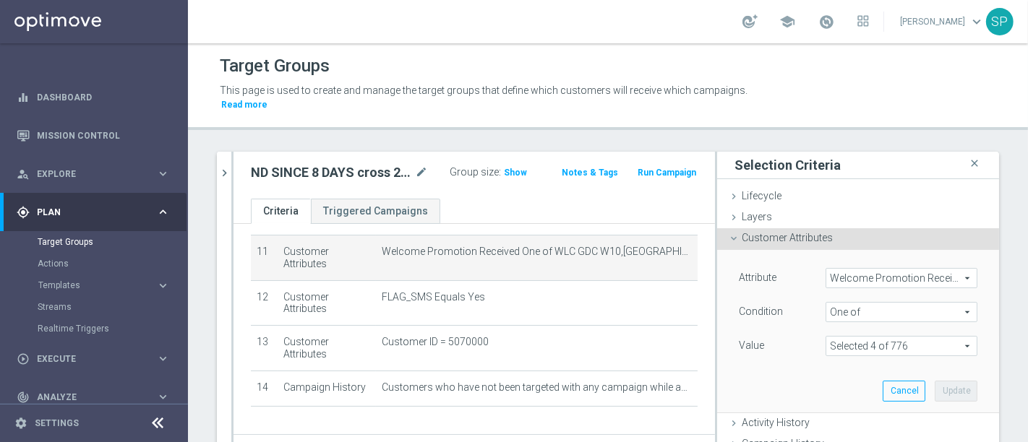
click at [882, 337] on span at bounding box center [901, 346] width 150 height 19
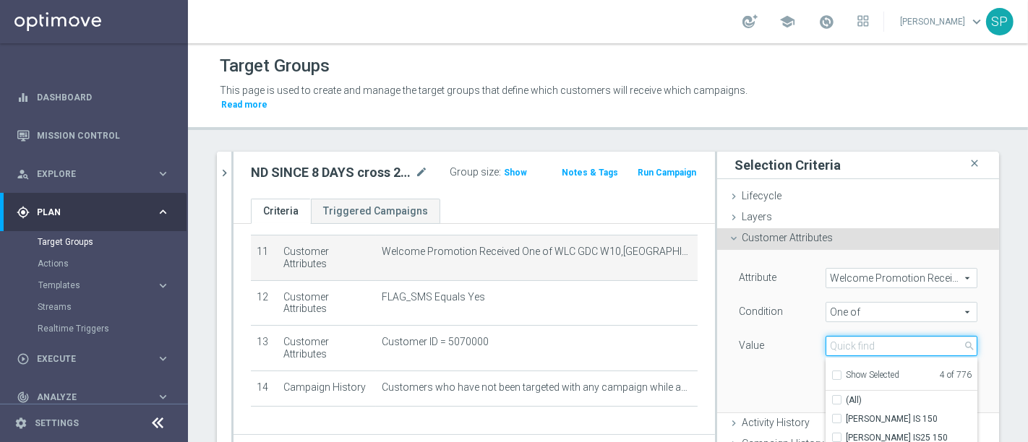
click at [869, 336] on input "search" at bounding box center [902, 346] width 152 height 20
type input "wlc mgm"
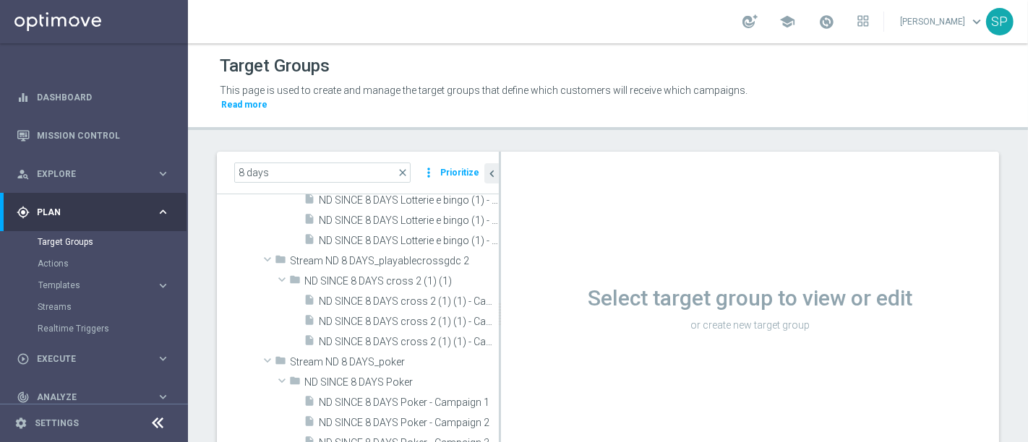
scroll to position [1332, 0]
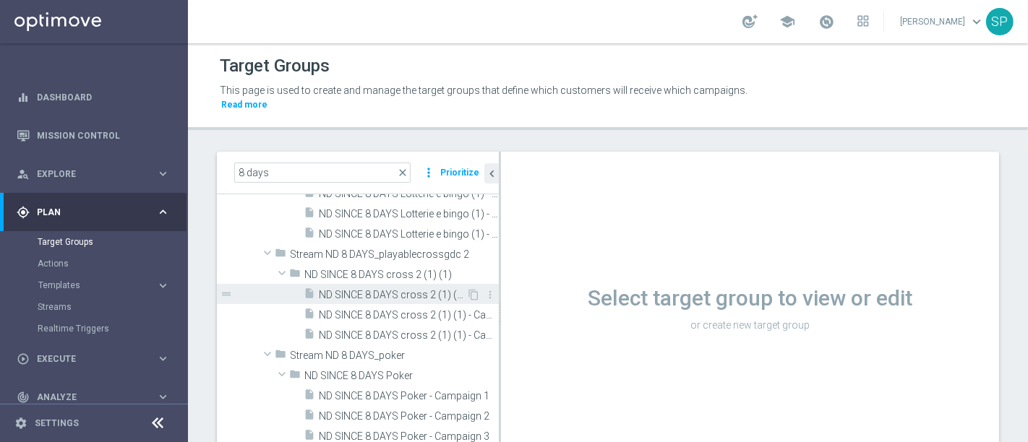
click at [385, 289] on span "ND SINCE 8 DAYS cross 2 (1) (1) - Campaign 1" at bounding box center [392, 295] width 147 height 12
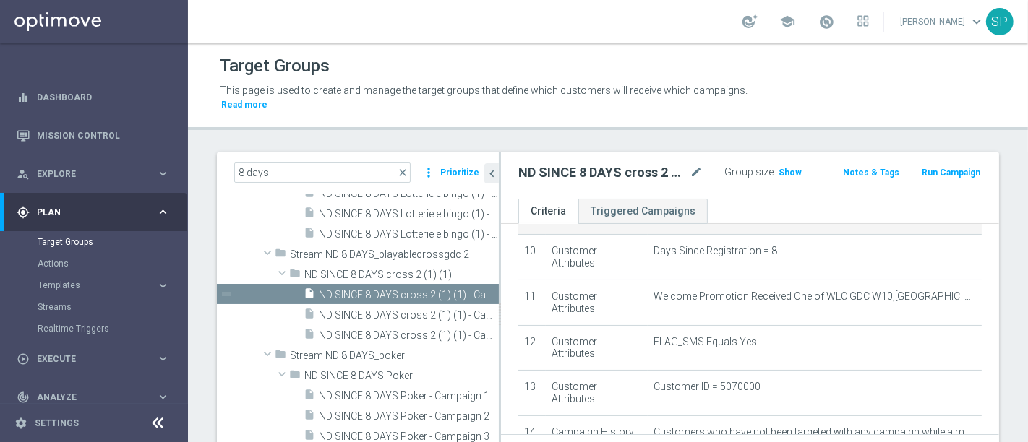
scroll to position [440, 0]
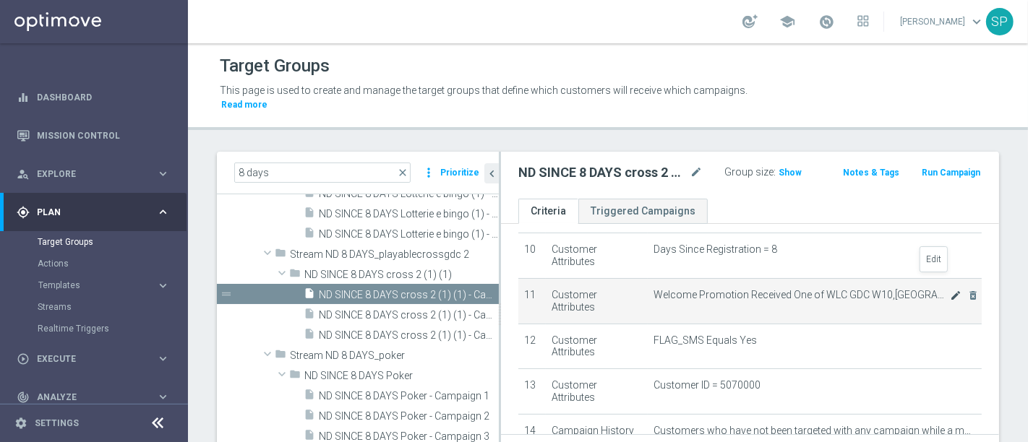
click at [950, 290] on icon "mode_edit" at bounding box center [956, 296] width 12 height 12
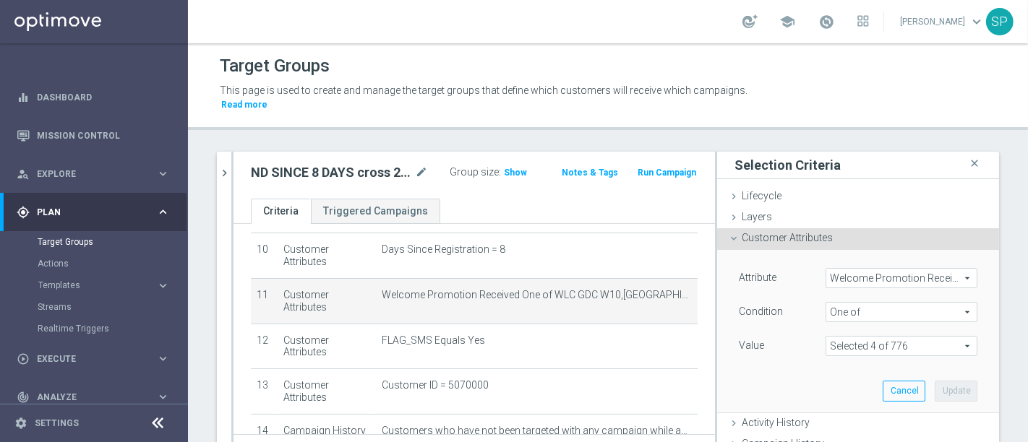
click at [908, 338] on span at bounding box center [901, 346] width 150 height 19
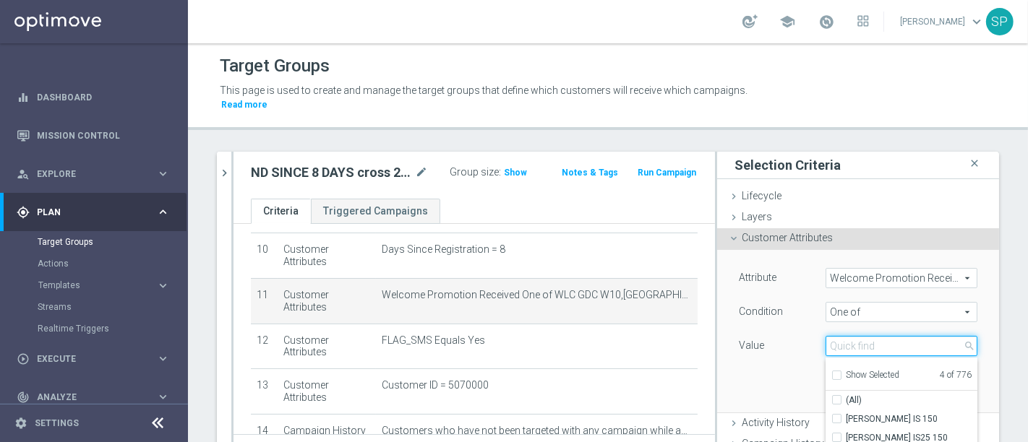
click at [900, 336] on input "search" at bounding box center [902, 346] width 152 height 20
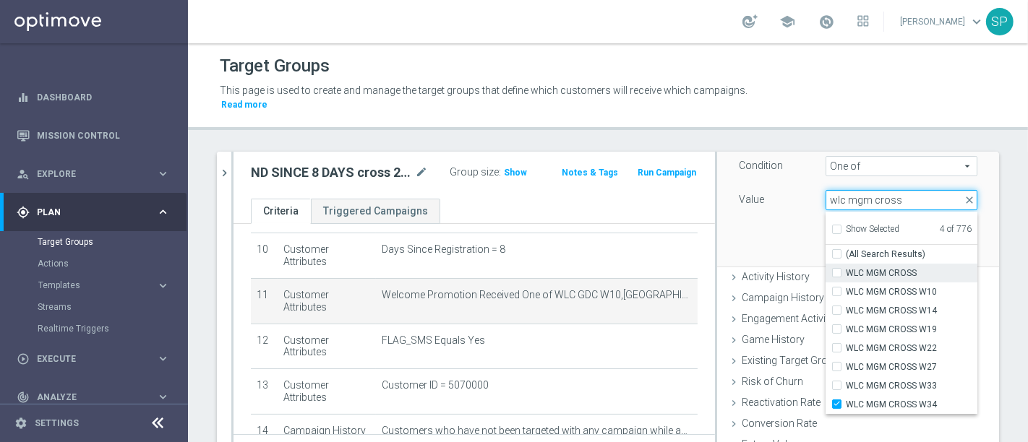
scroll to position [147, 0]
type input "wlc mgm cross"
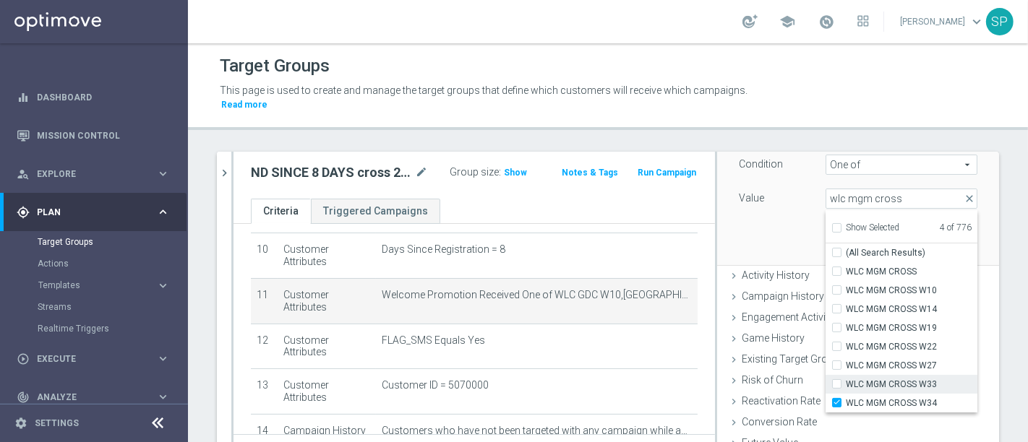
click at [920, 379] on span "WLC MGM CROSS W33" at bounding box center [912, 385] width 132 height 12
click at [846, 380] on input "WLC MGM CROSS W33" at bounding box center [841, 384] width 9 height 9
checkbox input "true"
type input "Selected 5 of 776"
click at [776, 189] on div "Value" at bounding box center [771, 200] width 87 height 23
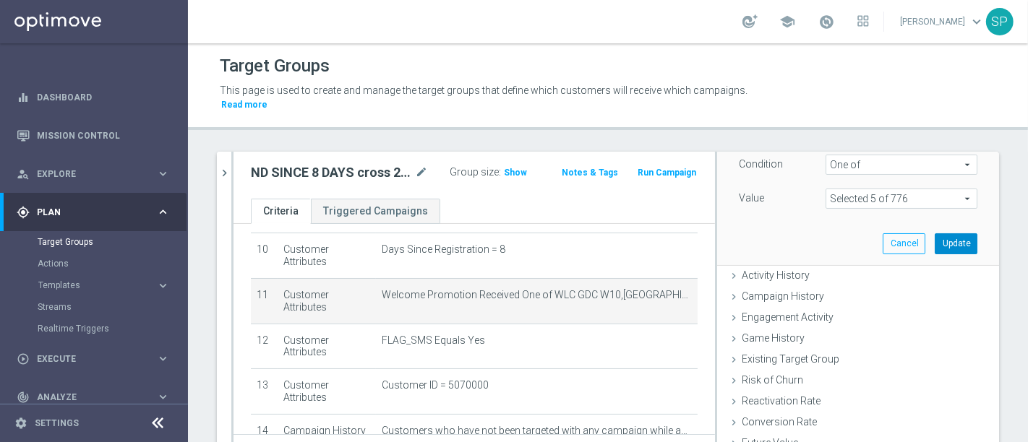
click at [935, 234] on button "Update" at bounding box center [956, 244] width 43 height 20
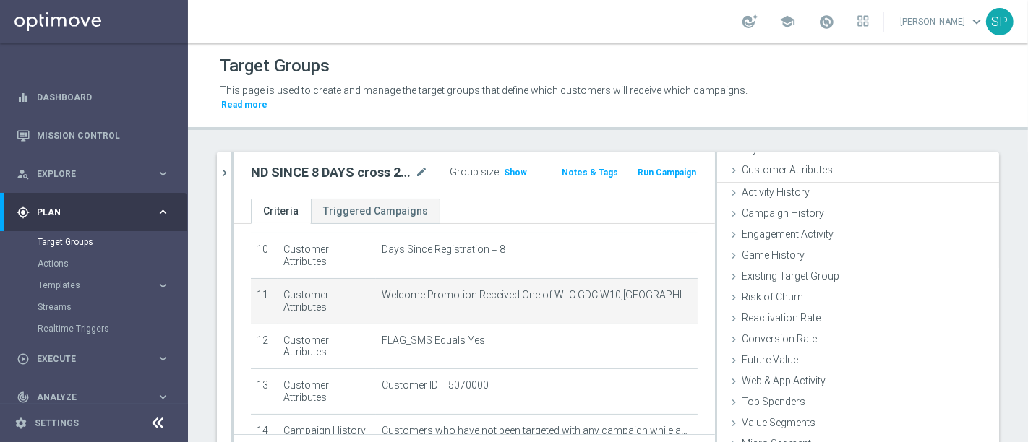
scroll to position [66, 0]
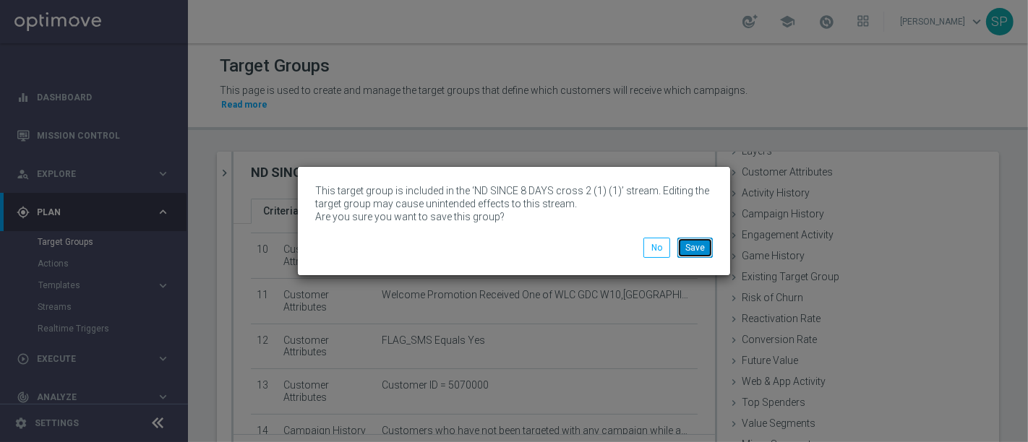
click at [701, 238] on button "Save" at bounding box center [694, 248] width 35 height 20
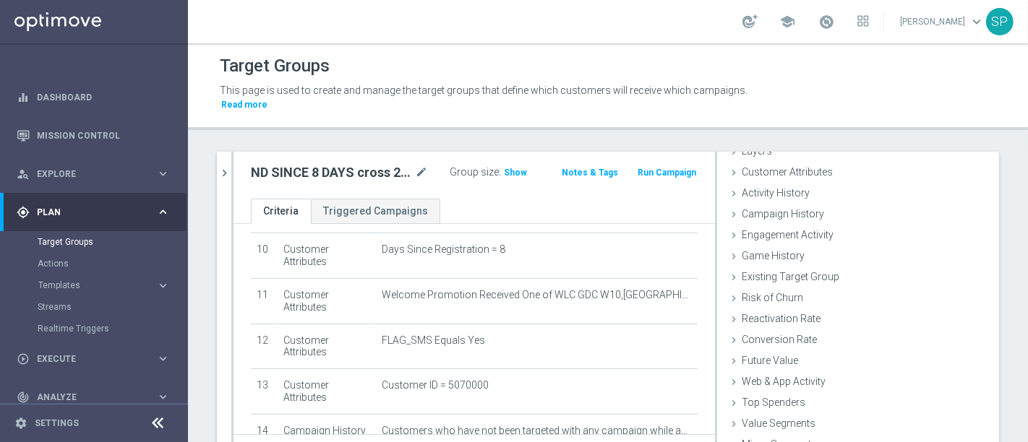
scroll to position [9, 0]
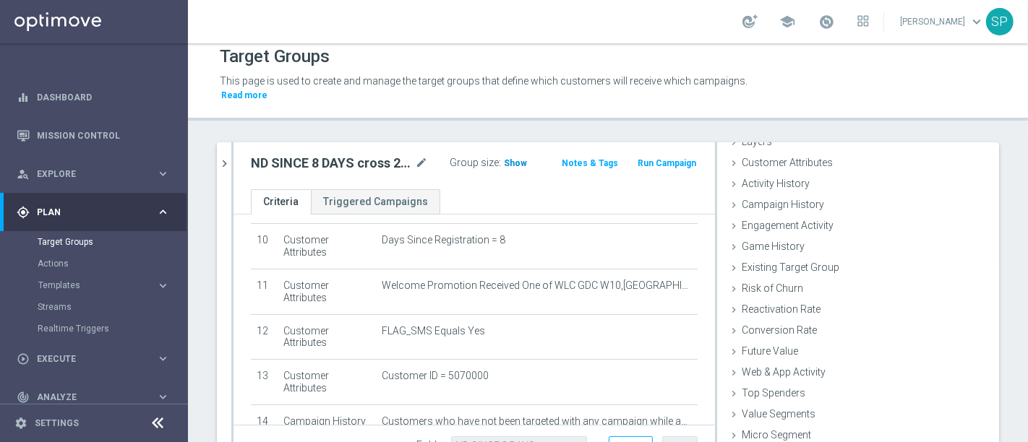
click at [504, 158] on span "Show" at bounding box center [515, 163] width 23 height 10
click at [229, 157] on icon "chevron_right" at bounding box center [225, 164] width 14 height 14
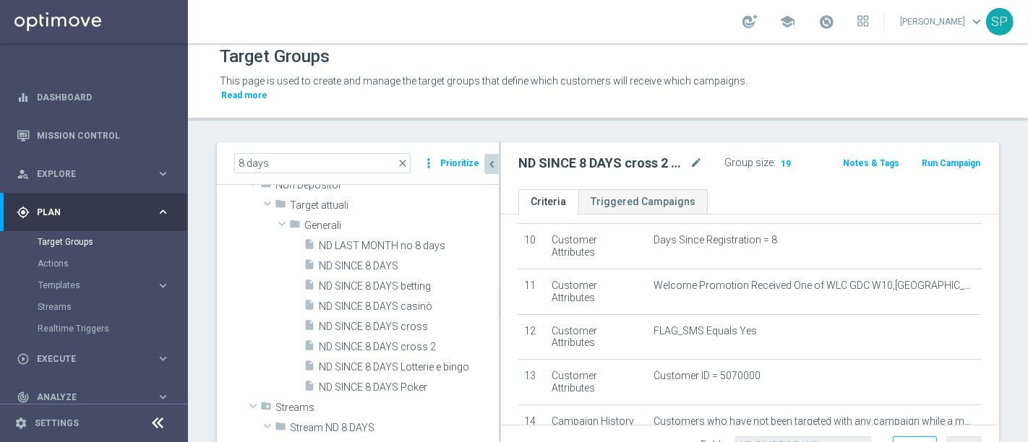
scroll to position [46, 0]
click at [413, 336] on div "insert_drive_file ND SINCE 8 DAYS cross 2" at bounding box center [384, 346] width 161 height 20
type input "Select"
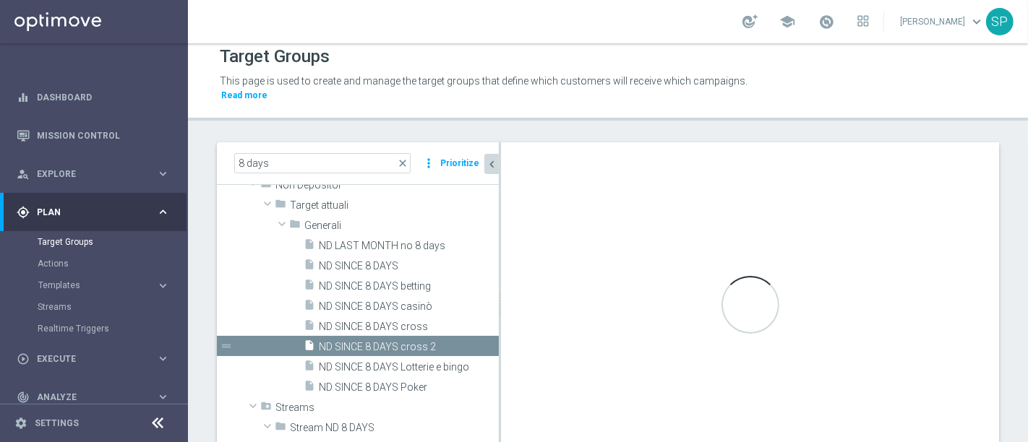
type textarea "(1 and 2 and 3 and 4 and 5 and 6 and 7 and 8 and 9 and 10 and 11) or 12"
type input "Generali"
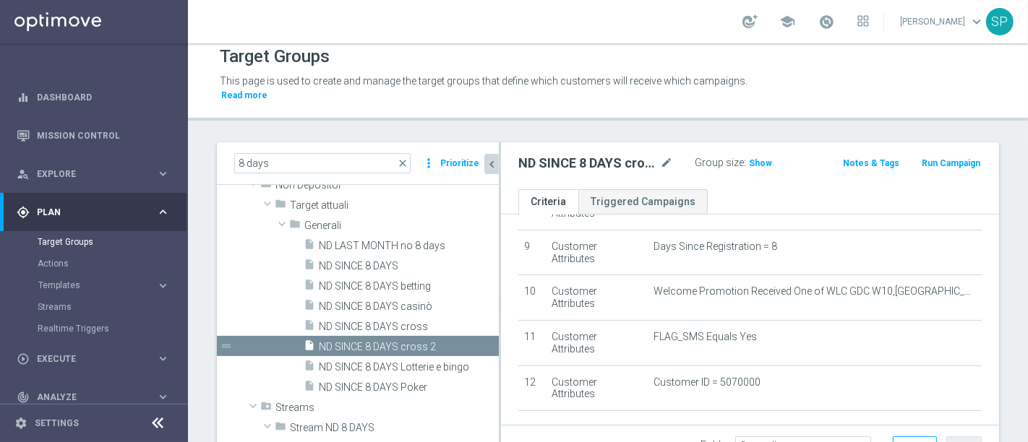
scroll to position [385, 0]
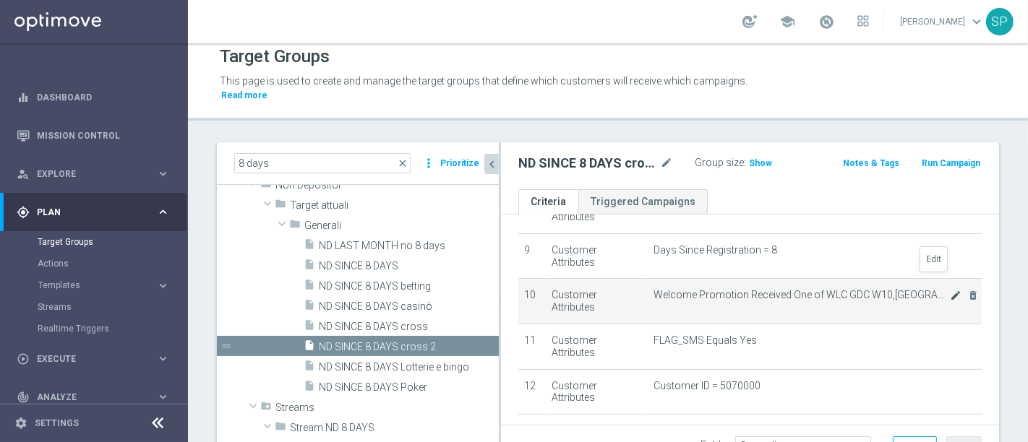
click at [950, 290] on icon "mode_edit" at bounding box center [956, 296] width 12 height 12
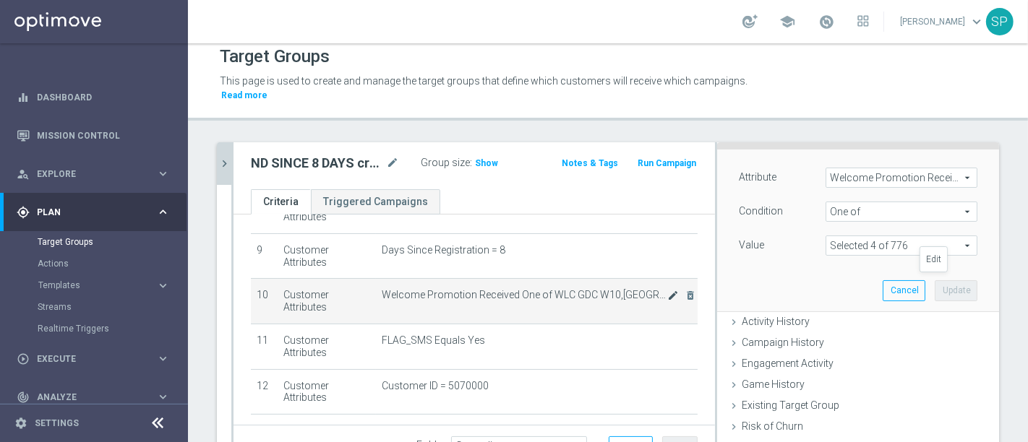
scroll to position [95, 0]
click at [935, 232] on span at bounding box center [901, 241] width 150 height 19
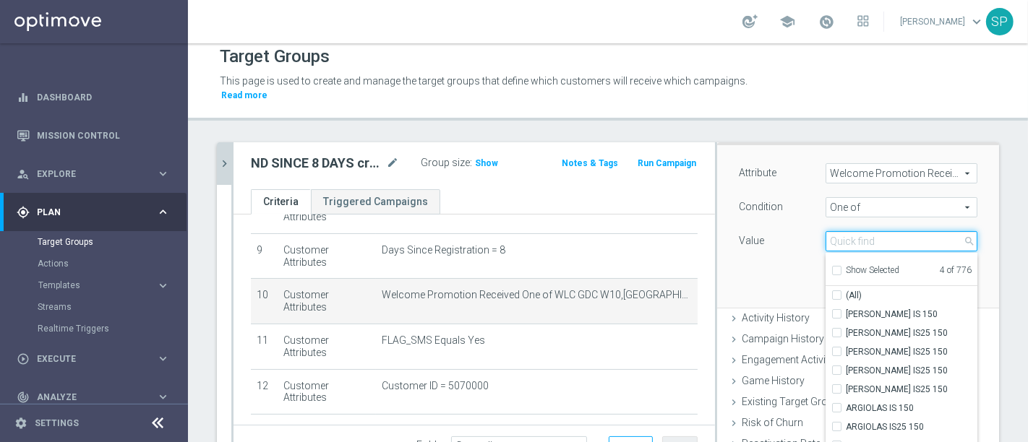
click at [909, 231] on input "search" at bounding box center [902, 241] width 152 height 20
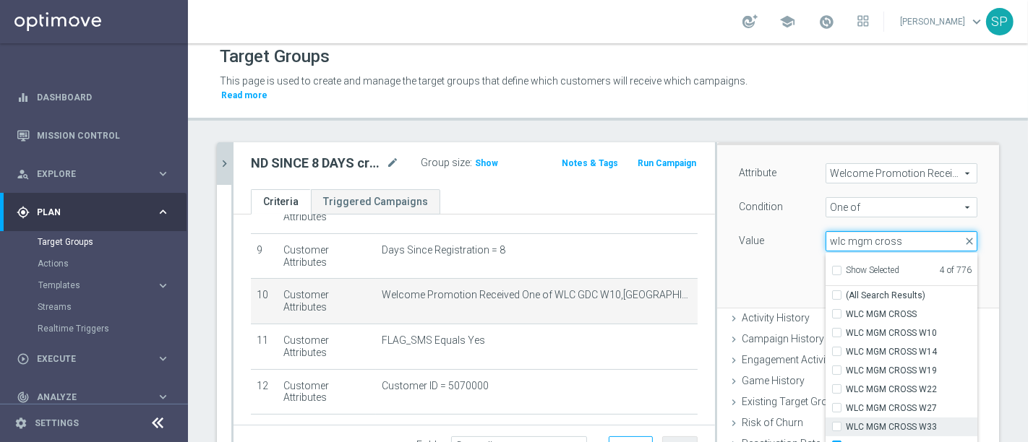
type input "wlc mgm cross"
click at [917, 422] on span "WLC MGM CROSS W33" at bounding box center [912, 428] width 132 height 12
click at [846, 423] on input "WLC MGM CROSS W33" at bounding box center [841, 427] width 9 height 9
checkbox input "true"
type input "Selected 5 of 776"
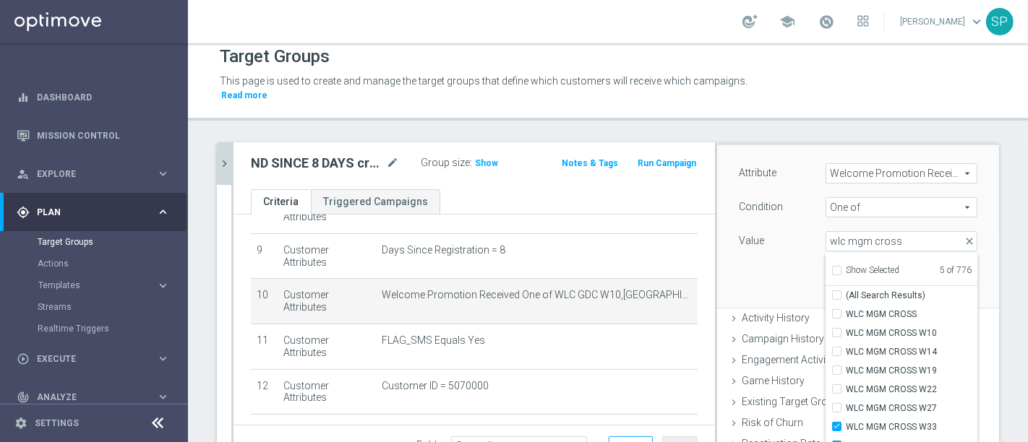
click at [763, 251] on div "Attribute Welcome Promotion Received Welcome Promotion Received arrow_drop_down…" at bounding box center [858, 226] width 260 height 162
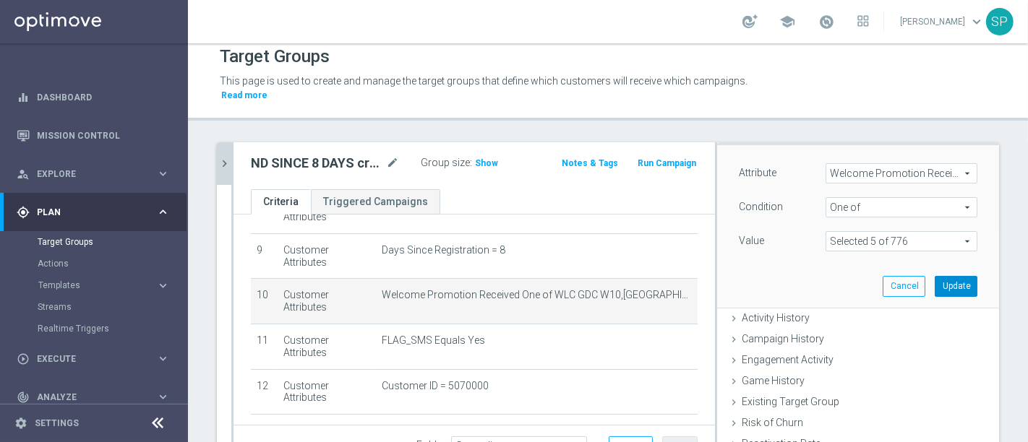
click at [935, 276] on button "Update" at bounding box center [956, 286] width 43 height 20
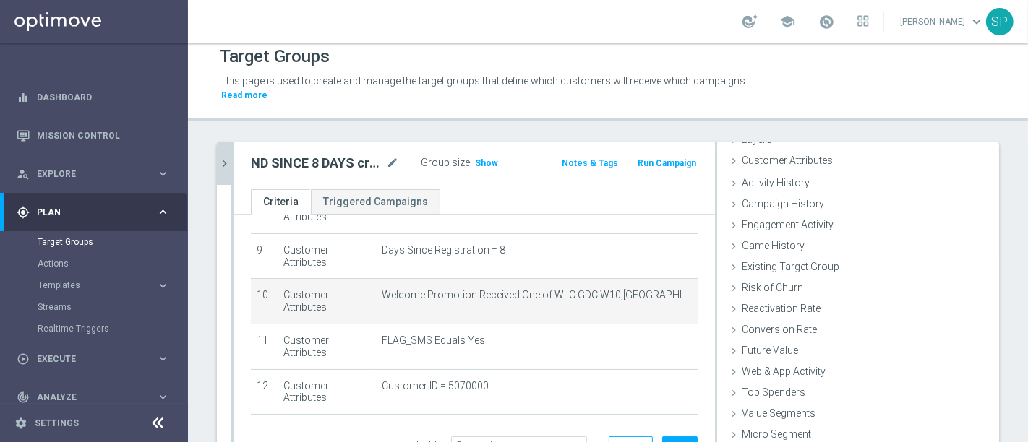
scroll to position [66, 0]
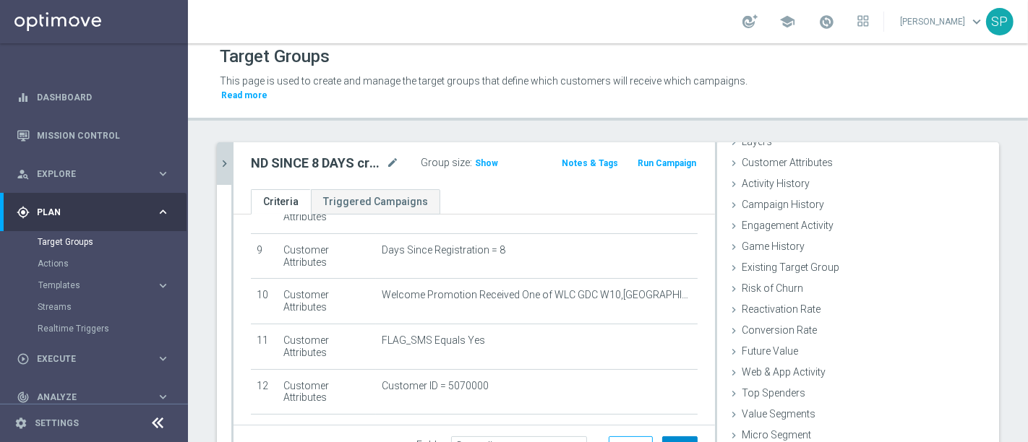
click at [669, 437] on button "Save" at bounding box center [679, 447] width 35 height 20
click at [229, 157] on icon "chevron_right" at bounding box center [225, 164] width 14 height 14
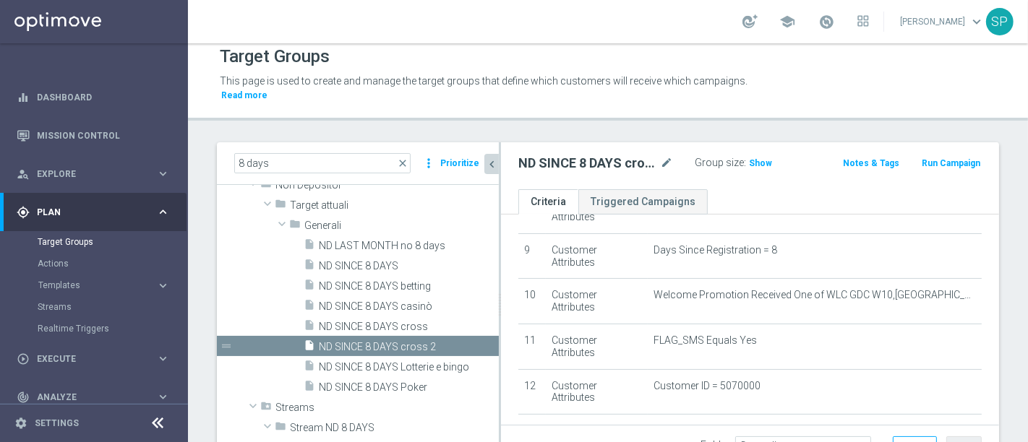
scroll to position [91, 0]
